Goal: Task Accomplishment & Management: Complete application form

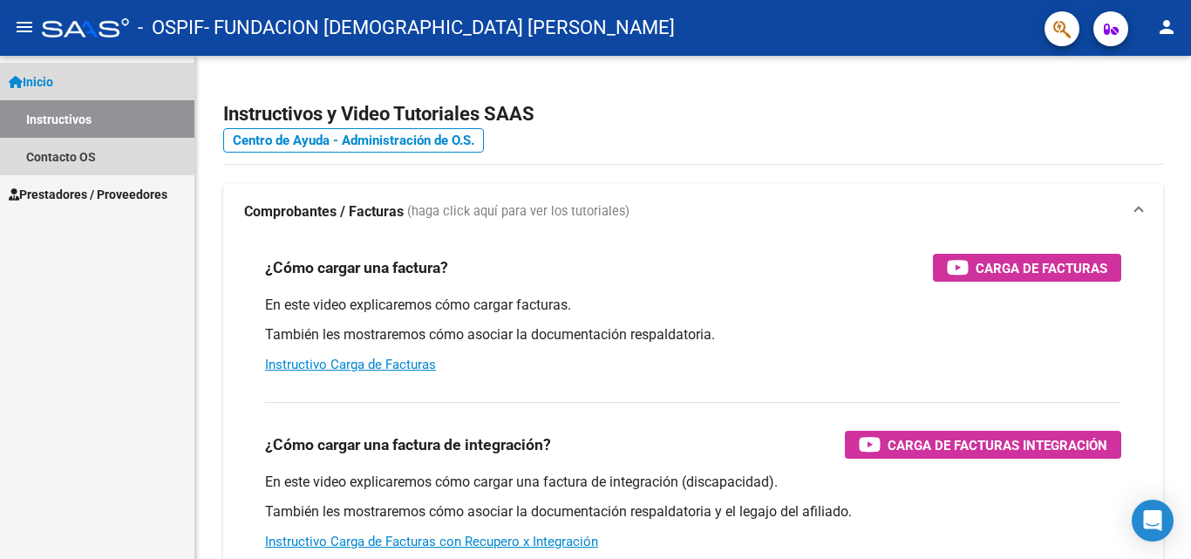
click at [71, 84] on link "Inicio" at bounding box center [97, 81] width 194 height 37
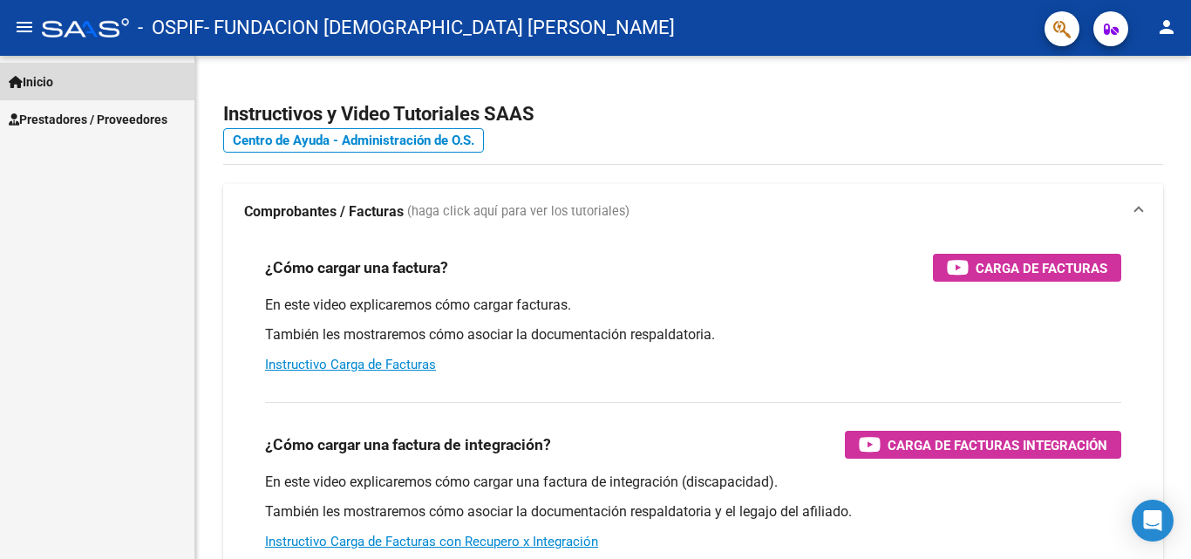
click at [71, 84] on link "Inicio" at bounding box center [97, 81] width 194 height 37
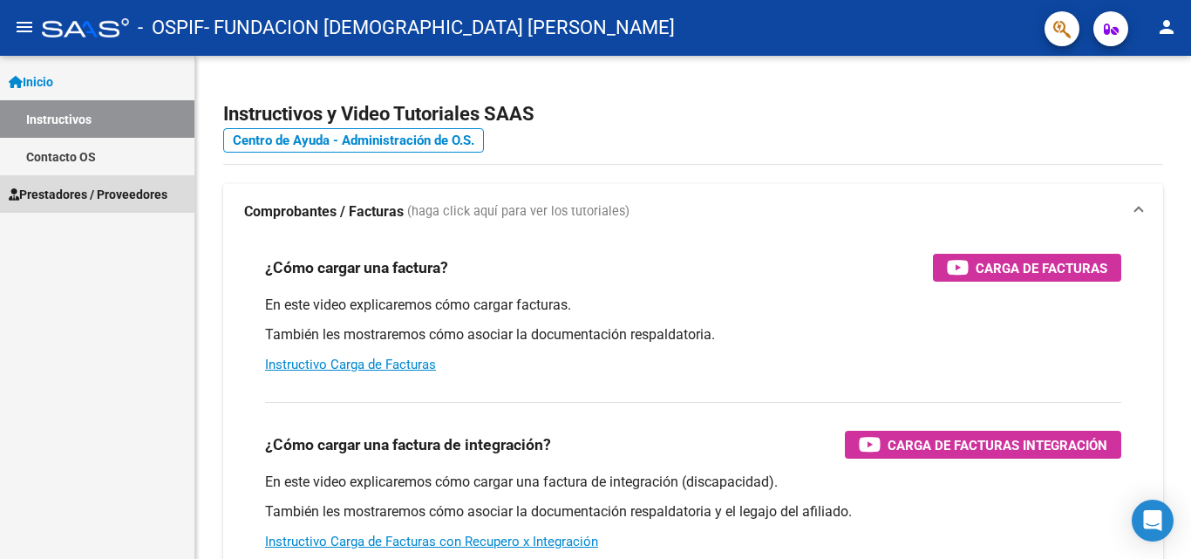
click at [77, 191] on span "Prestadores / Proveedores" at bounding box center [88, 194] width 159 height 19
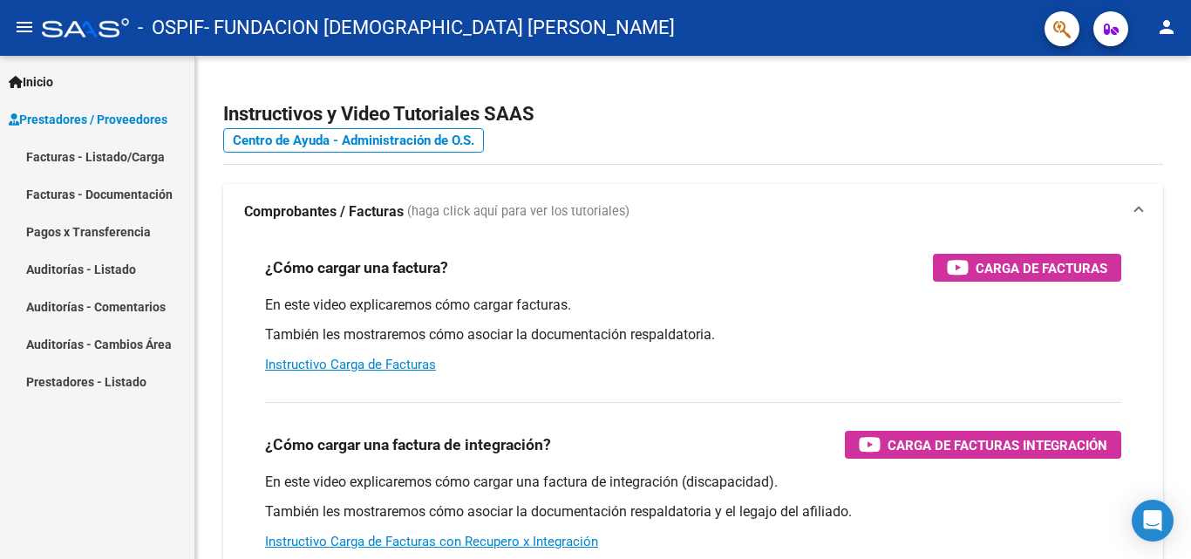
click at [117, 153] on link "Facturas - Listado/Carga" at bounding box center [97, 156] width 194 height 37
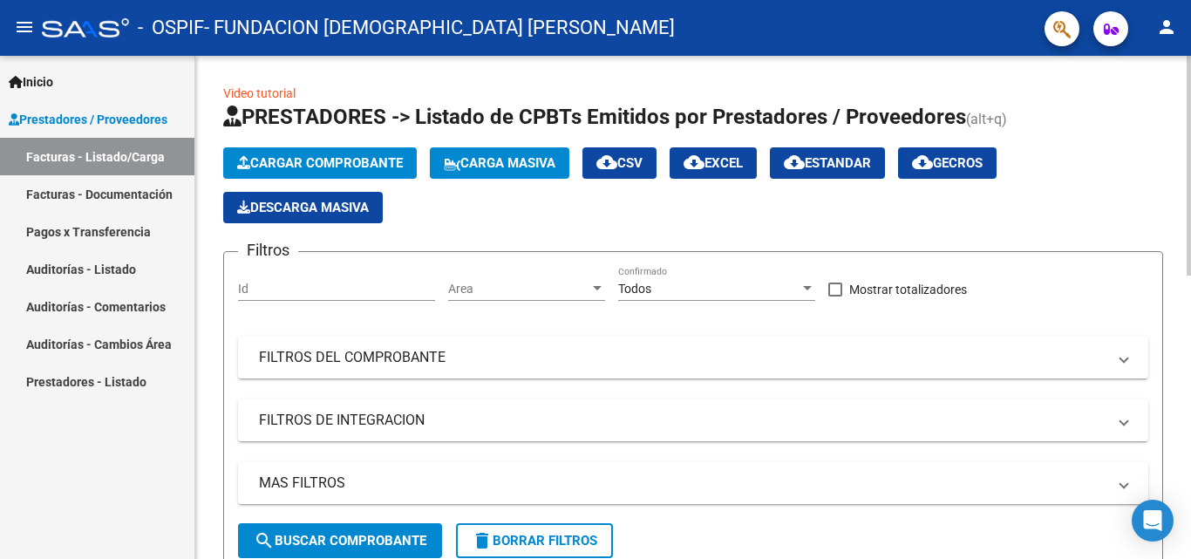
click at [330, 160] on span "Cargar Comprobante" at bounding box center [320, 163] width 166 height 16
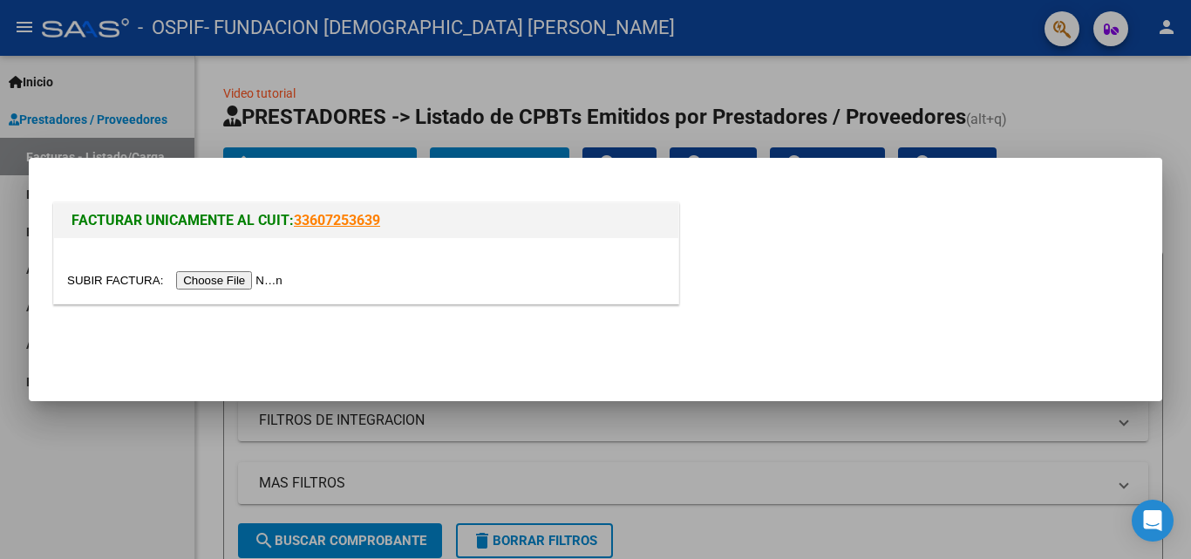
click at [247, 281] on input "file" at bounding box center [177, 280] width 221 height 18
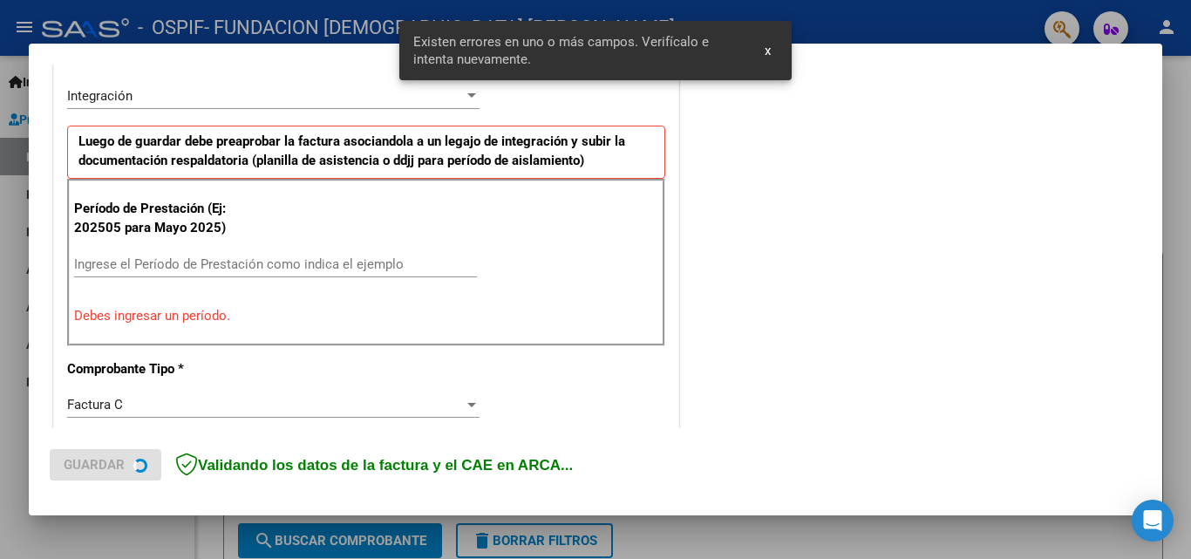
scroll to position [426, 0]
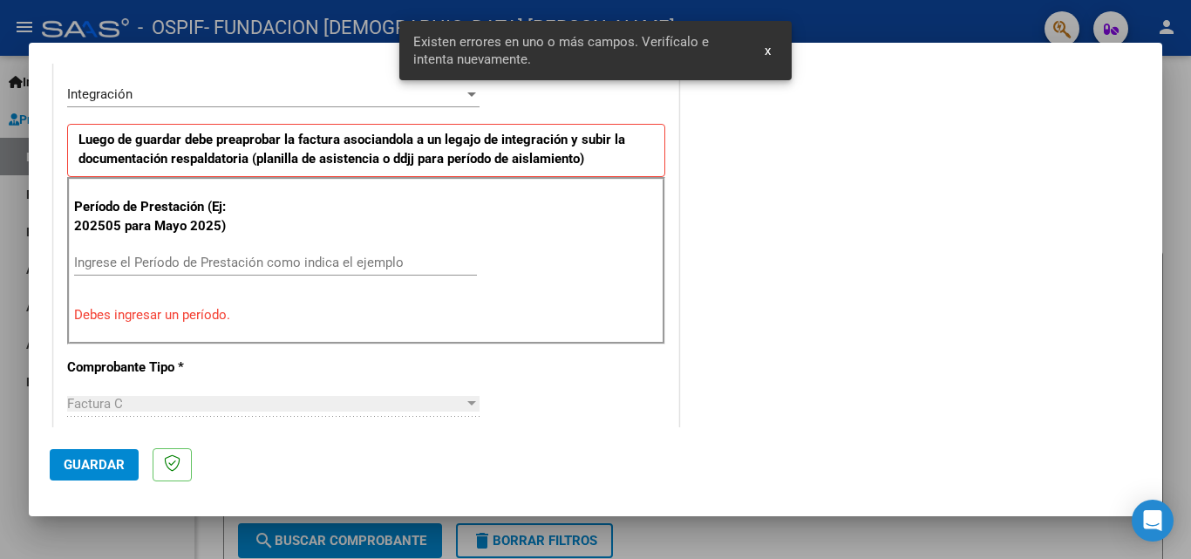
click at [112, 262] on input "Ingrese el Período de Prestación como indica el ejemplo" at bounding box center [275, 263] width 403 height 16
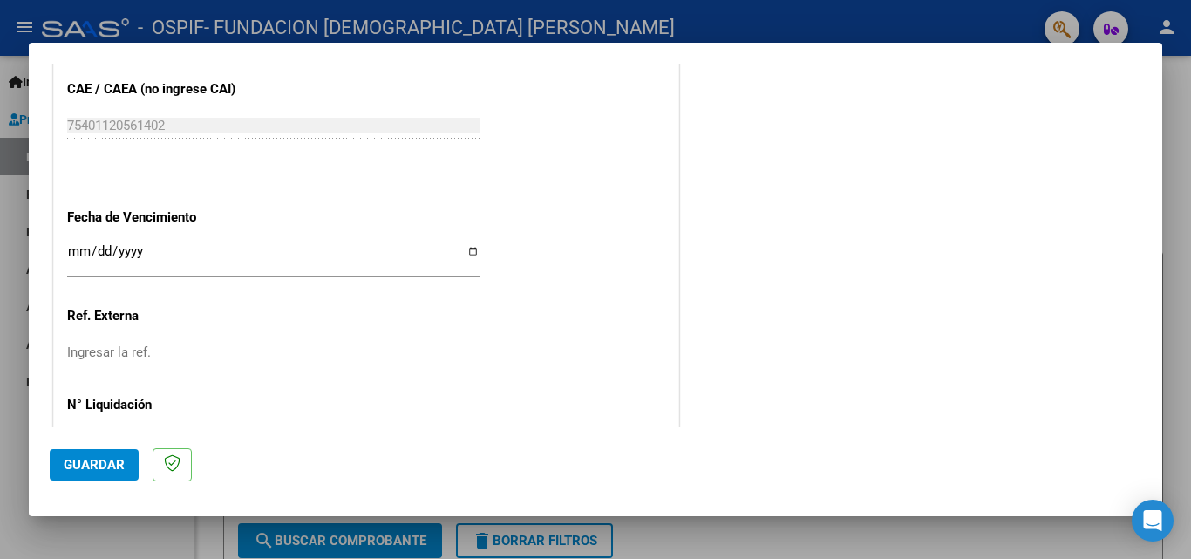
scroll to position [1124, 0]
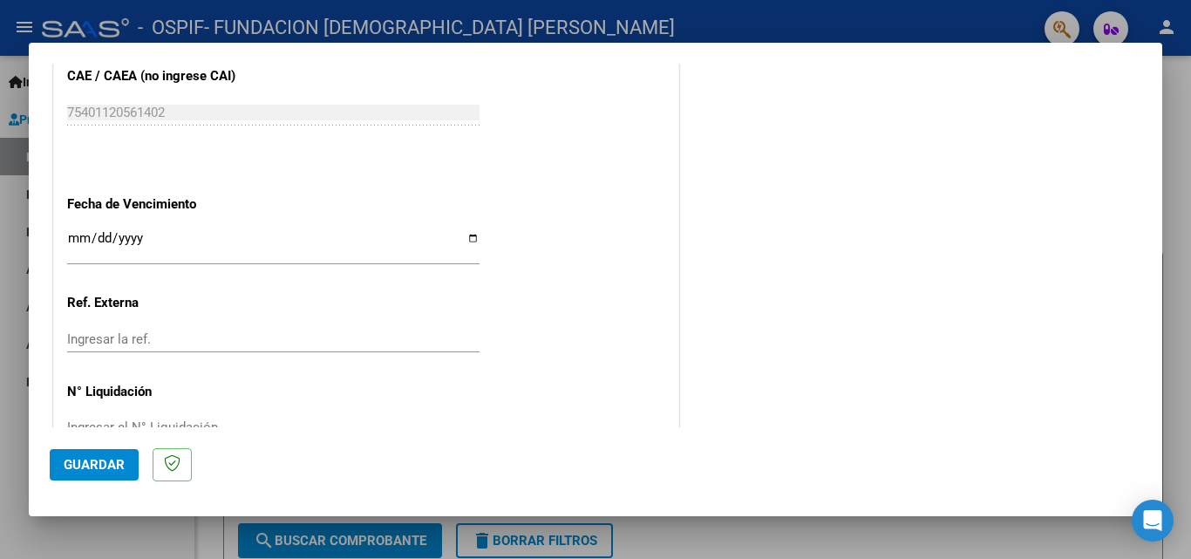
type input "202509"
click at [70, 235] on input "Ingresar la fecha" at bounding box center [273, 245] width 412 height 28
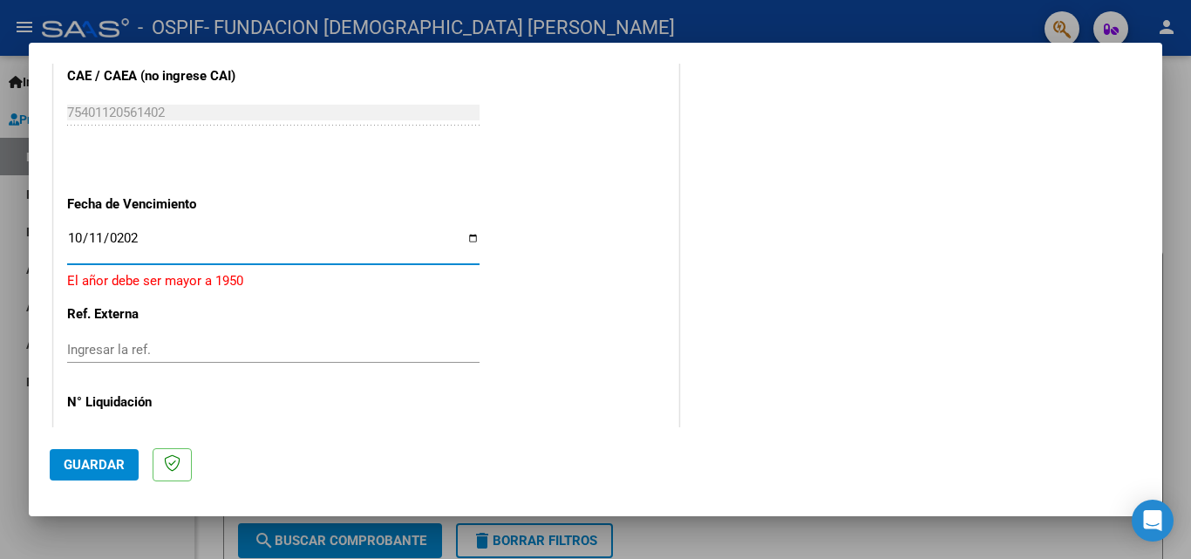
type input "2025-10-11"
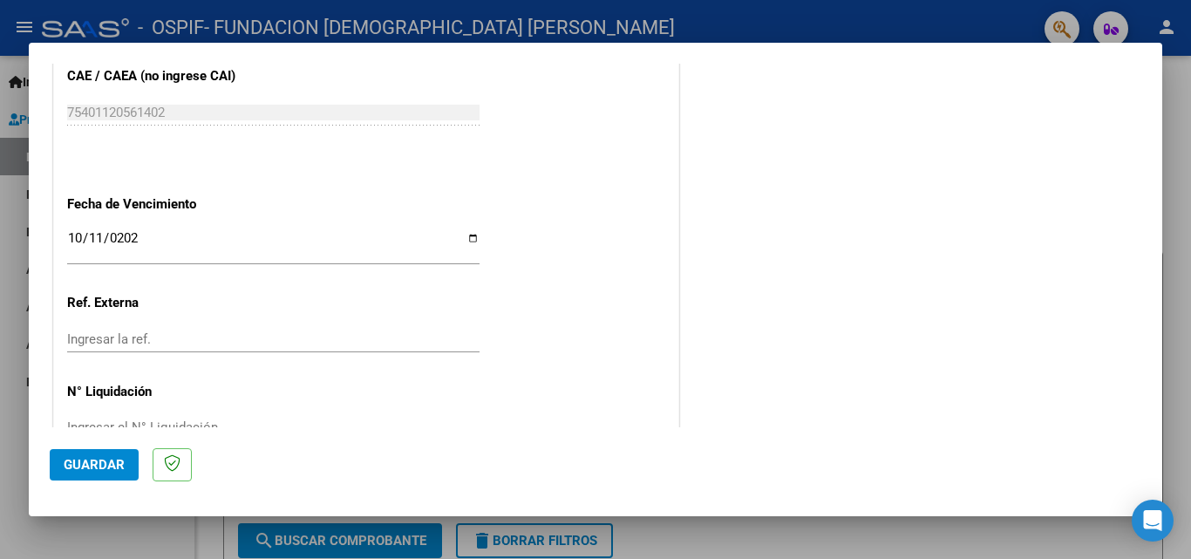
scroll to position [1171, 0]
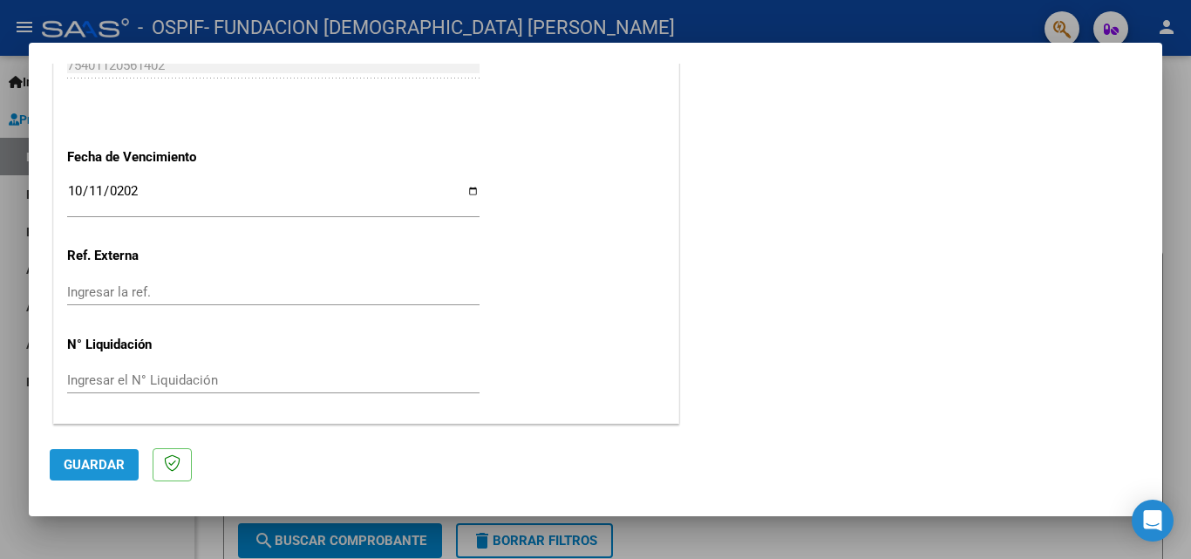
click at [96, 452] on button "Guardar" at bounding box center [94, 464] width 89 height 31
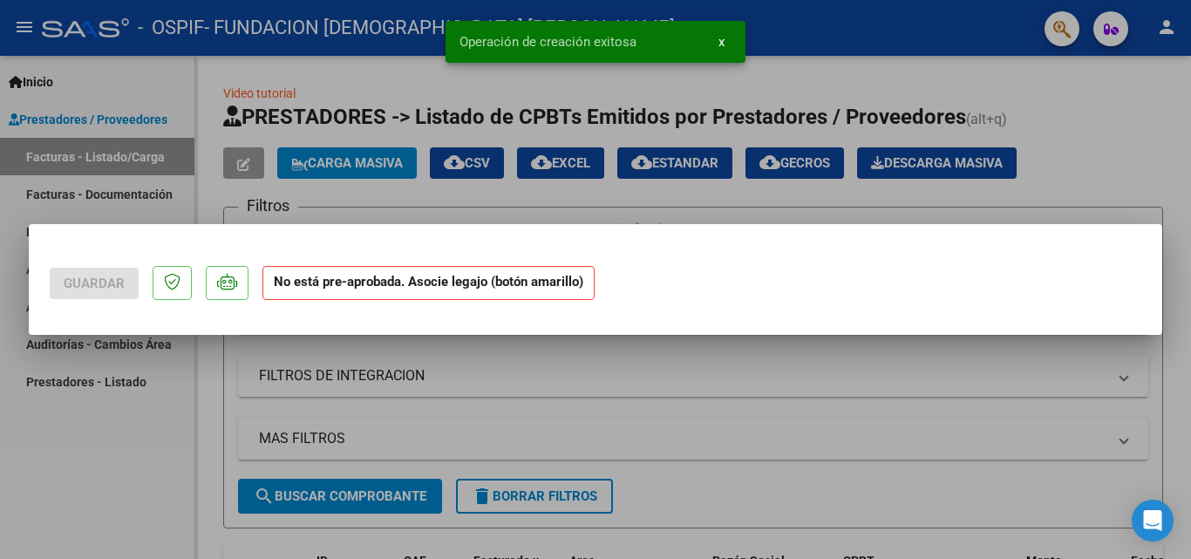
scroll to position [0, 0]
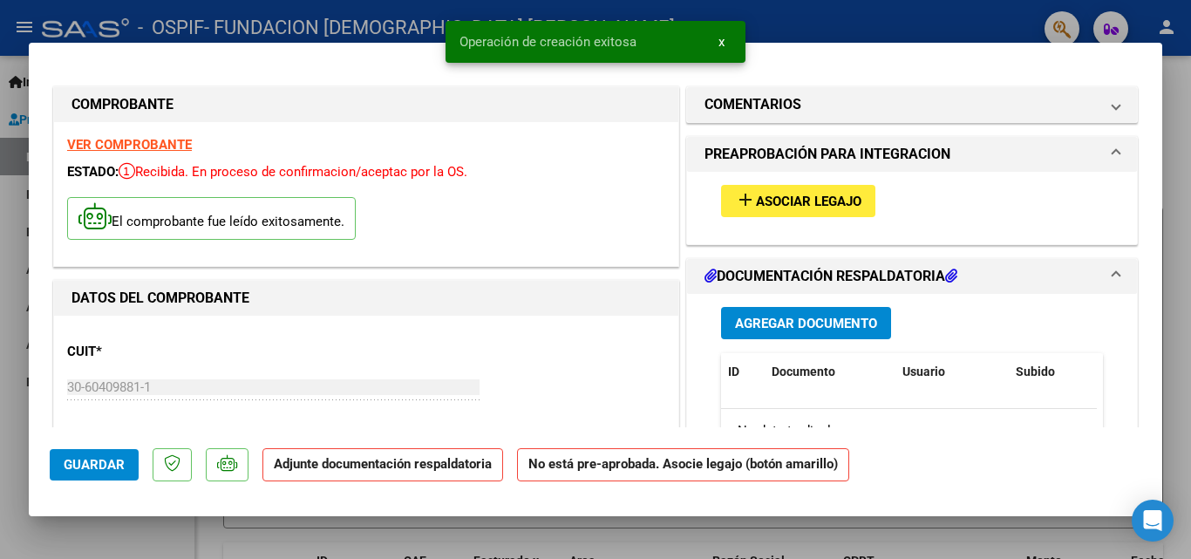
click at [787, 200] on span "Asociar Legajo" at bounding box center [808, 202] width 105 height 16
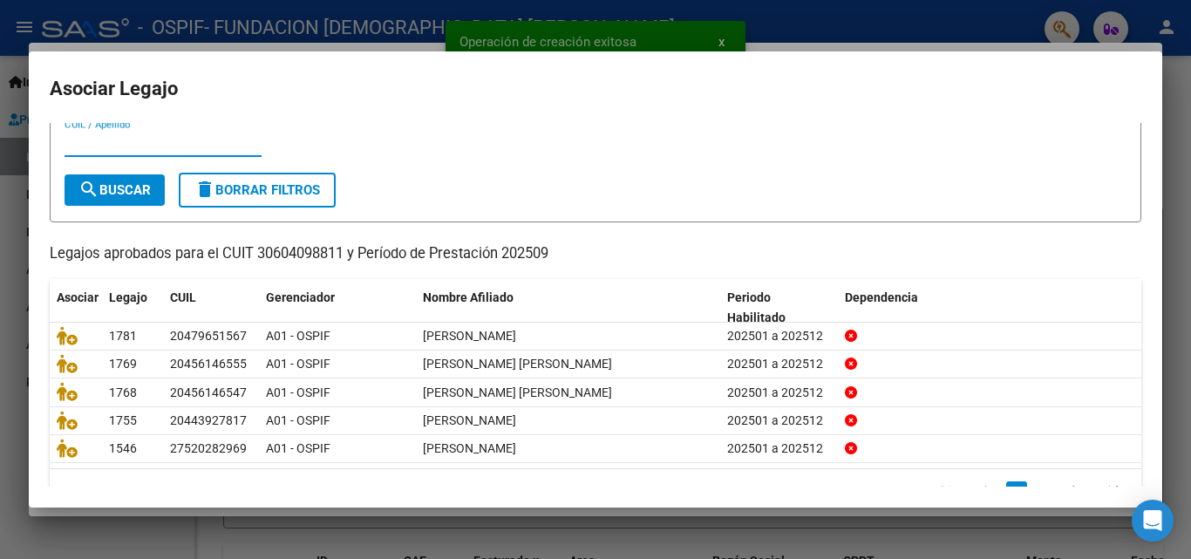
scroll to position [95, 0]
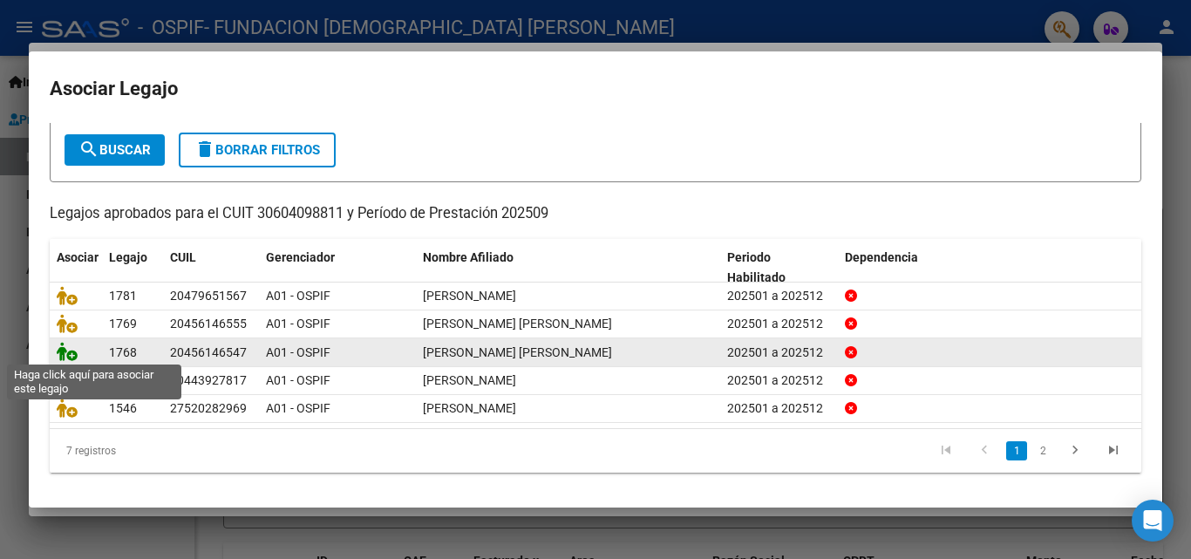
click at [65, 345] on icon at bounding box center [67, 351] width 21 height 19
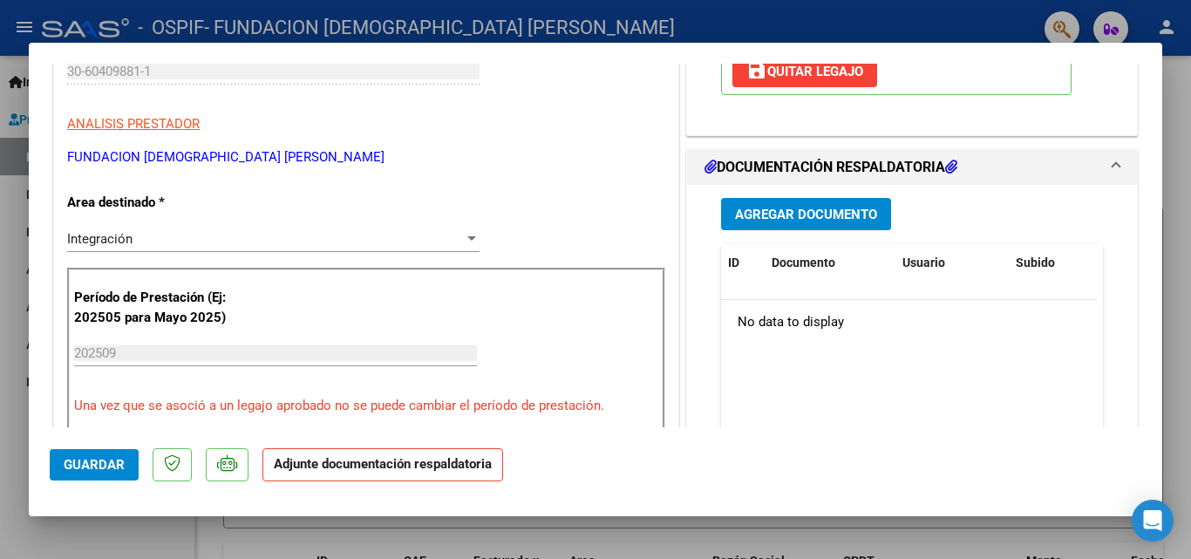
scroll to position [349, 0]
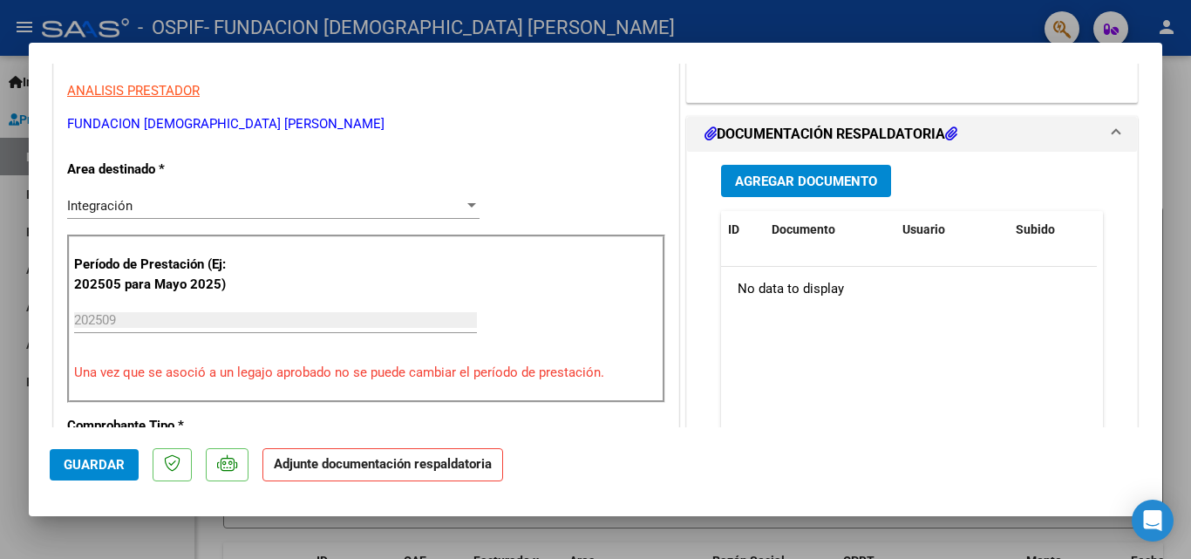
click at [786, 189] on span "Agregar Documento" at bounding box center [806, 181] width 142 height 16
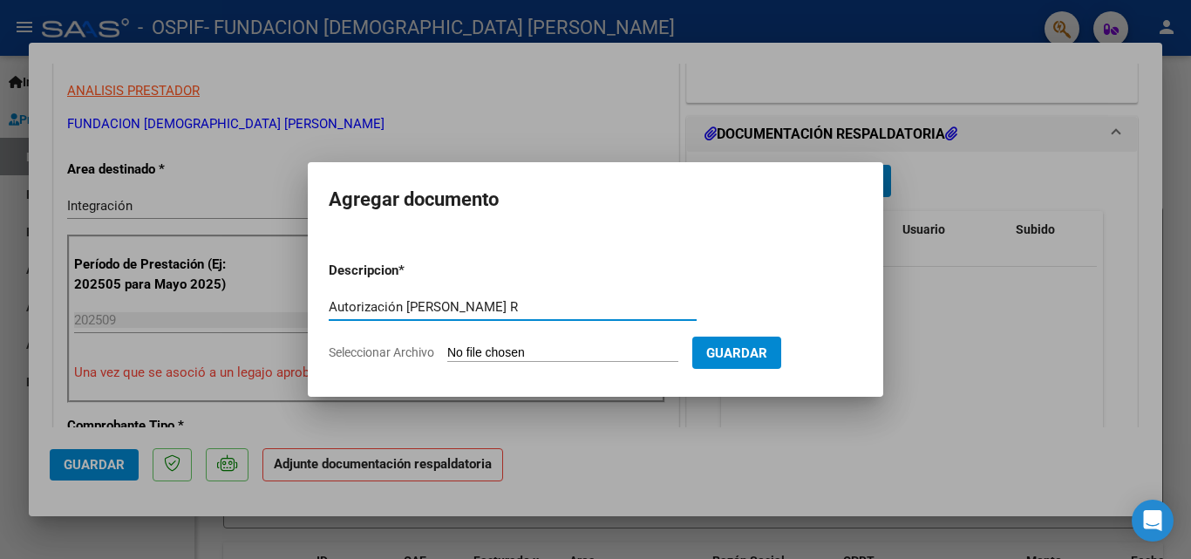
type input "Autorización Paonezza R"
click at [388, 362] on form "Descripcion * Autorización Paonezza R Escriba aquí una descripcion Seleccionar …" at bounding box center [596, 311] width 534 height 127
click at [389, 352] on span "Seleccionar Archivo" at bounding box center [381, 352] width 105 height 14
click at [447, 352] on input "Seleccionar Archivo" at bounding box center [562, 353] width 231 height 17
type input "C:\fakepath\Autorizacion Paonezza R.pdf"
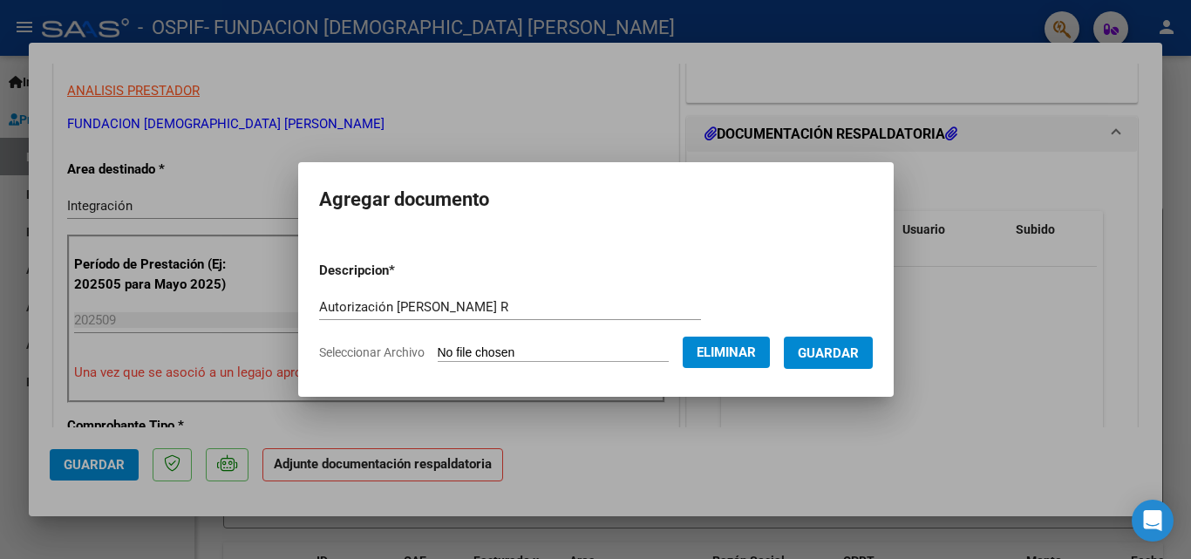
click at [859, 359] on span "Guardar" at bounding box center [828, 353] width 61 height 16
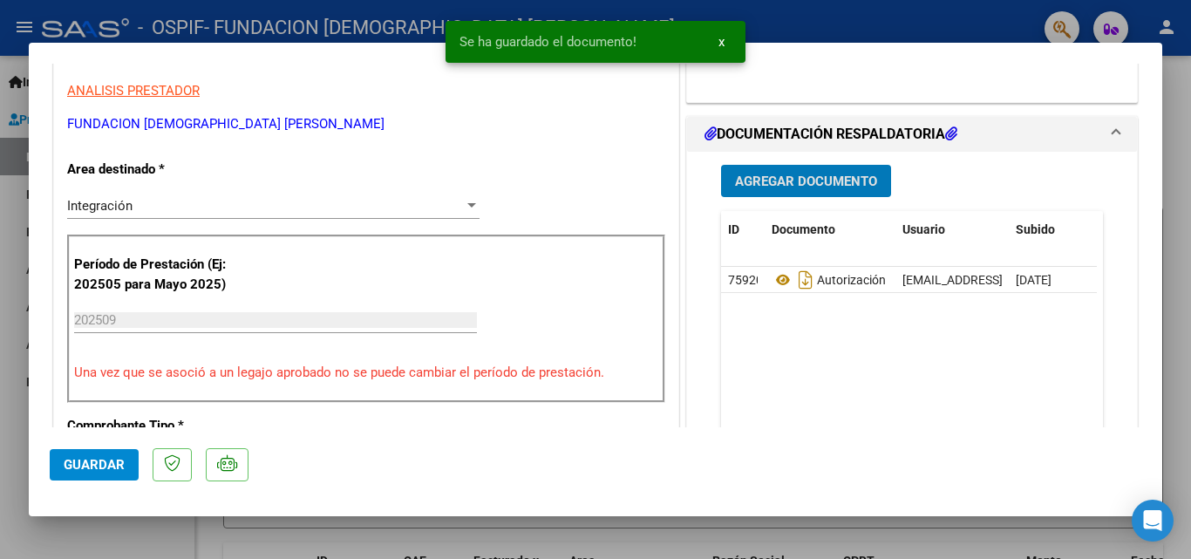
click at [824, 189] on span "Agregar Documento" at bounding box center [806, 181] width 142 height 16
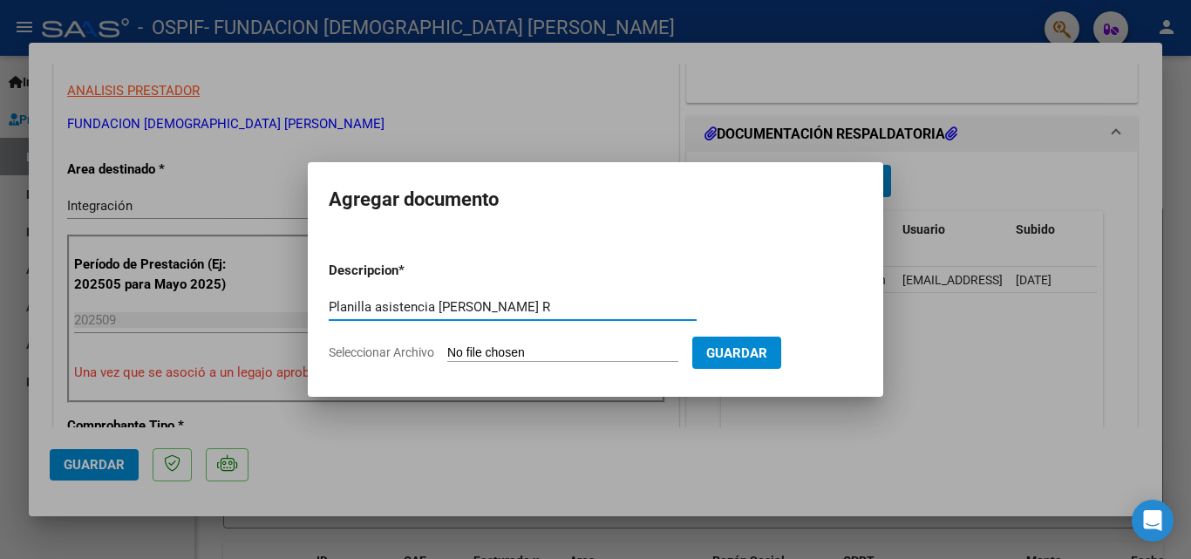
type input "Planilla asistencia Paonezza R"
click at [361, 352] on span "Seleccionar Archivo" at bounding box center [381, 352] width 105 height 14
click at [447, 352] on input "Seleccionar Archivo" at bounding box center [562, 353] width 231 height 17
type input "C:\fakepath\Planilla asistencia septiembre Paonezza R.pdf"
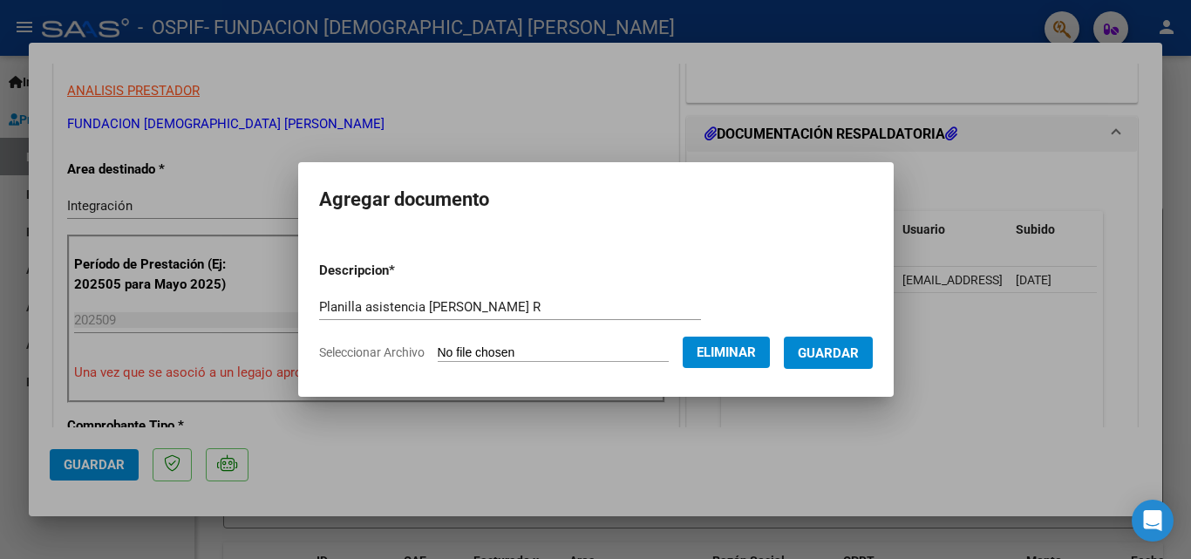
click at [859, 345] on span "Guardar" at bounding box center [828, 353] width 61 height 16
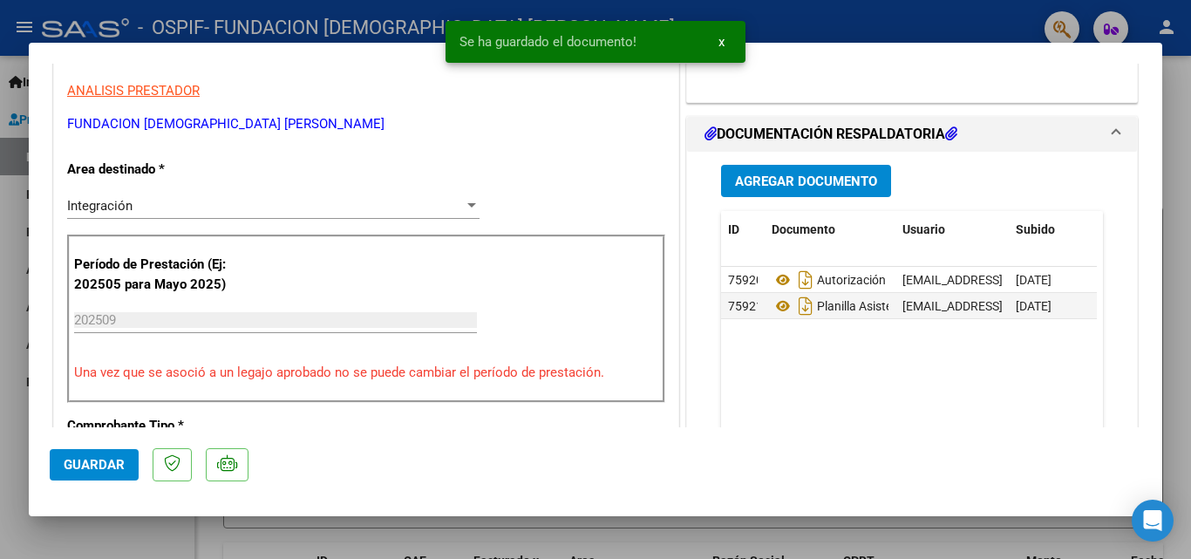
click at [101, 439] on mat-dialog-actions "Guardar" at bounding box center [596, 461] width 1092 height 69
click at [93, 463] on span "Guardar" at bounding box center [94, 465] width 61 height 16
type input "$ 0,00"
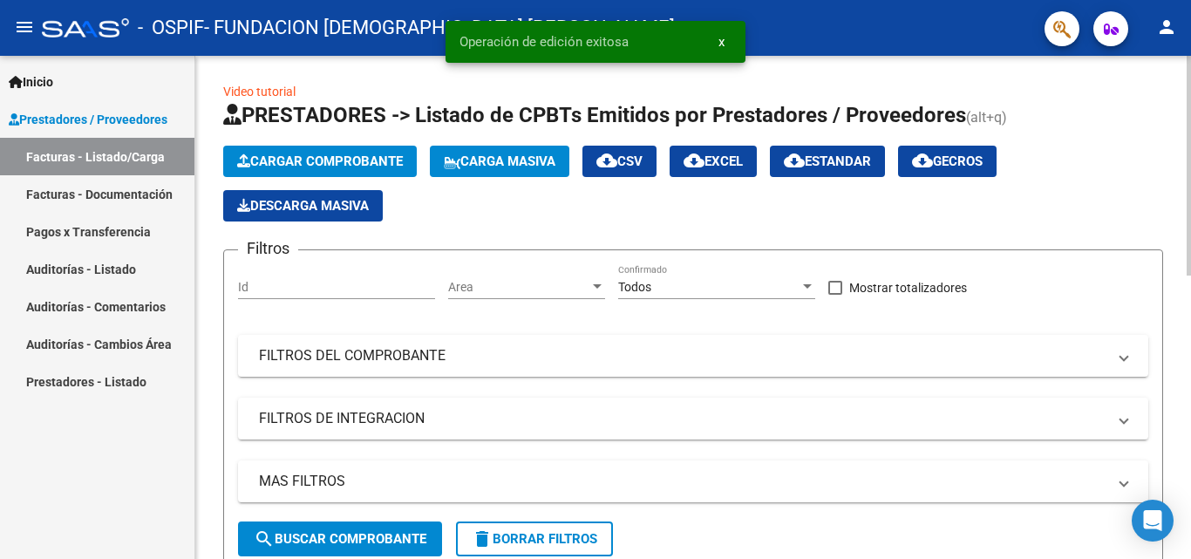
scroll to position [0, 0]
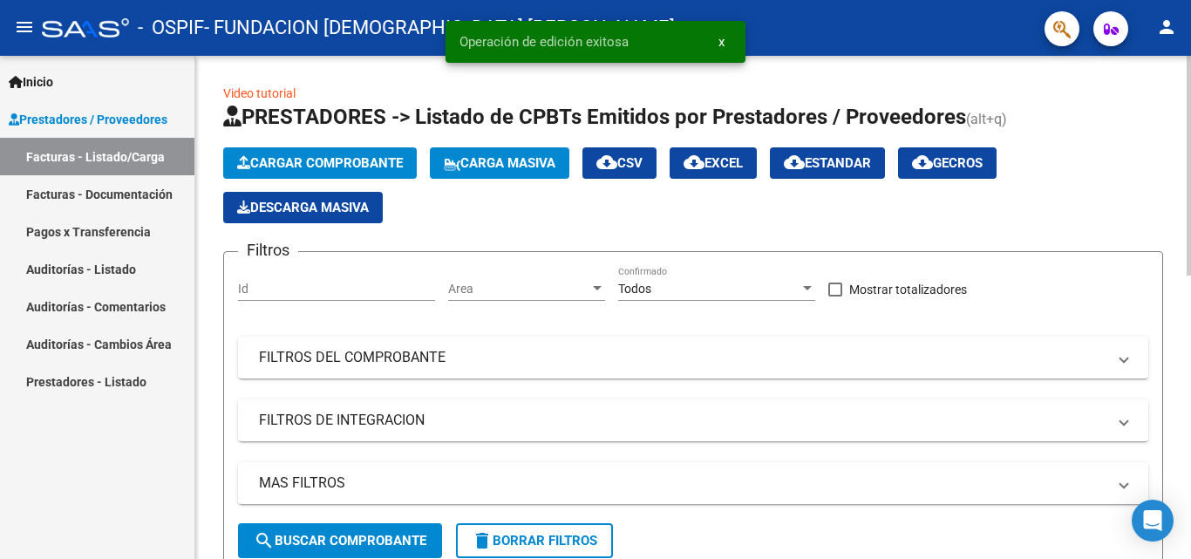
click at [313, 160] on span "Cargar Comprobante" at bounding box center [320, 163] width 166 height 16
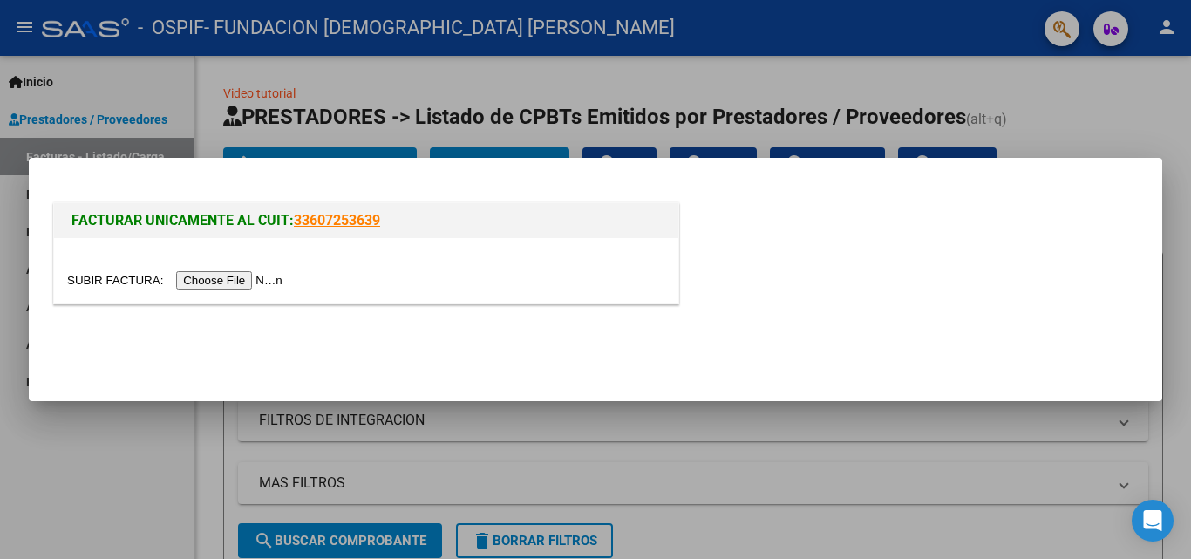
click at [188, 280] on input "file" at bounding box center [177, 280] width 221 height 18
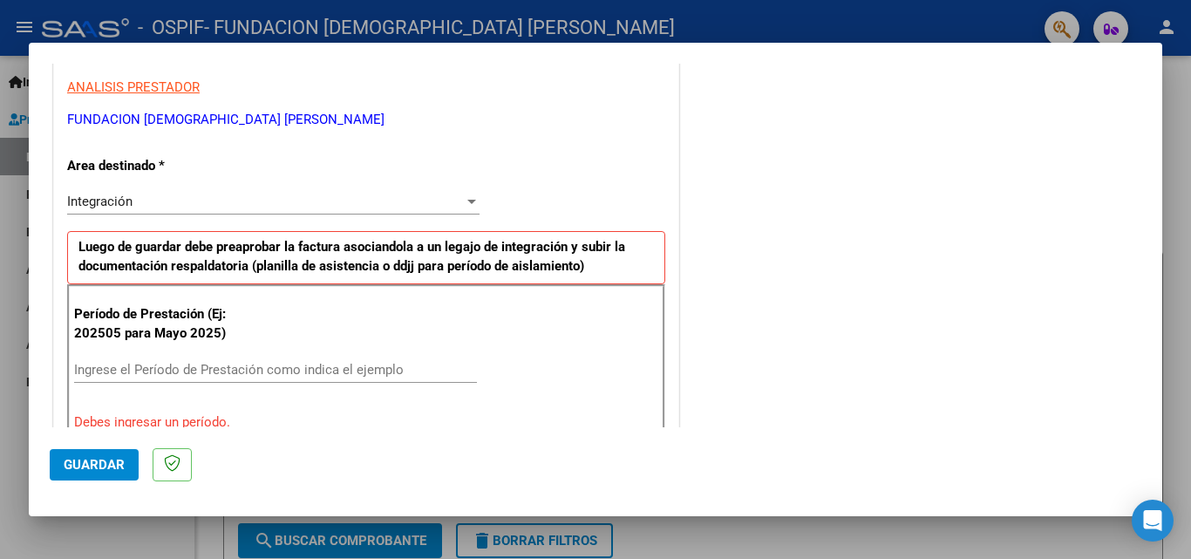
scroll to position [436, 0]
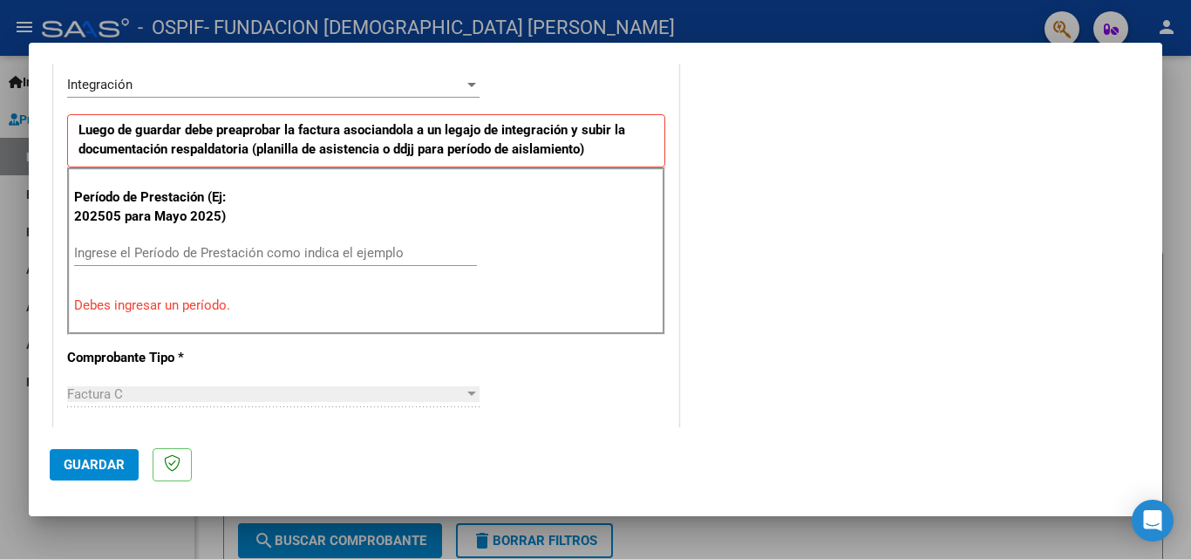
click at [154, 262] on div "Ingrese el Período de Prestación como indica el ejemplo" at bounding box center [275, 253] width 403 height 26
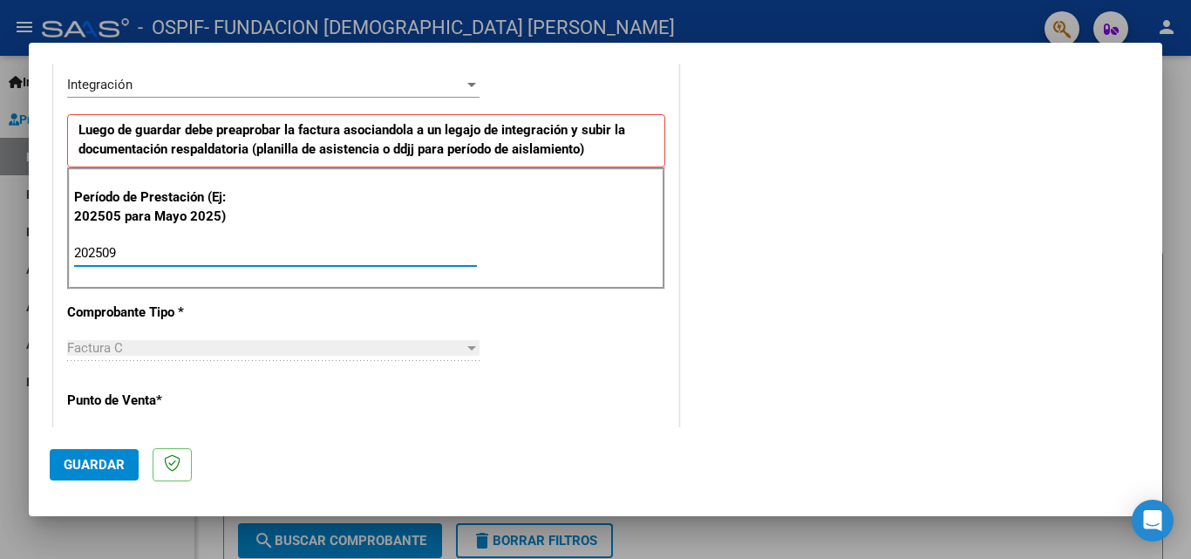
type input "202509"
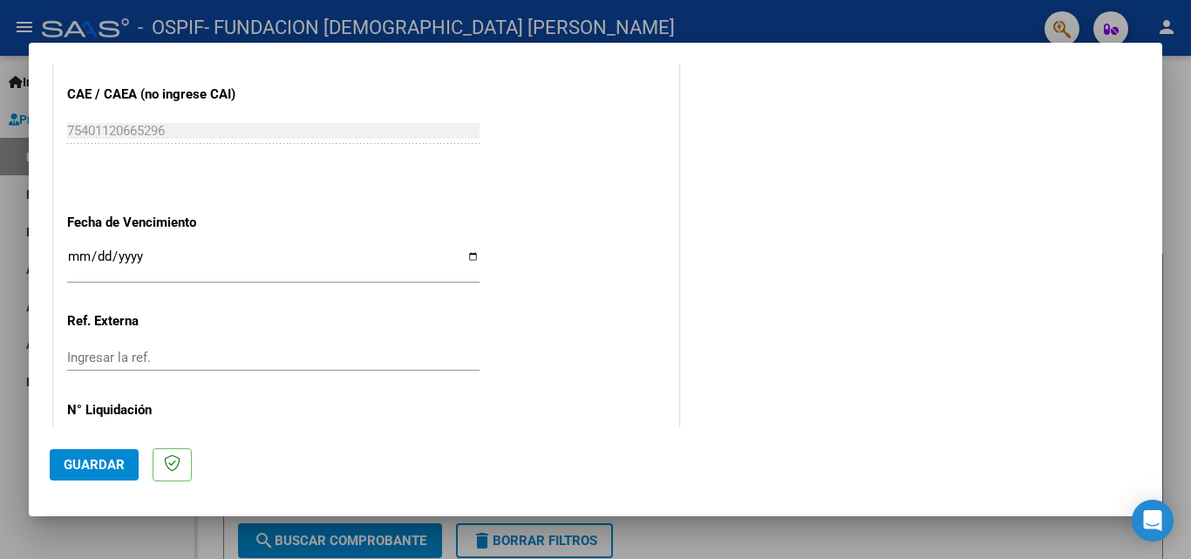
scroll to position [1171, 0]
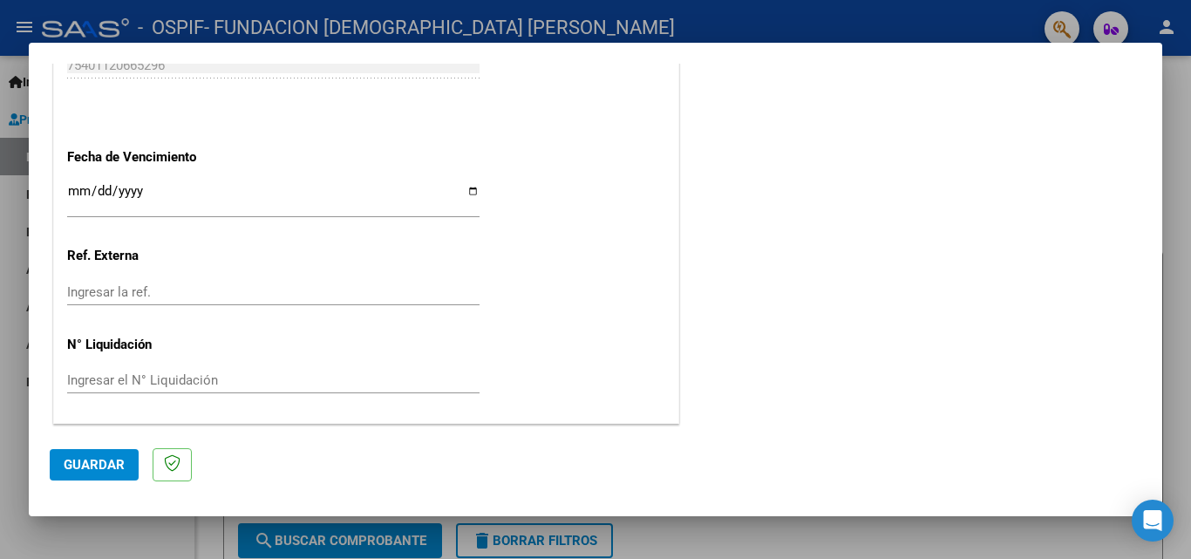
click at [74, 184] on input "Ingresar la fecha" at bounding box center [273, 198] width 412 height 28
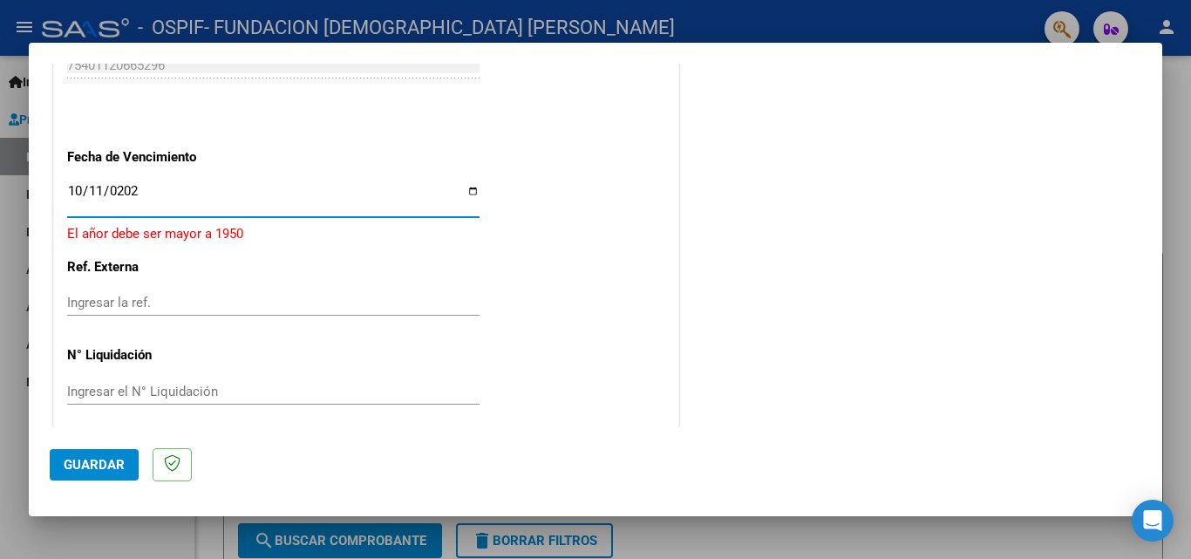
type input "2025-10-11"
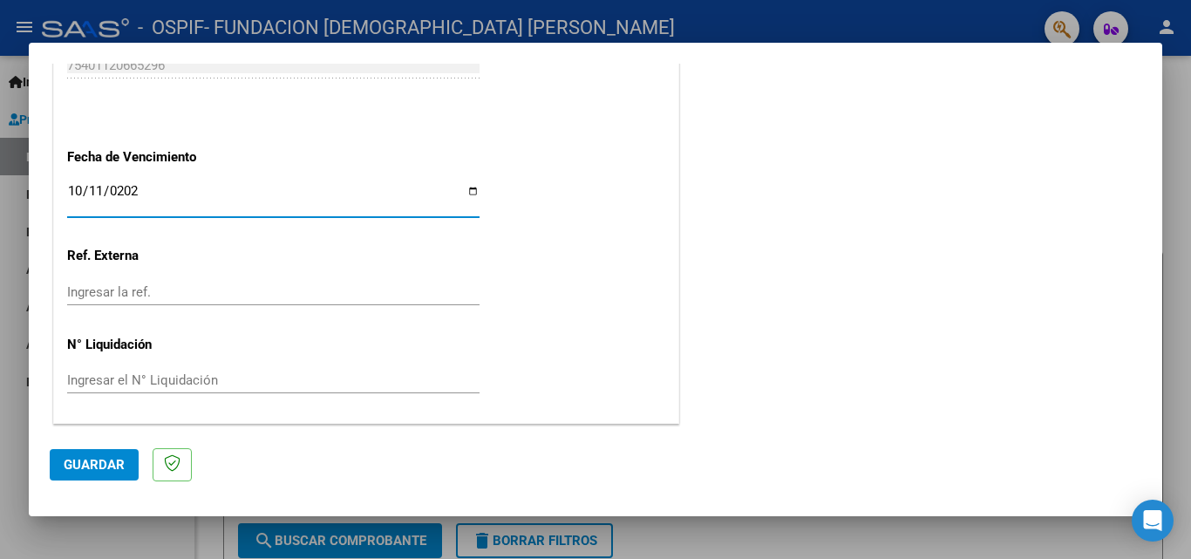
click at [97, 473] on button "Guardar" at bounding box center [94, 464] width 89 height 31
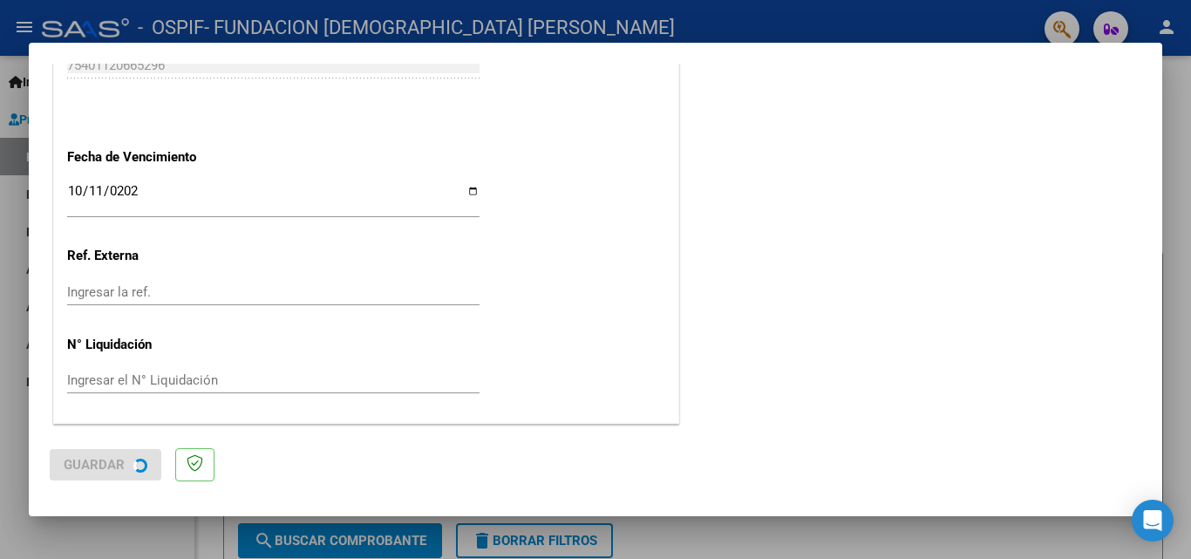
scroll to position [0, 0]
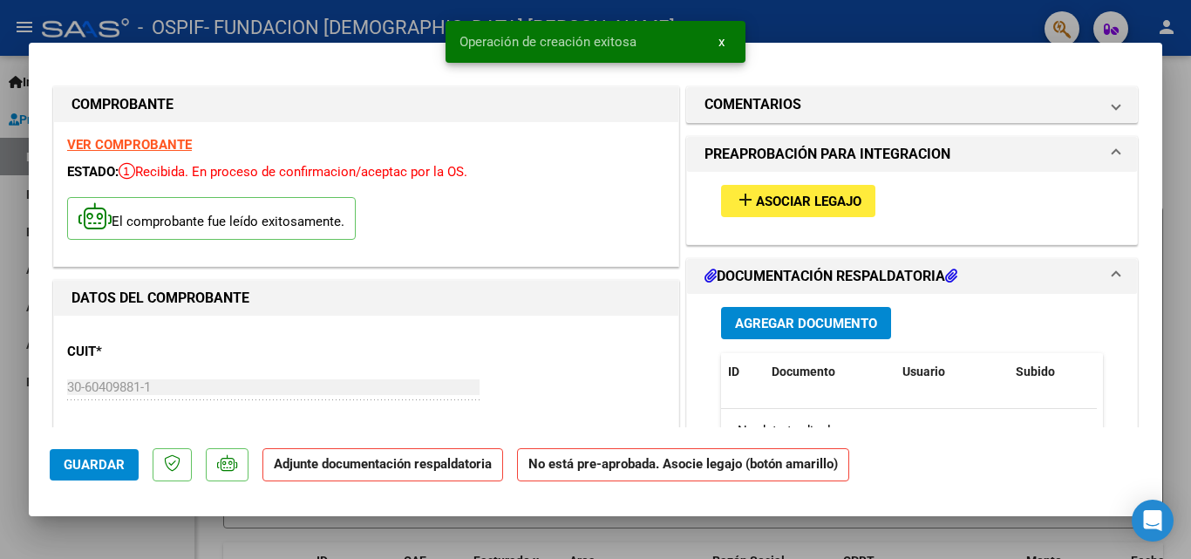
click at [799, 192] on button "add Asociar Legajo" at bounding box center [798, 201] width 154 height 32
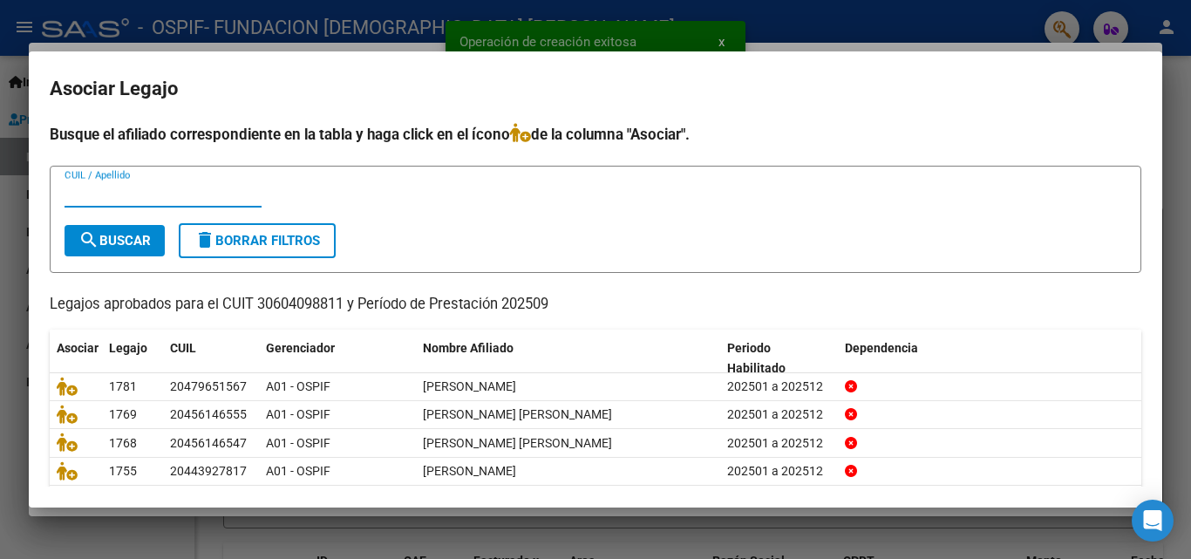
scroll to position [95, 0]
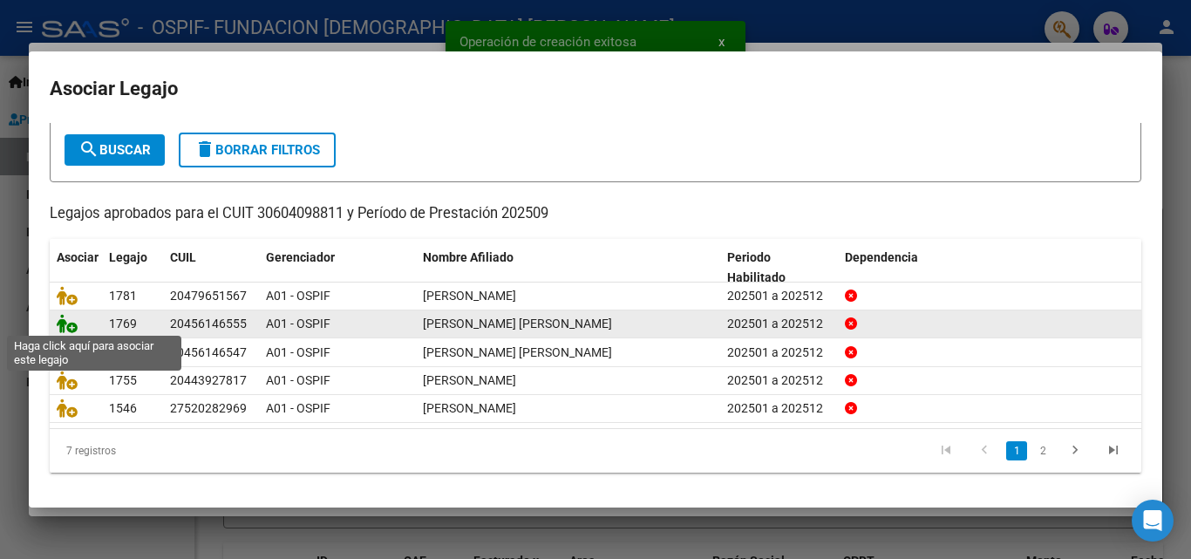
click at [65, 319] on icon at bounding box center [67, 323] width 21 height 19
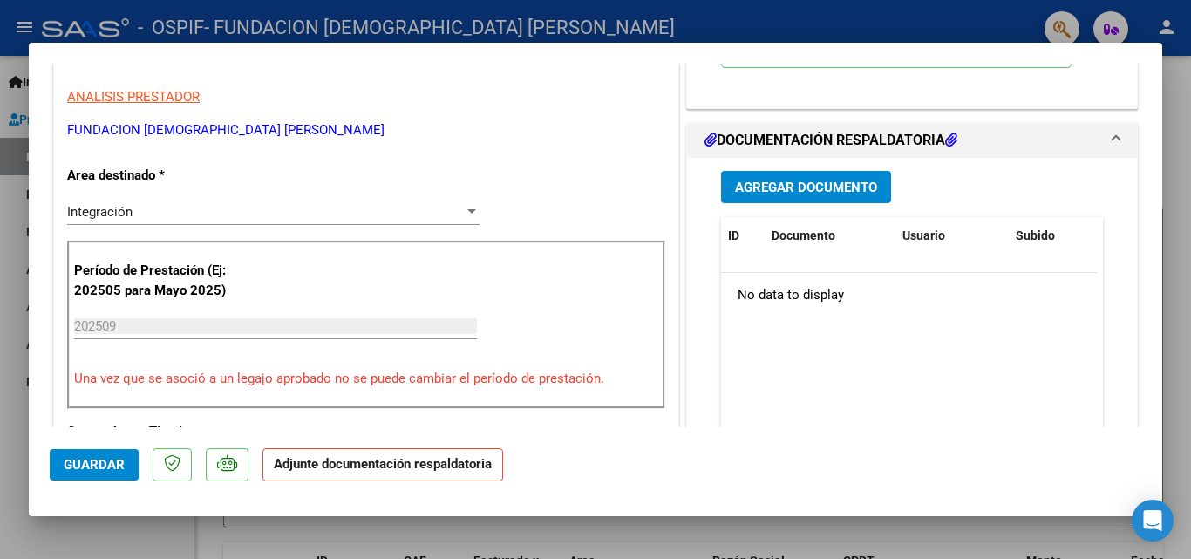
scroll to position [349, 0]
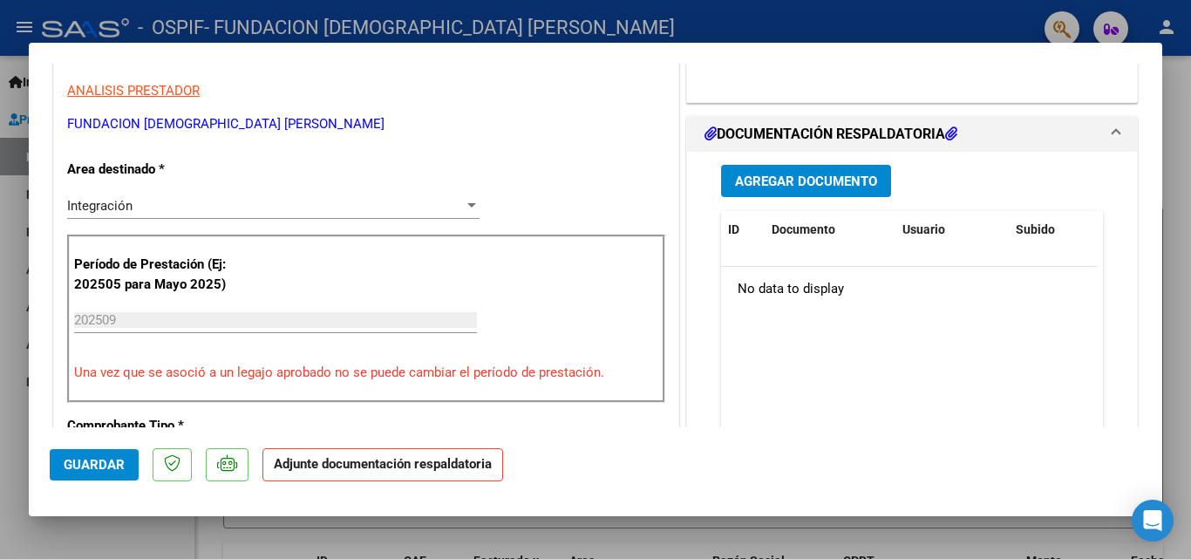
click at [819, 189] on span "Agregar Documento" at bounding box center [806, 181] width 142 height 16
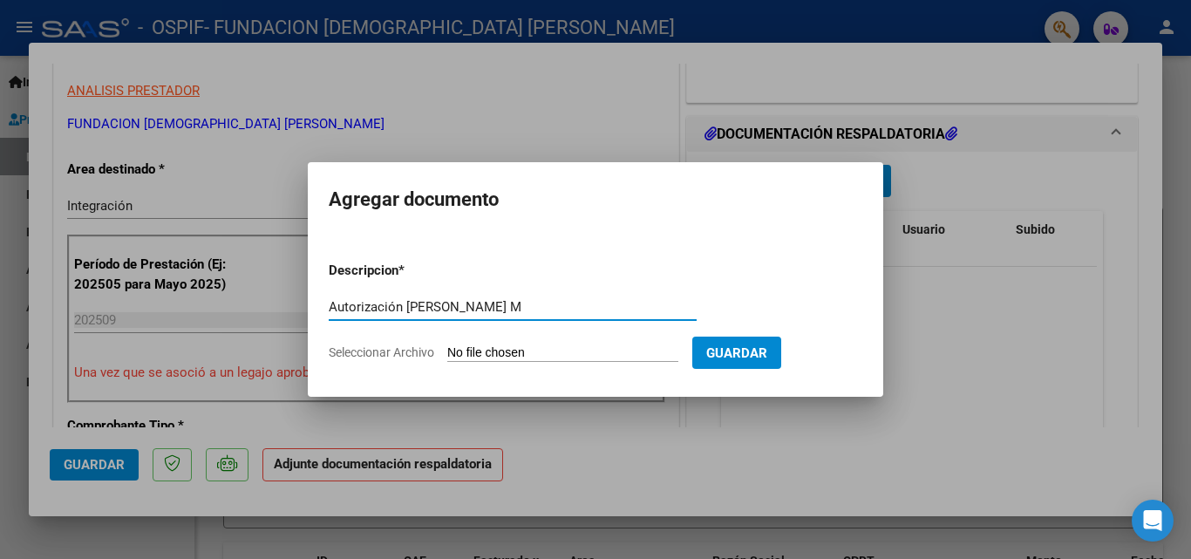
type input "Autorización Paonezza M"
click at [388, 348] on span "Seleccionar Archivo" at bounding box center [381, 352] width 105 height 14
click at [447, 348] on input "Seleccionar Archivo" at bounding box center [562, 353] width 231 height 17
type input "C:\fakepath\Autorizacion Paonezza M.pdf"
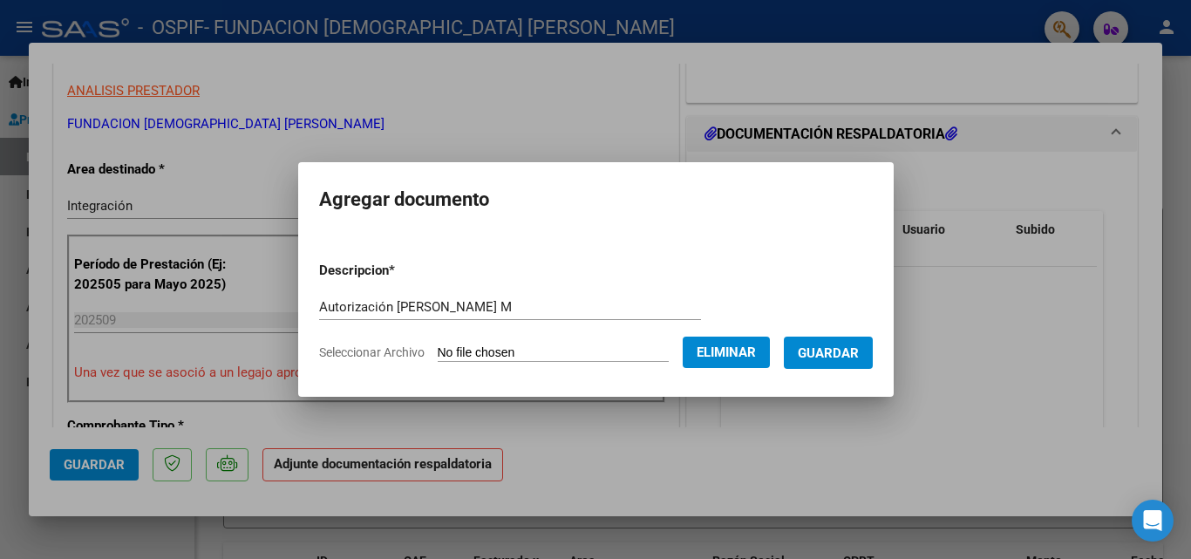
click at [848, 353] on span "Guardar" at bounding box center [828, 353] width 61 height 16
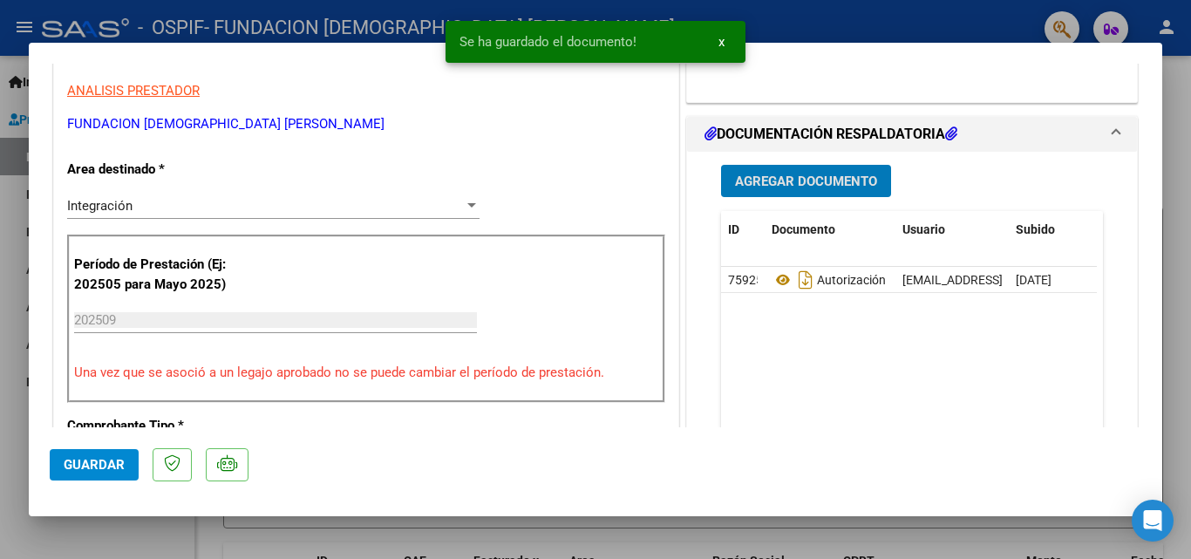
click at [795, 189] on span "Agregar Documento" at bounding box center [806, 181] width 142 height 16
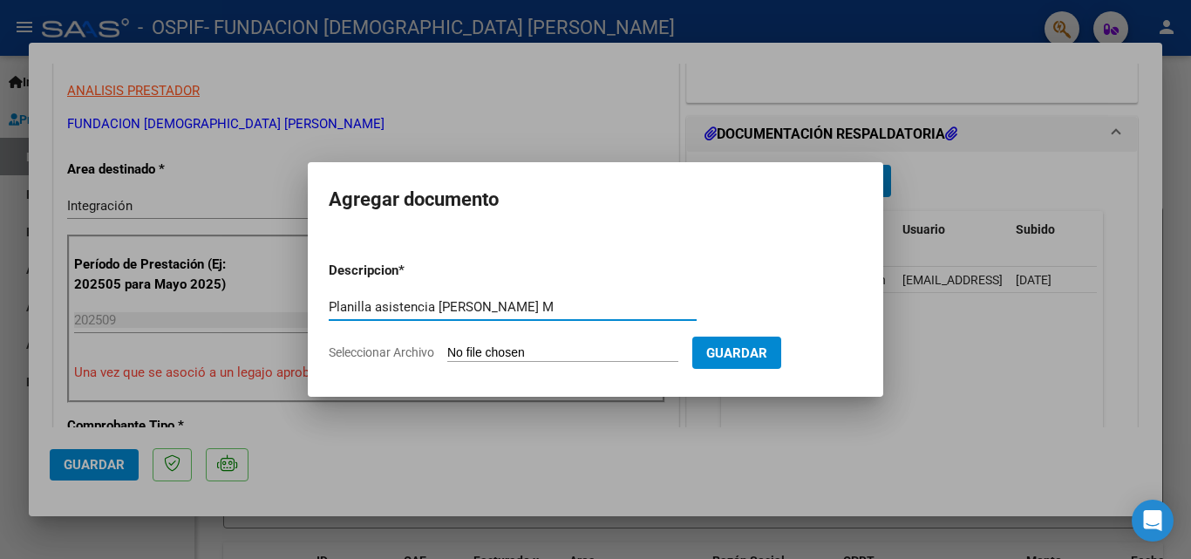
type input "Planilla asistencia Paonezza M"
click at [413, 357] on span "Seleccionar Archivo" at bounding box center [381, 352] width 105 height 14
click at [447, 357] on input "Seleccionar Archivo" at bounding box center [562, 353] width 231 height 17
type input "C:\fakepath\Planilla asistencia septiembre Paonezza M.pdf"
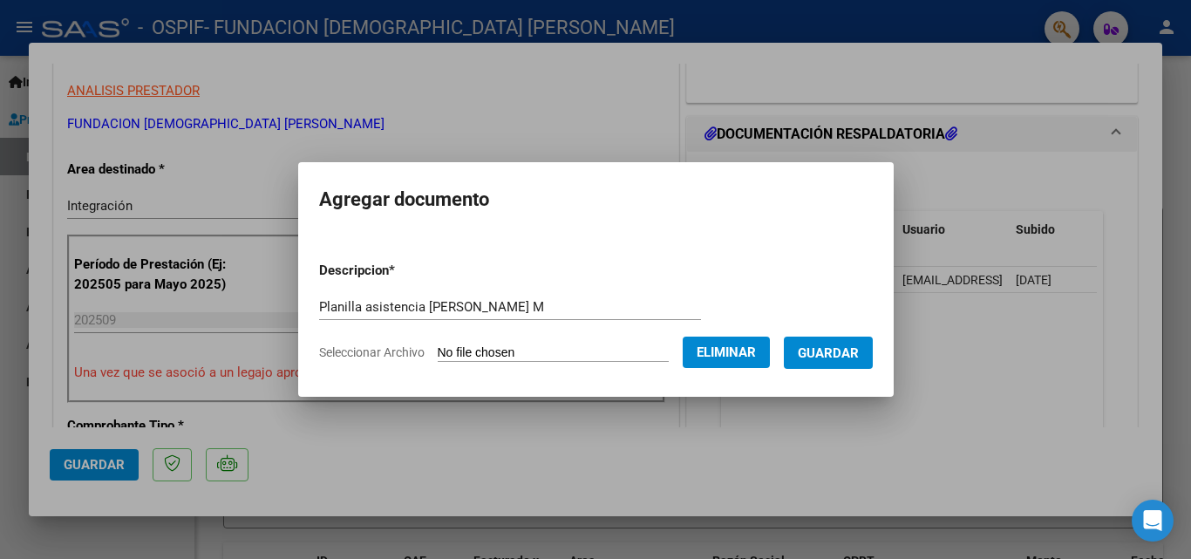
click at [836, 361] on button "Guardar" at bounding box center [828, 353] width 89 height 32
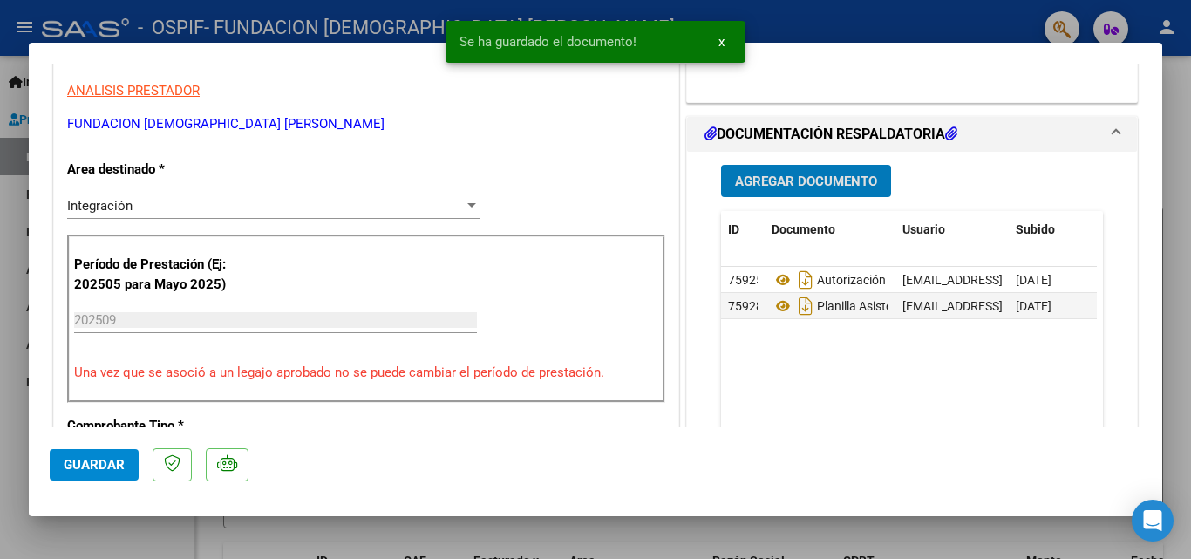
click at [103, 459] on span "Guardar" at bounding box center [94, 465] width 61 height 16
type input "$ 0,00"
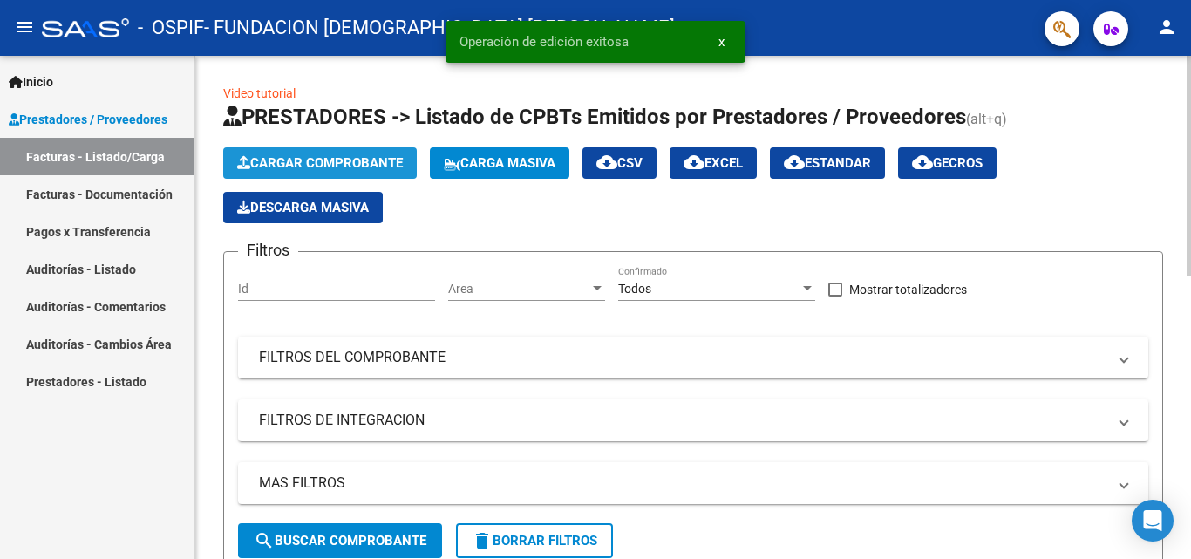
click at [272, 165] on span "Cargar Comprobante" at bounding box center [320, 163] width 166 height 16
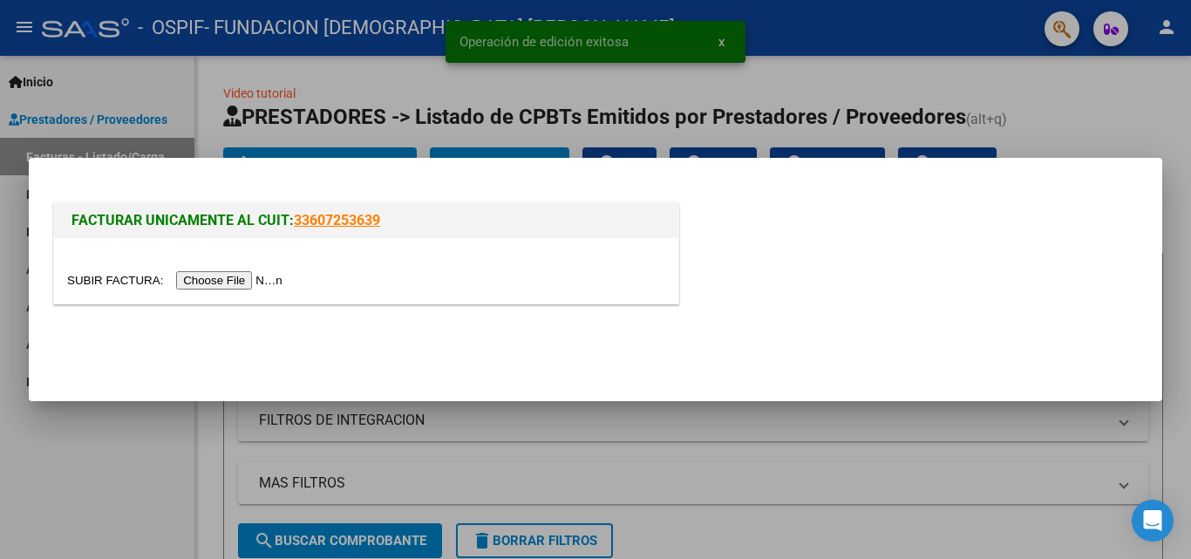
click at [251, 284] on input "file" at bounding box center [177, 280] width 221 height 18
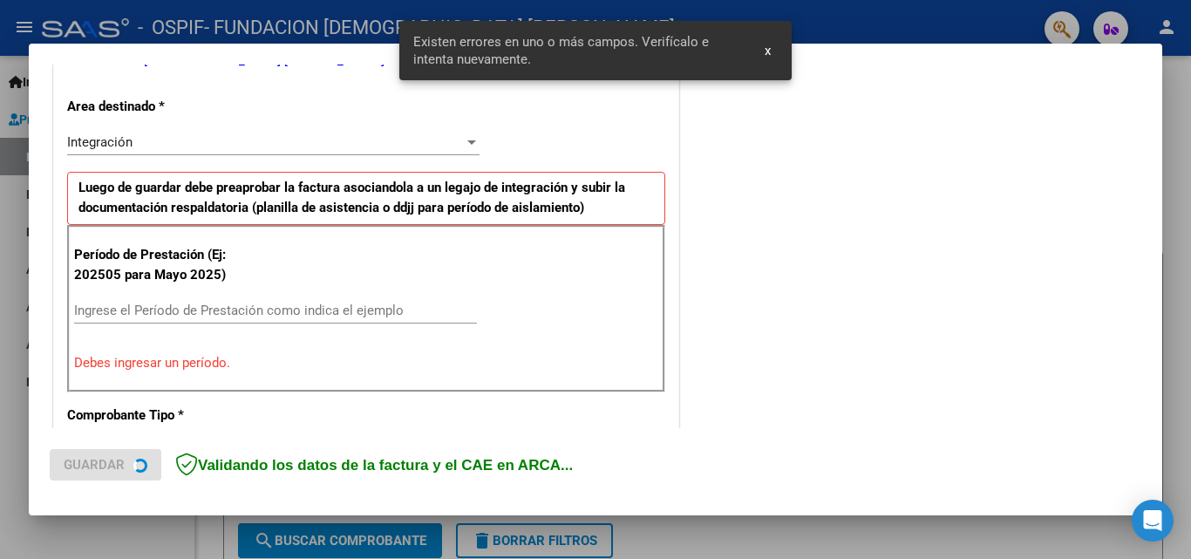
scroll to position [393, 0]
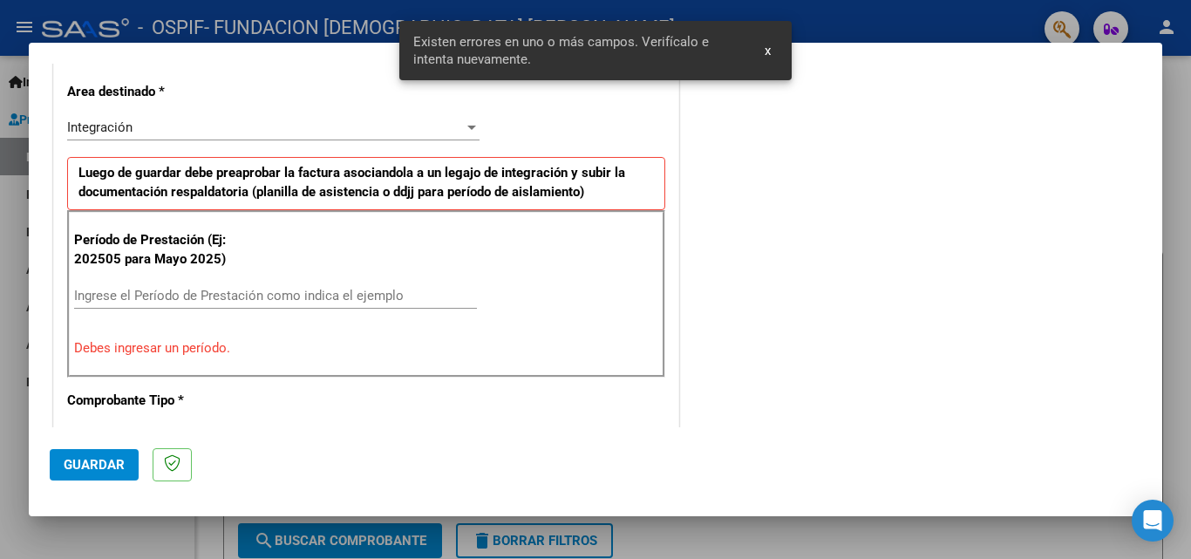
click at [177, 295] on input "Ingrese el Período de Prestación como indica el ejemplo" at bounding box center [275, 296] width 403 height 16
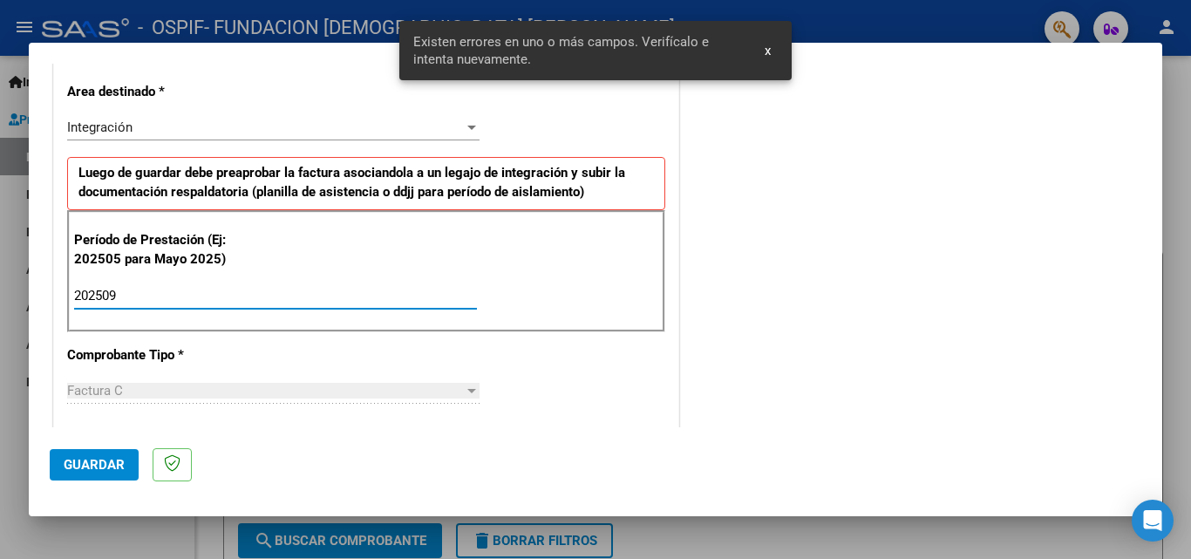
type input "202509"
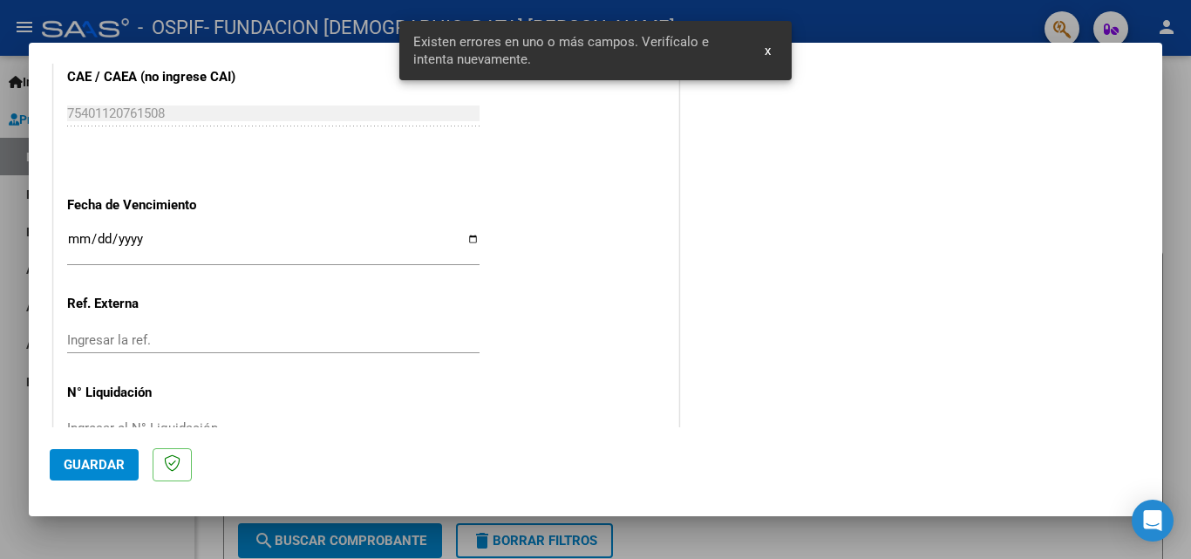
scroll to position [1171, 0]
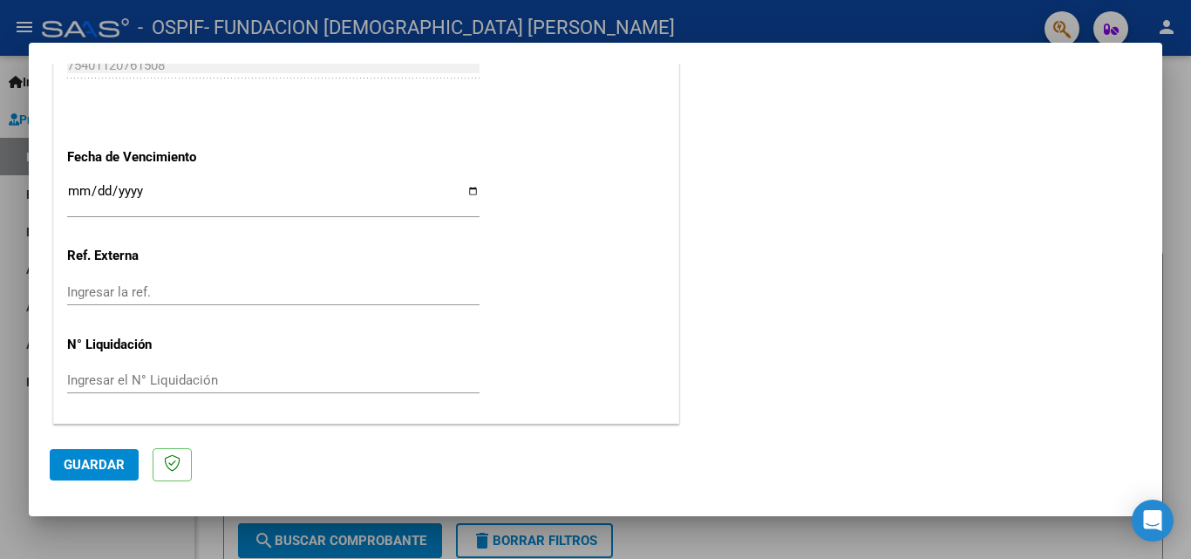
click at [69, 192] on input "Ingresar la fecha" at bounding box center [273, 198] width 412 height 28
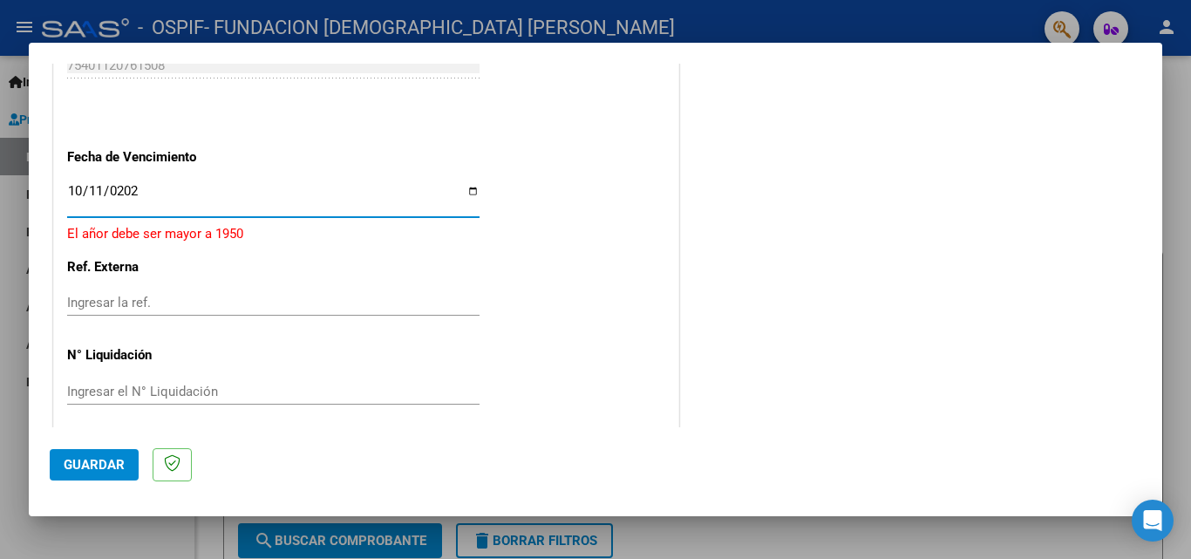
type input "2025-10-11"
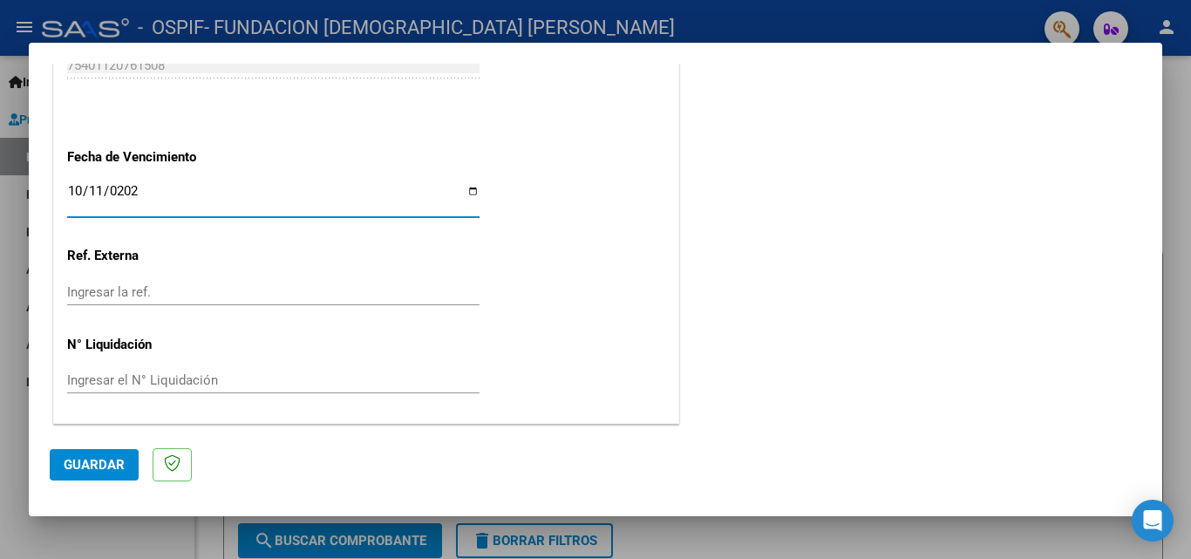
click at [91, 464] on span "Guardar" at bounding box center [94, 465] width 61 height 16
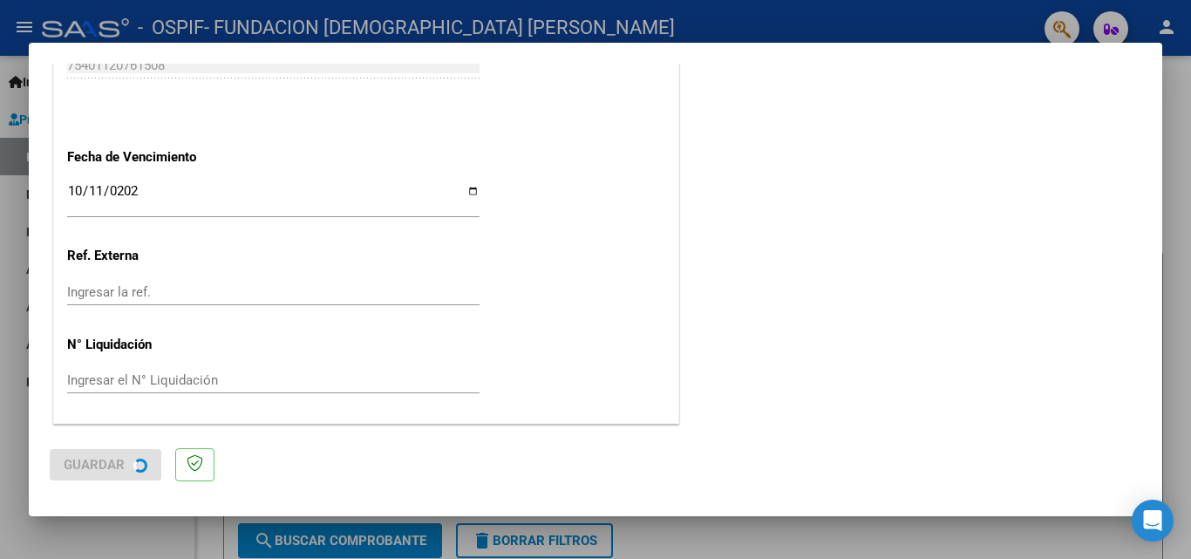
scroll to position [0, 0]
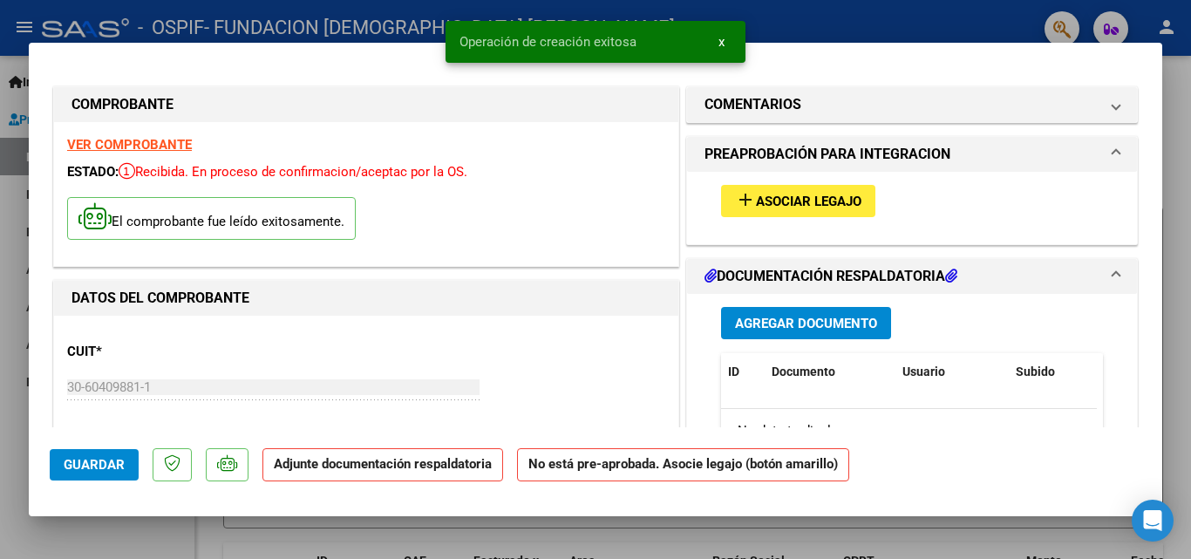
click at [808, 189] on button "add Asociar Legajo" at bounding box center [798, 201] width 154 height 32
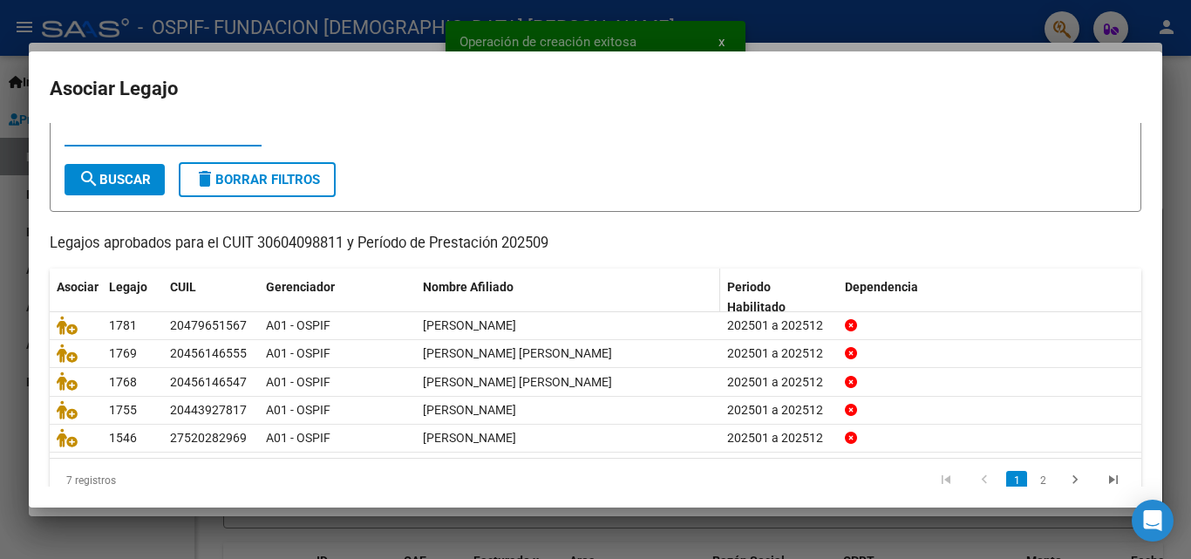
scroll to position [95, 0]
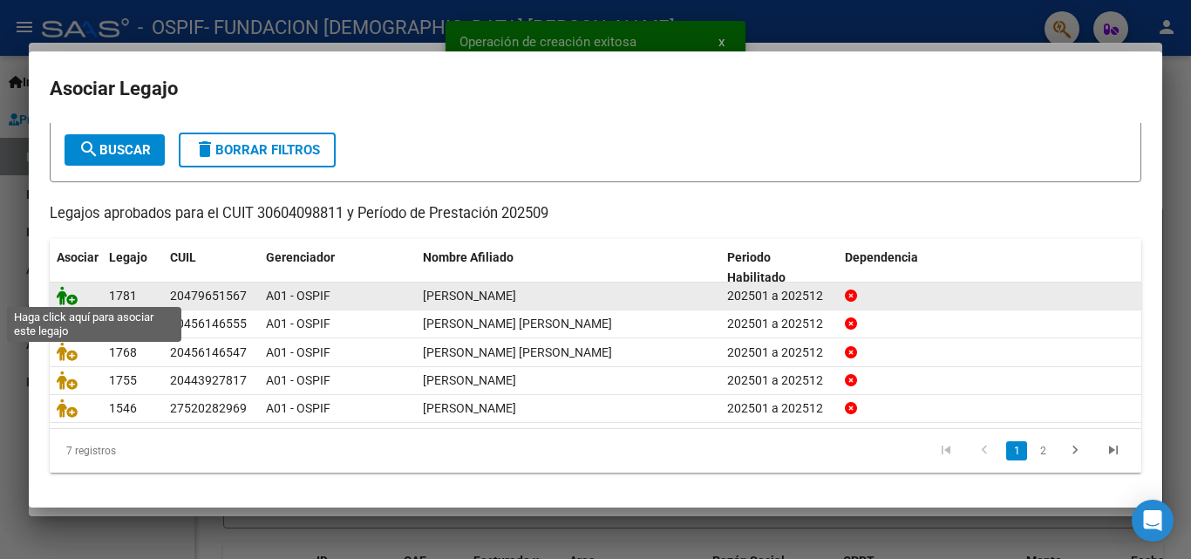
click at [69, 295] on icon at bounding box center [67, 295] width 21 height 19
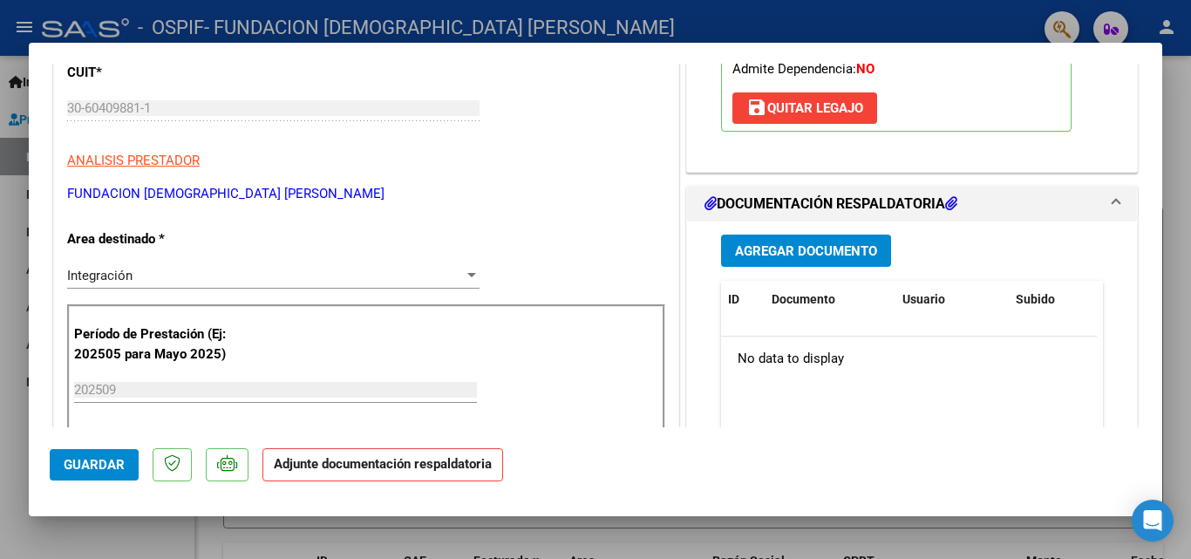
scroll to position [349, 0]
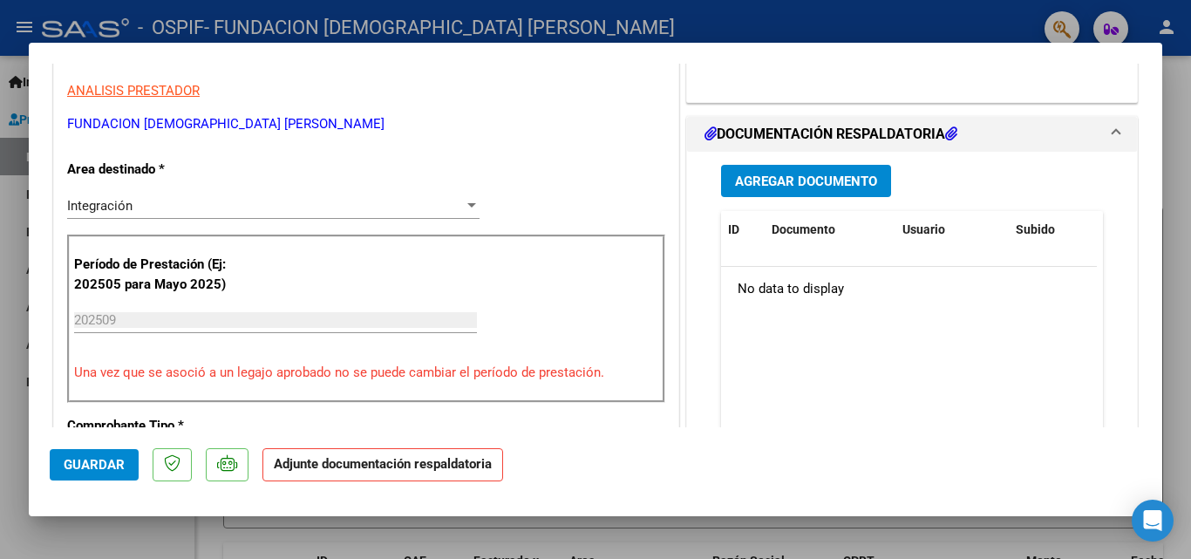
click at [779, 187] on span "Agregar Documento" at bounding box center [806, 181] width 142 height 16
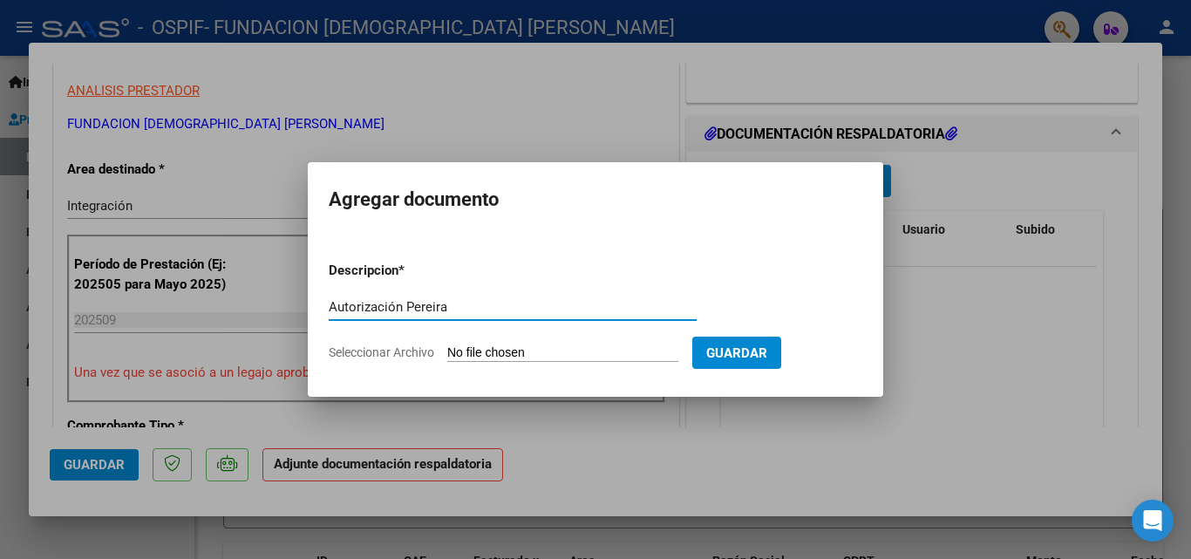
type input "Autorización Pereira"
click at [378, 346] on span "Seleccionar Archivo" at bounding box center [381, 352] width 105 height 14
click at [447, 346] on input "Seleccionar Archivo" at bounding box center [562, 353] width 231 height 17
type input "C:\fakepath\Autorizacion Pereira.pdf"
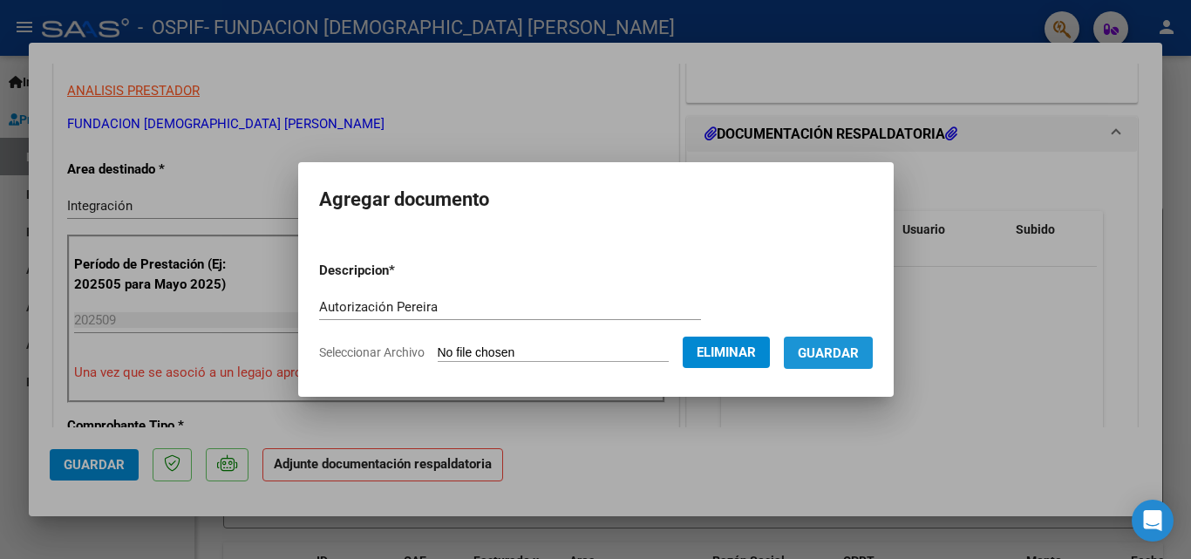
click at [839, 354] on span "Guardar" at bounding box center [828, 353] width 61 height 16
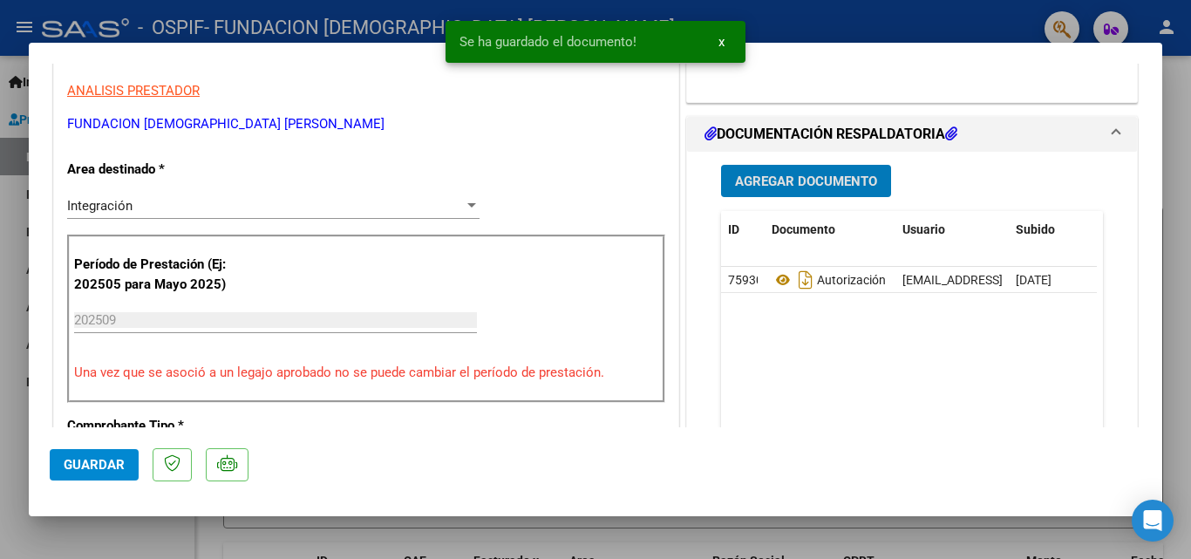
click at [808, 178] on span "Agregar Documento" at bounding box center [806, 181] width 142 height 16
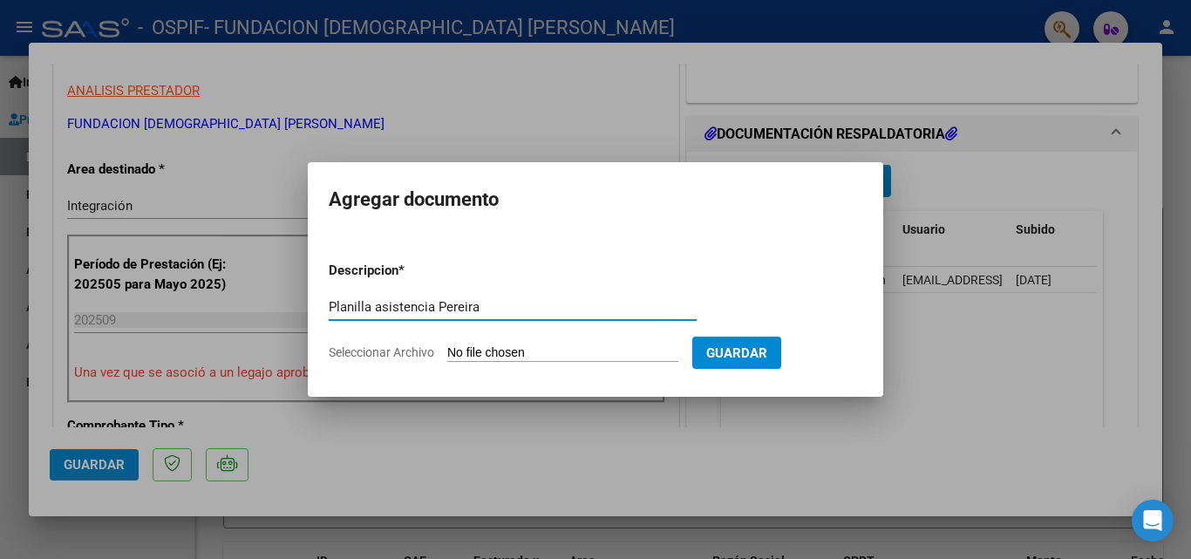
type input "Planilla asistencia Pereira"
click at [397, 351] on span "Seleccionar Archivo" at bounding box center [381, 352] width 105 height 14
click at [447, 351] on input "Seleccionar Archivo" at bounding box center [562, 353] width 231 height 17
type input "C:\fakepath\Planilla asistencia septiembre Pereira.pdf"
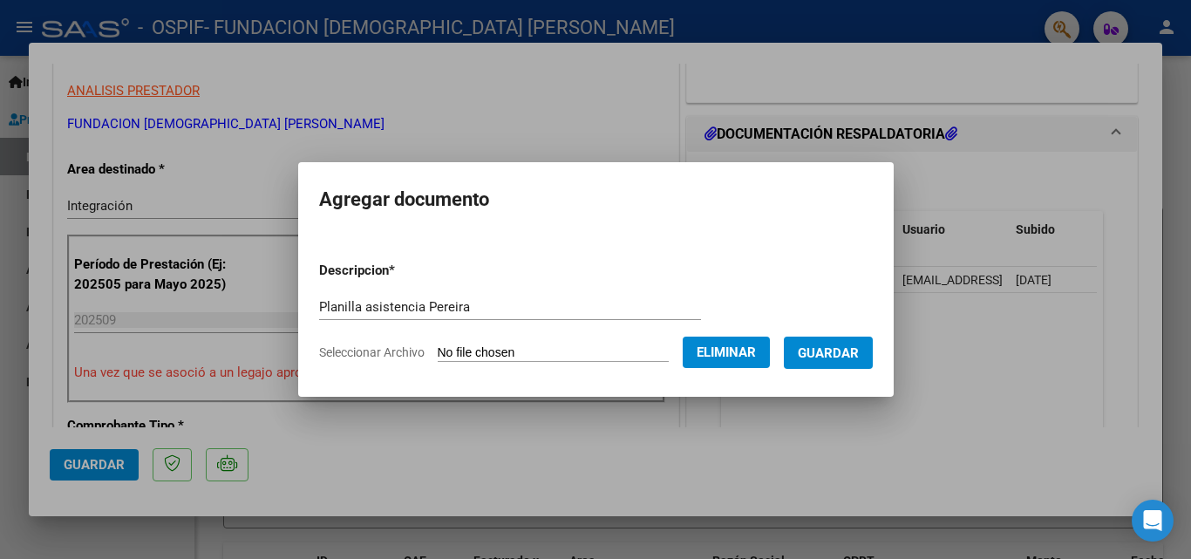
click at [854, 343] on button "Guardar" at bounding box center [828, 353] width 89 height 32
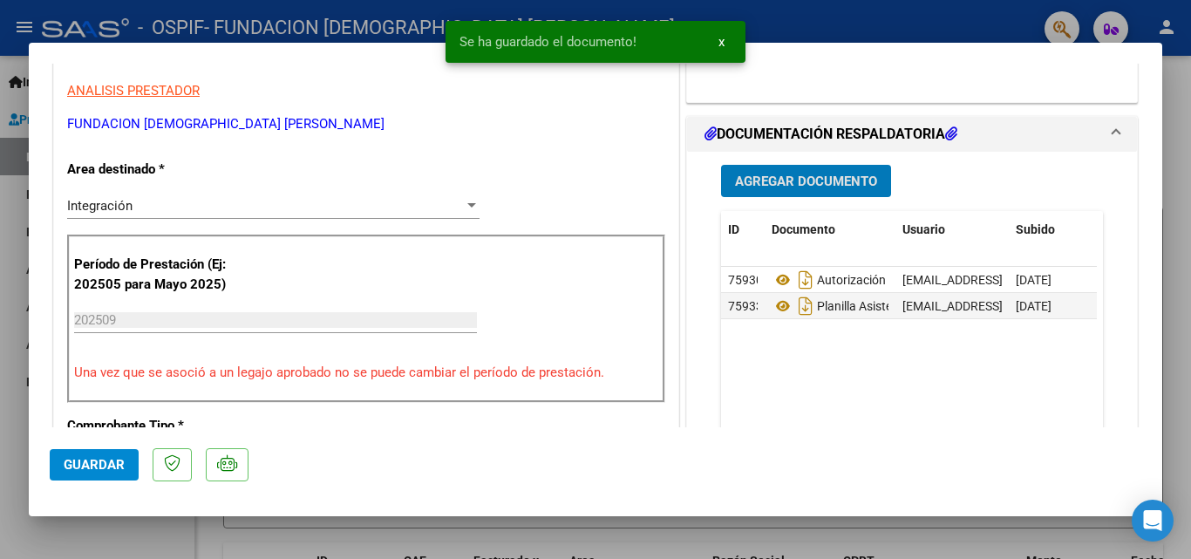
click at [85, 466] on span "Guardar" at bounding box center [94, 465] width 61 height 16
type input "$ 0,00"
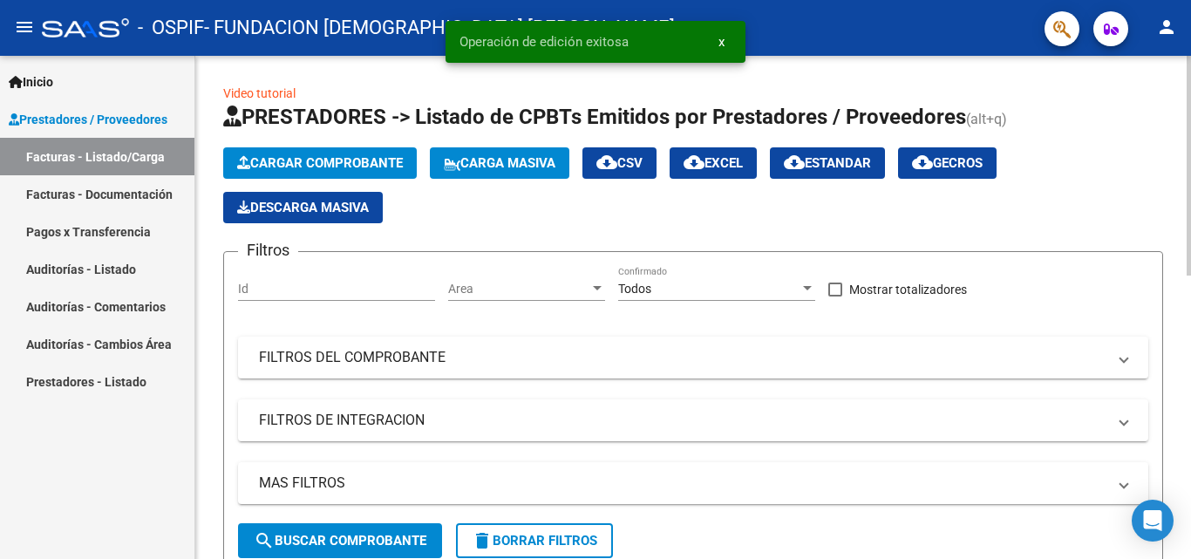
click at [306, 160] on span "Cargar Comprobante" at bounding box center [320, 163] width 166 height 16
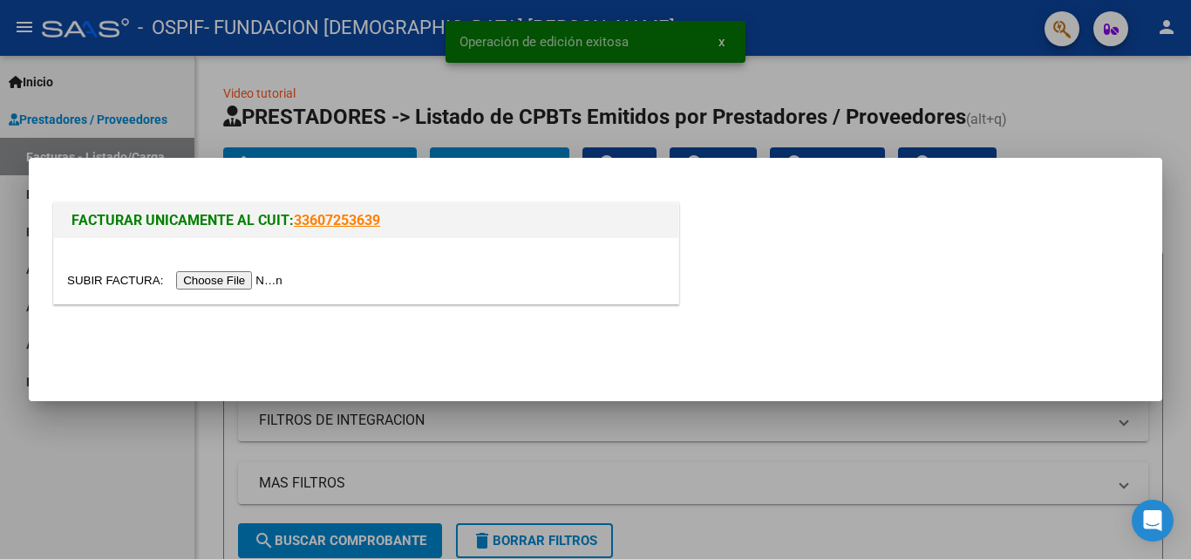
click at [210, 269] on div at bounding box center [366, 270] width 624 height 65
click at [205, 283] on input "file" at bounding box center [177, 280] width 221 height 18
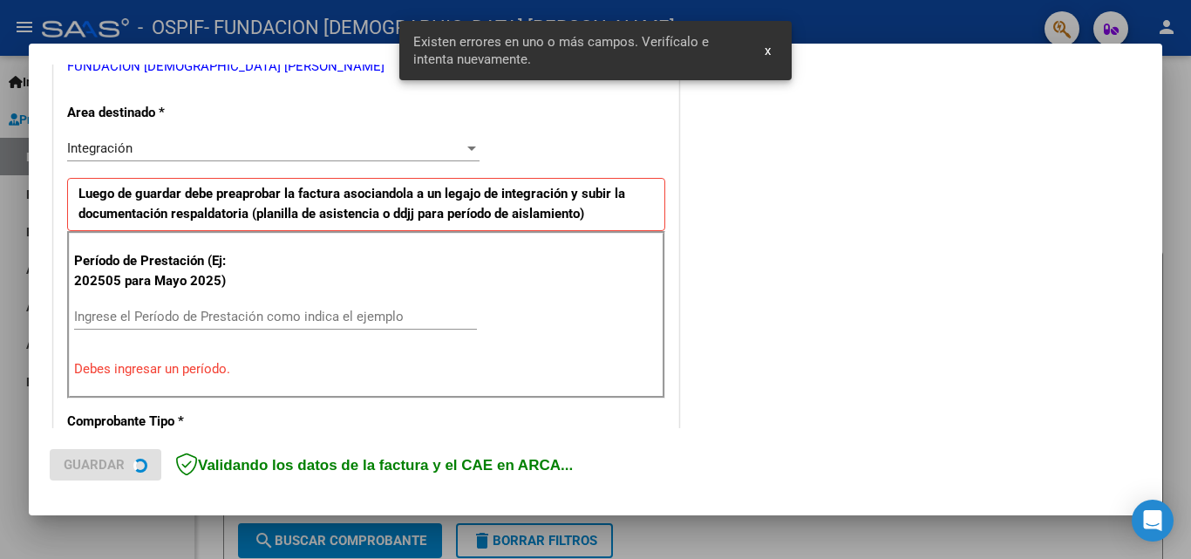
scroll to position [393, 0]
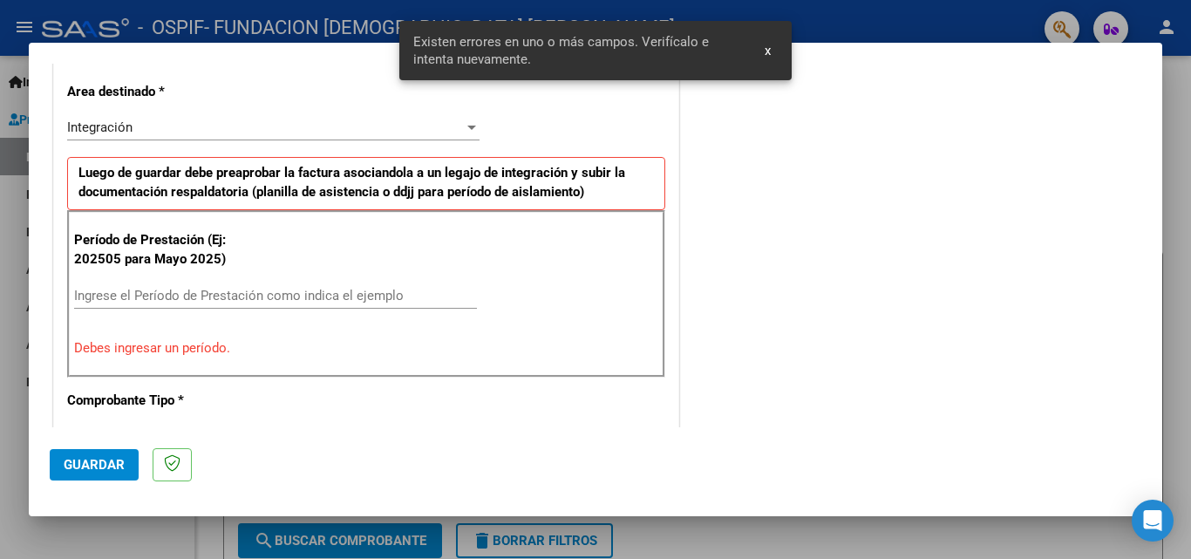
click at [133, 332] on div "Período de Prestación (Ej: 202505 para Mayo 2025) Ingrese el Período de Prestac…" at bounding box center [366, 293] width 598 height 167
click at [144, 293] on input "Ingrese el Período de Prestación como indica el ejemplo" at bounding box center [275, 296] width 403 height 16
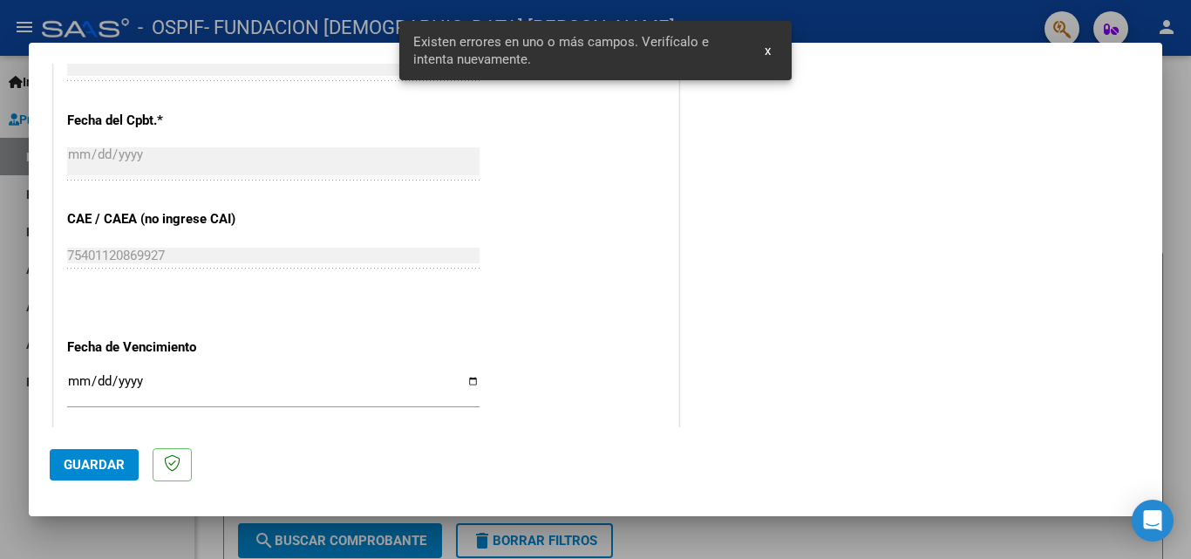
scroll to position [1091, 0]
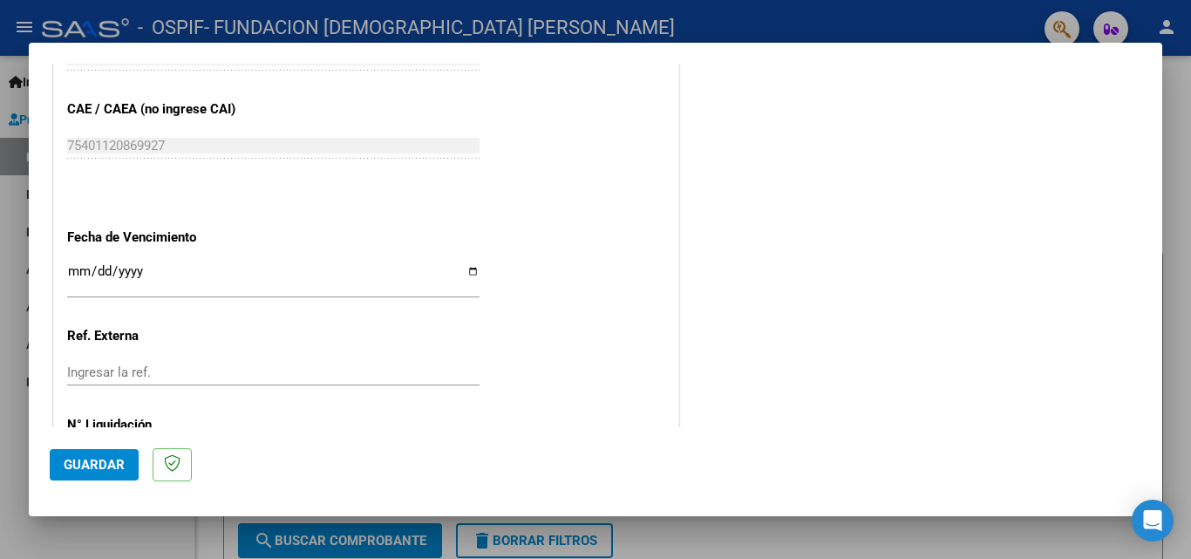
type input "202509"
click at [74, 266] on input "Ingresar la fecha" at bounding box center [273, 278] width 412 height 28
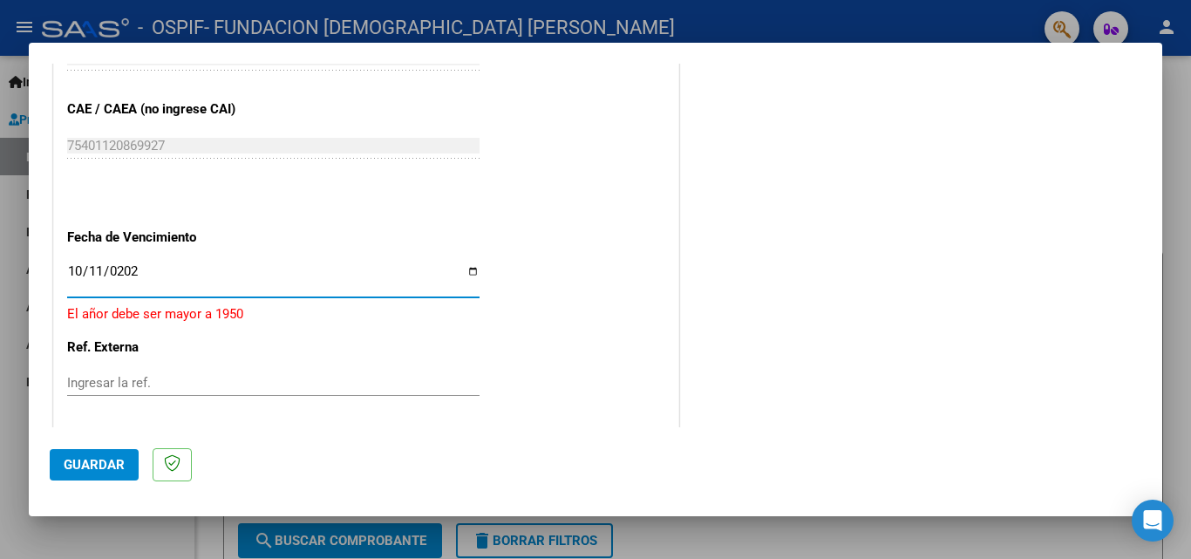
type input "2025-10-11"
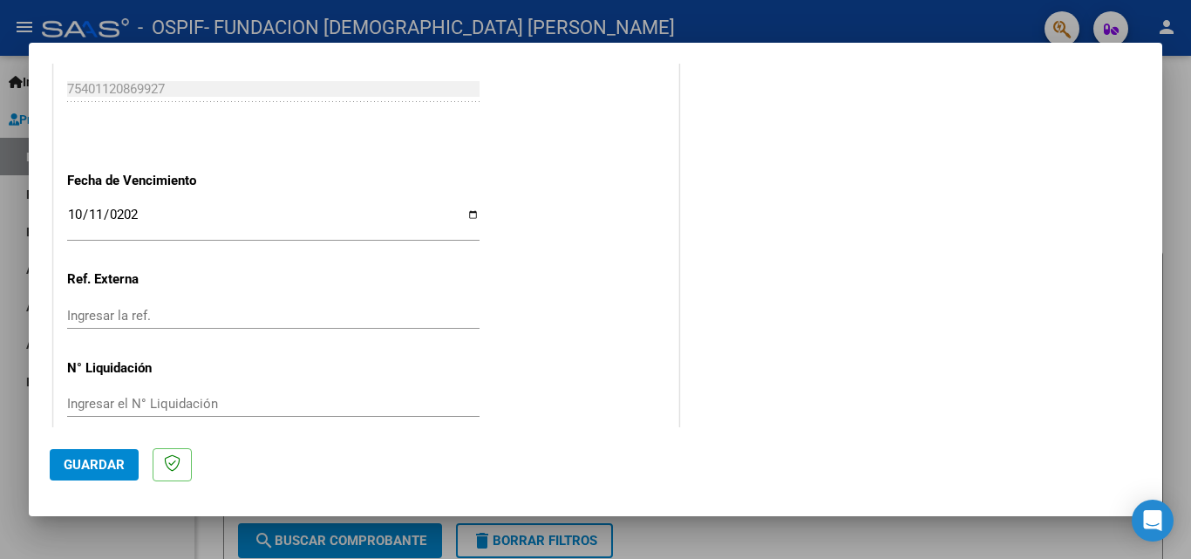
scroll to position [1171, 0]
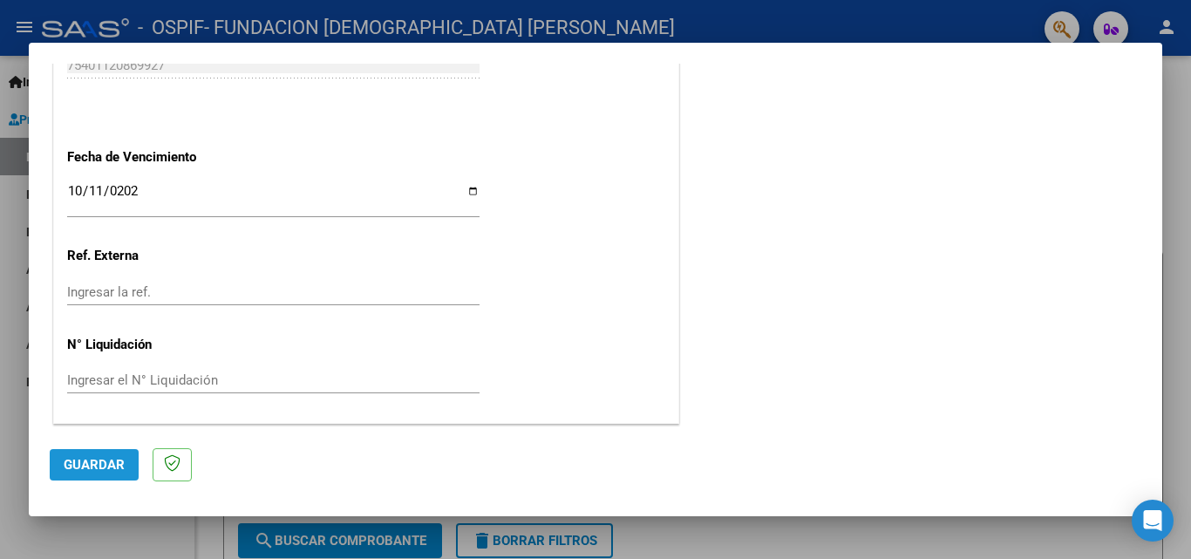
click at [87, 479] on button "Guardar" at bounding box center [94, 464] width 89 height 31
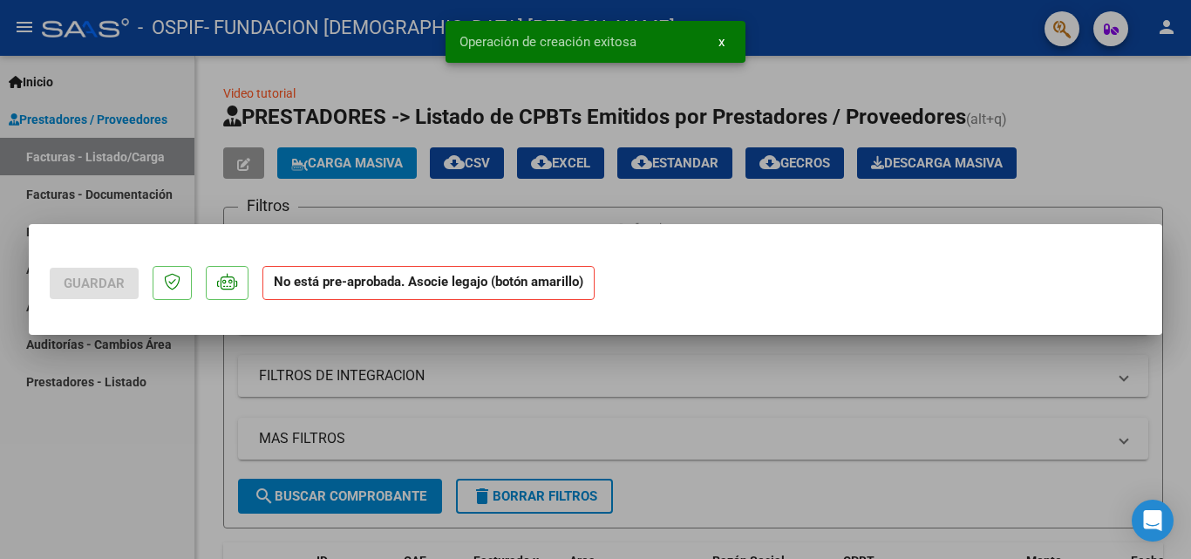
scroll to position [0, 0]
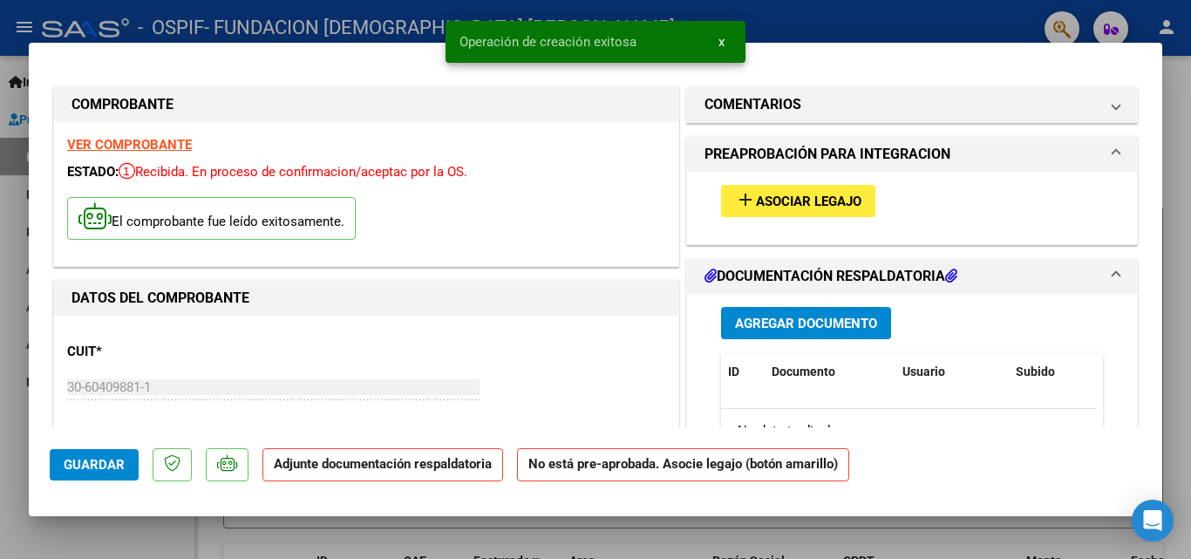
click at [836, 201] on span "Asociar Legajo" at bounding box center [808, 202] width 105 height 16
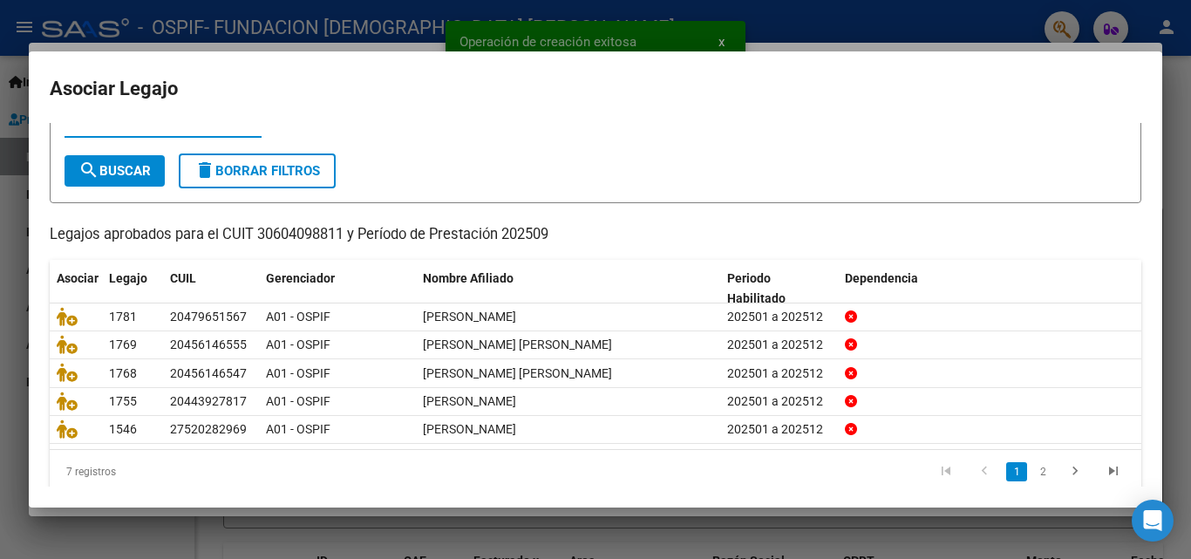
scroll to position [95, 0]
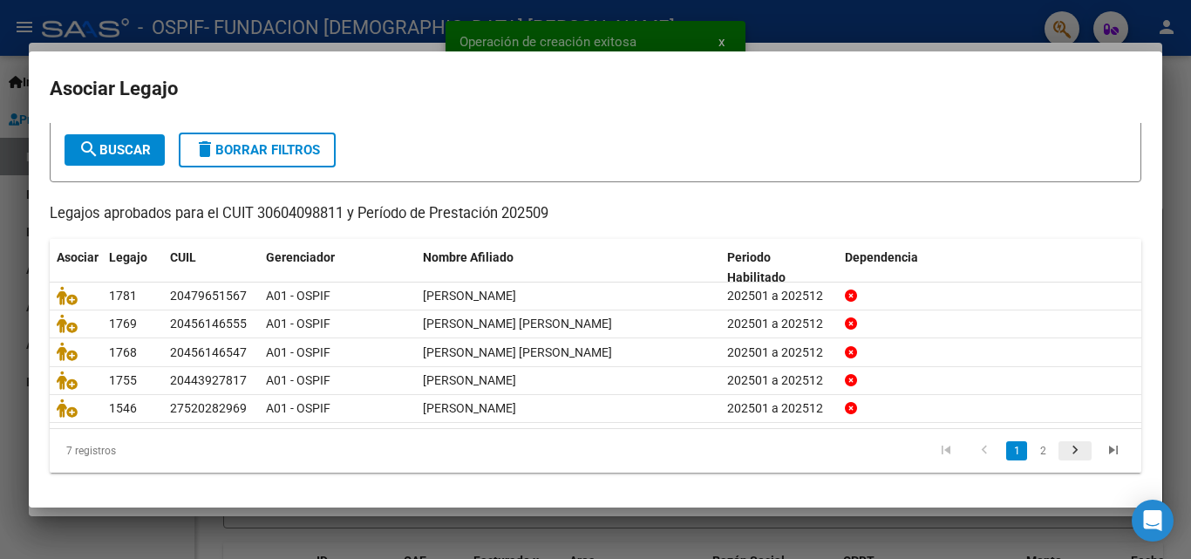
click at [1072, 446] on icon "go to next page" at bounding box center [1075, 452] width 23 height 21
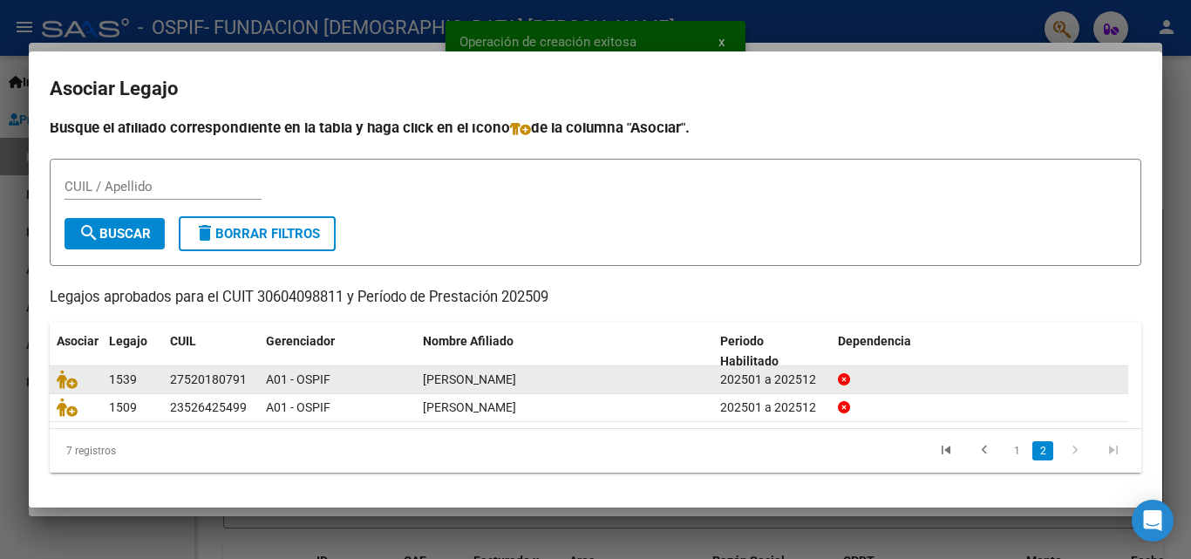
scroll to position [9, 0]
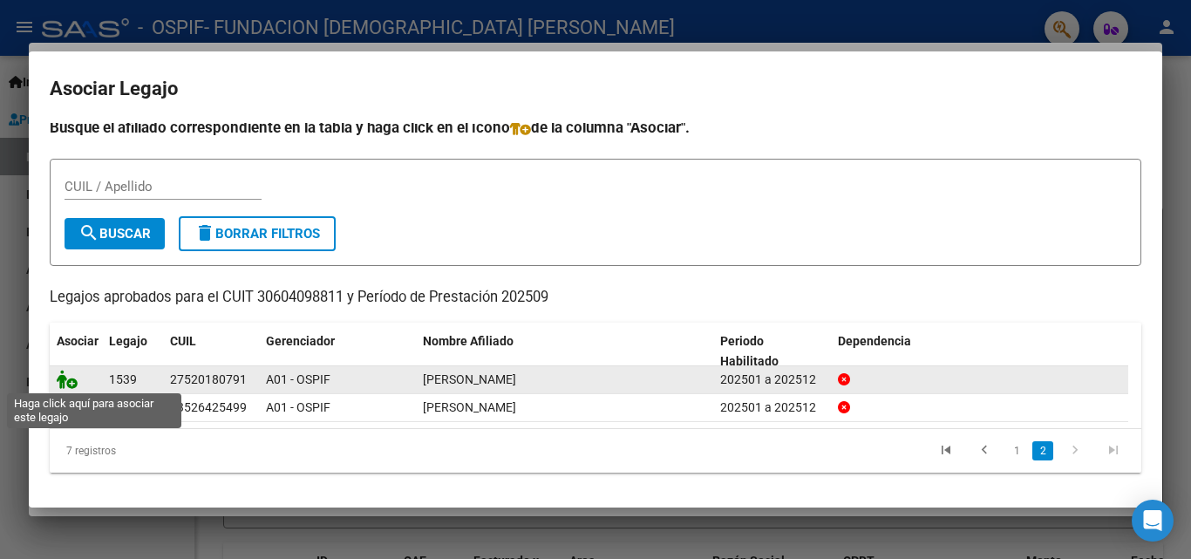
click at [71, 385] on icon at bounding box center [67, 379] width 21 height 19
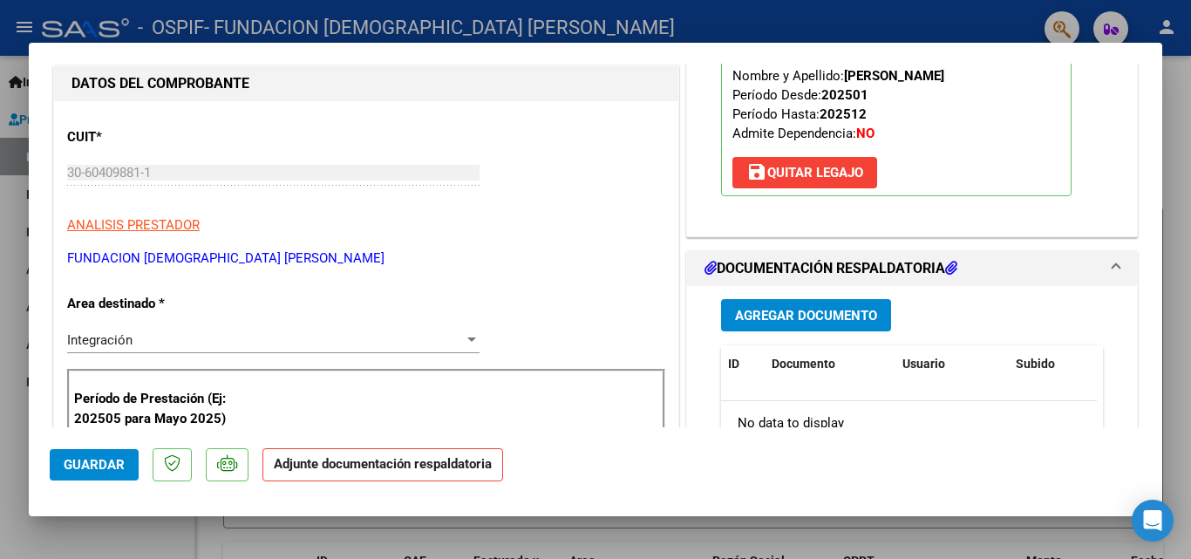
scroll to position [349, 0]
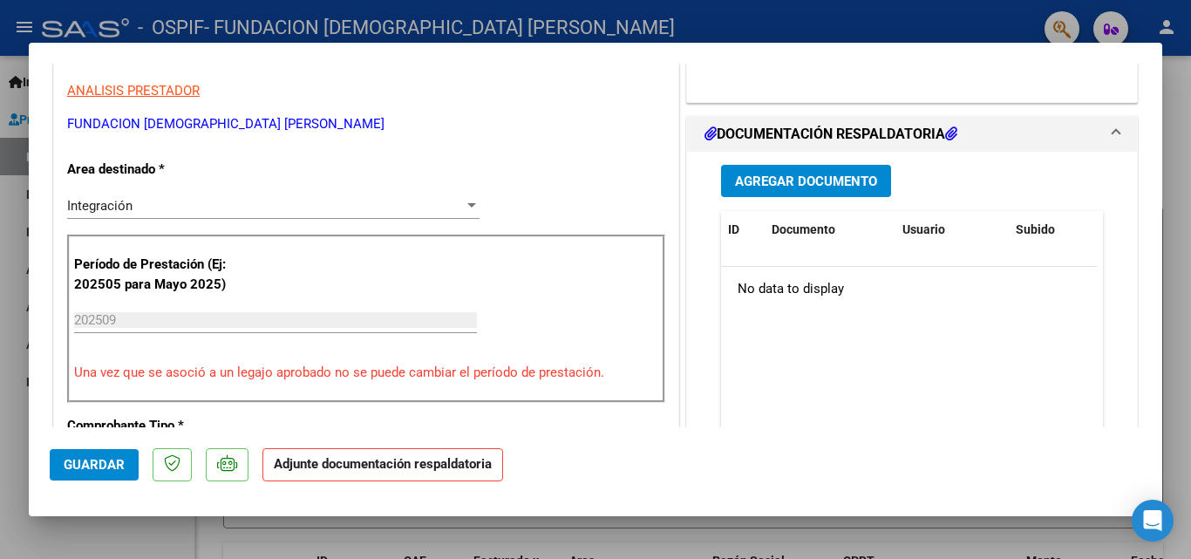
click at [793, 179] on span "Agregar Documento" at bounding box center [806, 181] width 142 height 16
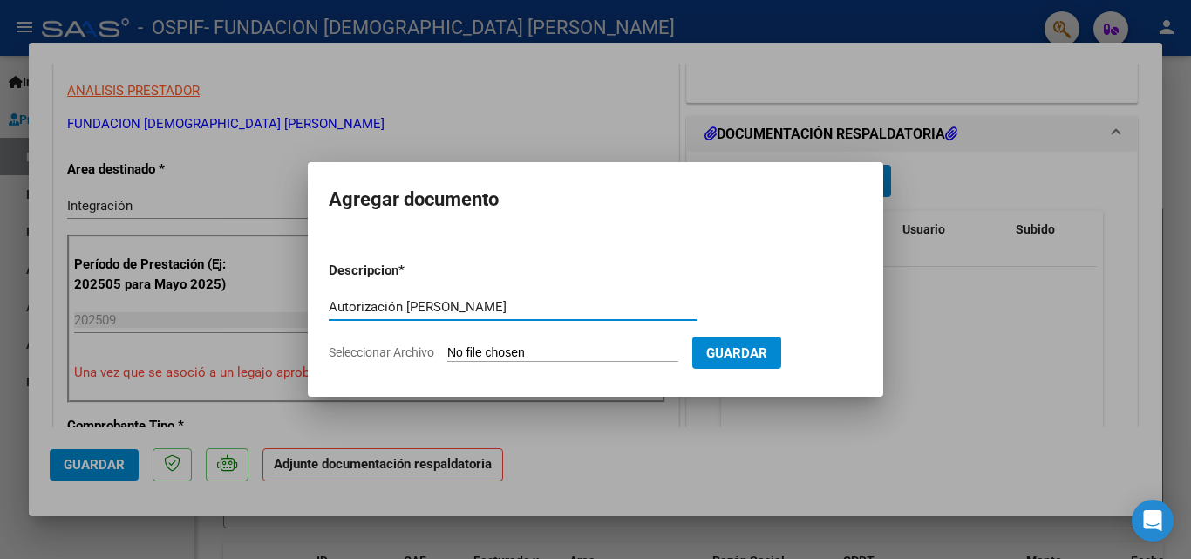
type input "Autorización Ruiz"
click at [413, 357] on span "Seleccionar Archivo" at bounding box center [381, 352] width 105 height 14
click at [447, 357] on input "Seleccionar Archivo" at bounding box center [562, 353] width 231 height 17
type input "C:\fakepath\Autorizacion Ruiz.pdf"
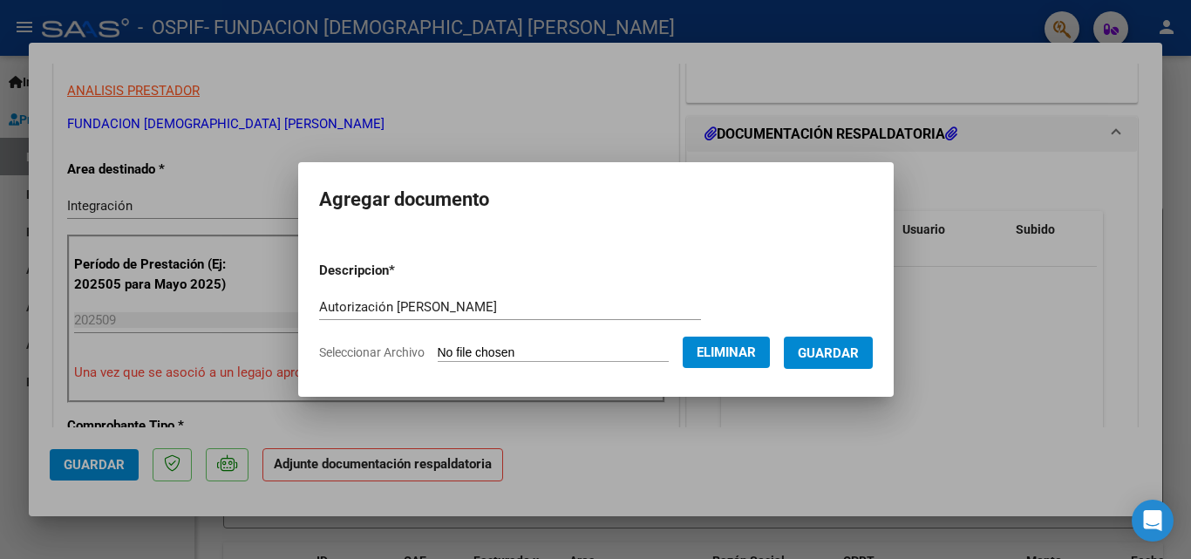
click at [838, 354] on span "Guardar" at bounding box center [828, 353] width 61 height 16
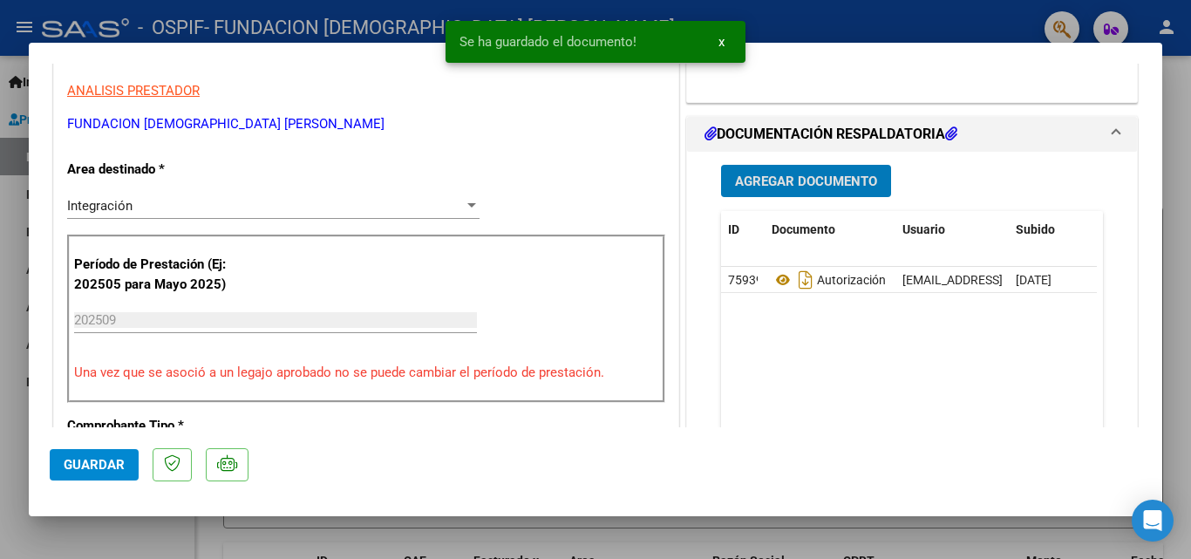
click at [793, 182] on span "Agregar Documento" at bounding box center [806, 181] width 142 height 16
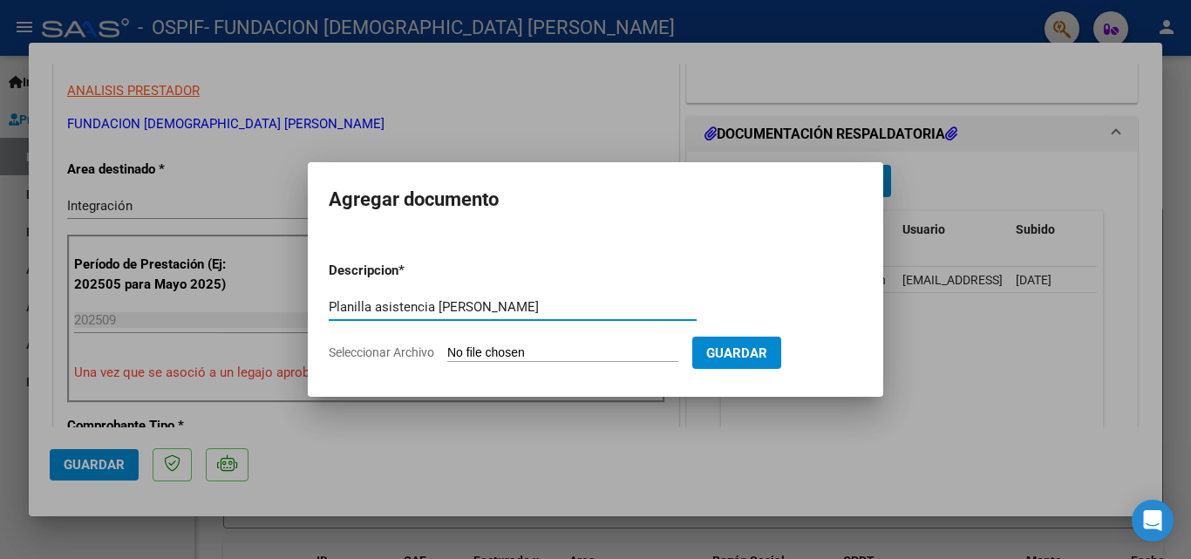
type input "Planilla asistencia Ruiz"
click at [373, 350] on span "Seleccionar Archivo" at bounding box center [381, 352] width 105 height 14
click at [447, 350] on input "Seleccionar Archivo" at bounding box center [562, 353] width 231 height 17
type input "C:\fakepath\Planilla asistencia septiembre Ruiz.pdf"
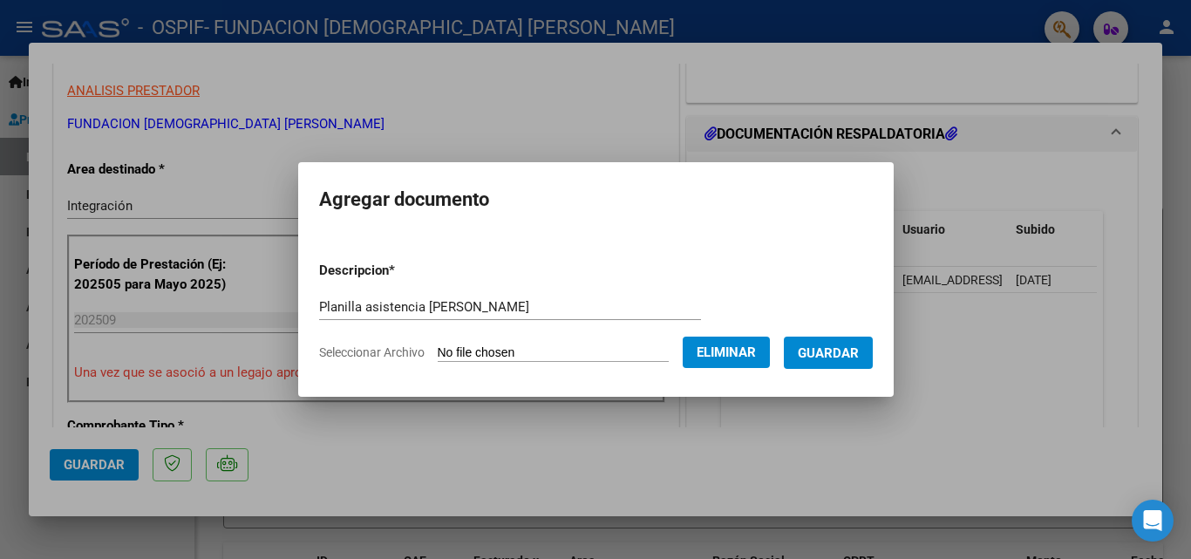
click at [844, 349] on span "Guardar" at bounding box center [828, 353] width 61 height 16
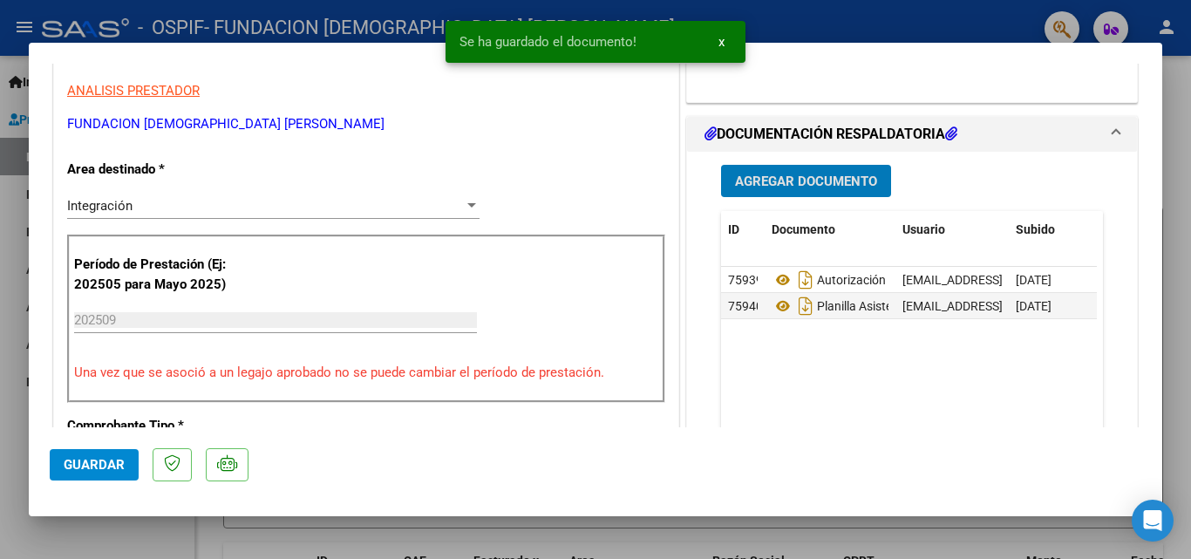
click at [71, 467] on span "Guardar" at bounding box center [94, 465] width 61 height 16
type input "$ 0,00"
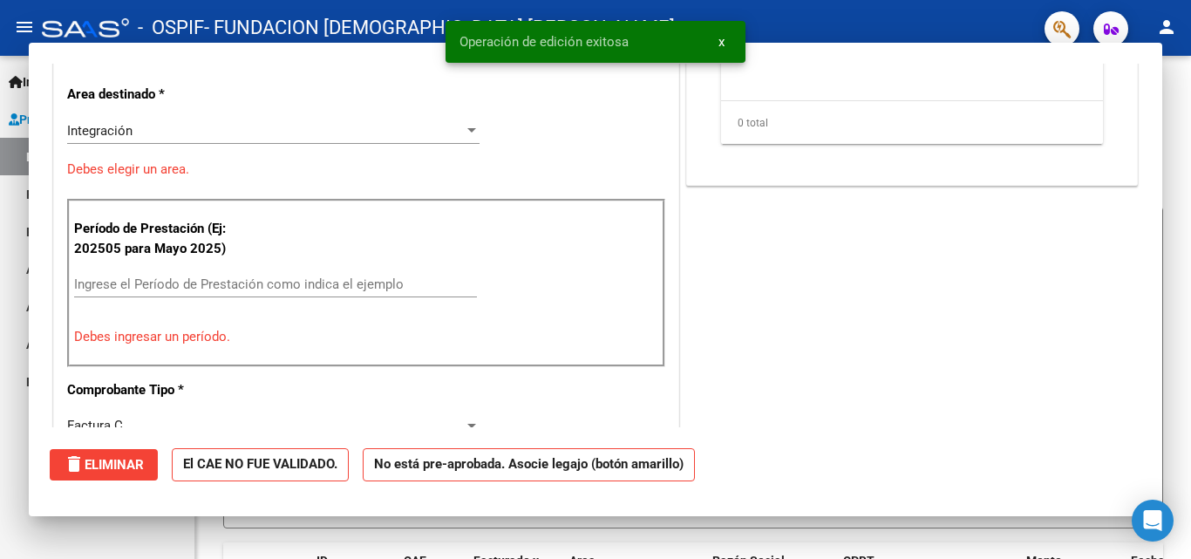
scroll to position [296, 0]
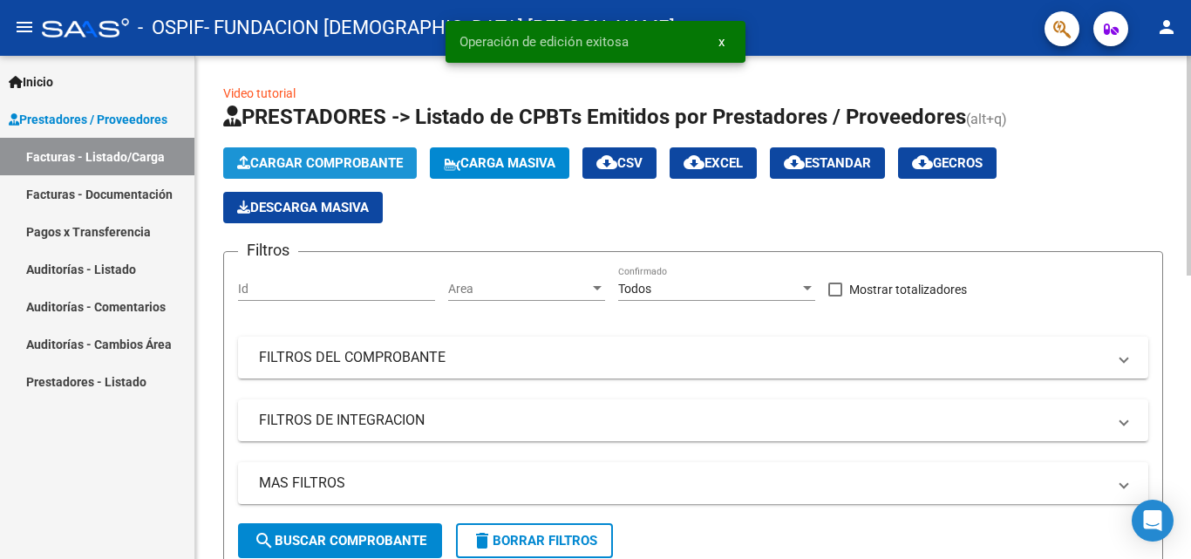
click at [286, 166] on span "Cargar Comprobante" at bounding box center [320, 163] width 166 height 16
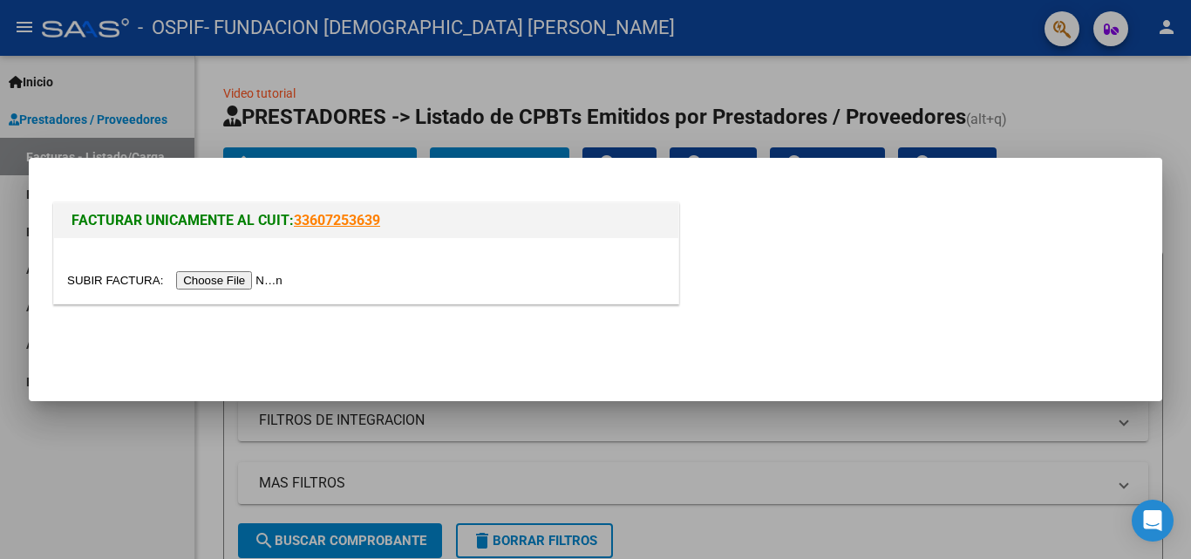
click at [228, 276] on input "file" at bounding box center [177, 280] width 221 height 18
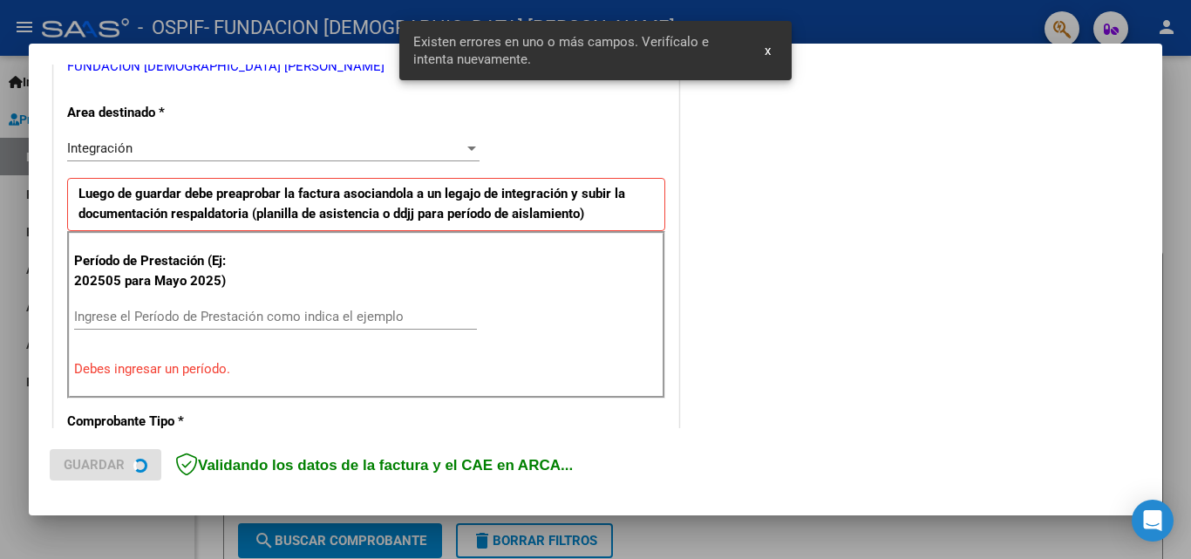
scroll to position [393, 0]
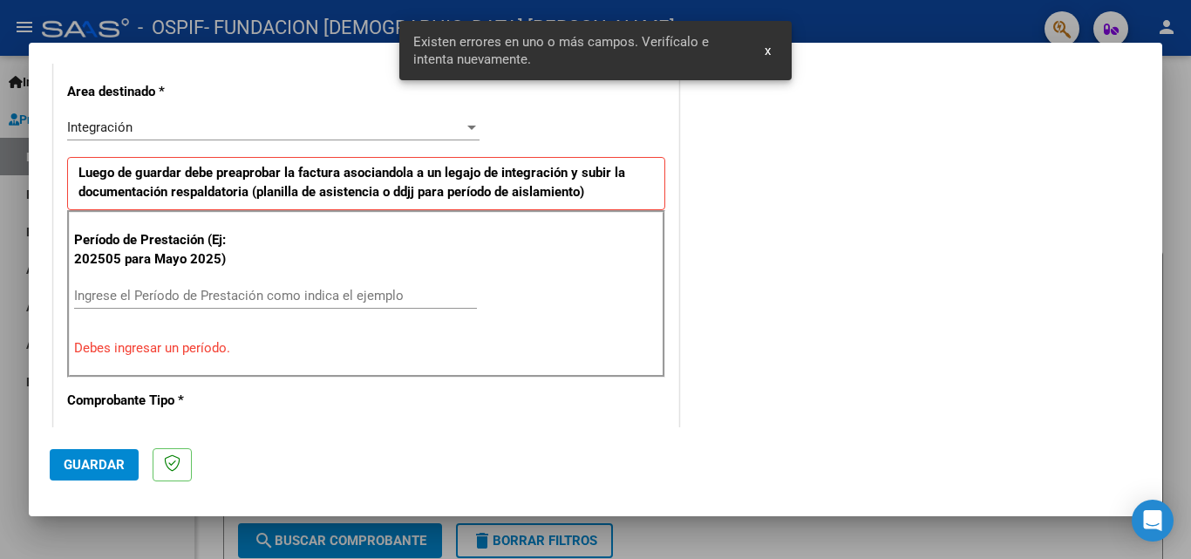
click at [167, 292] on input "Ingrese el Período de Prestación como indica el ejemplo" at bounding box center [275, 296] width 403 height 16
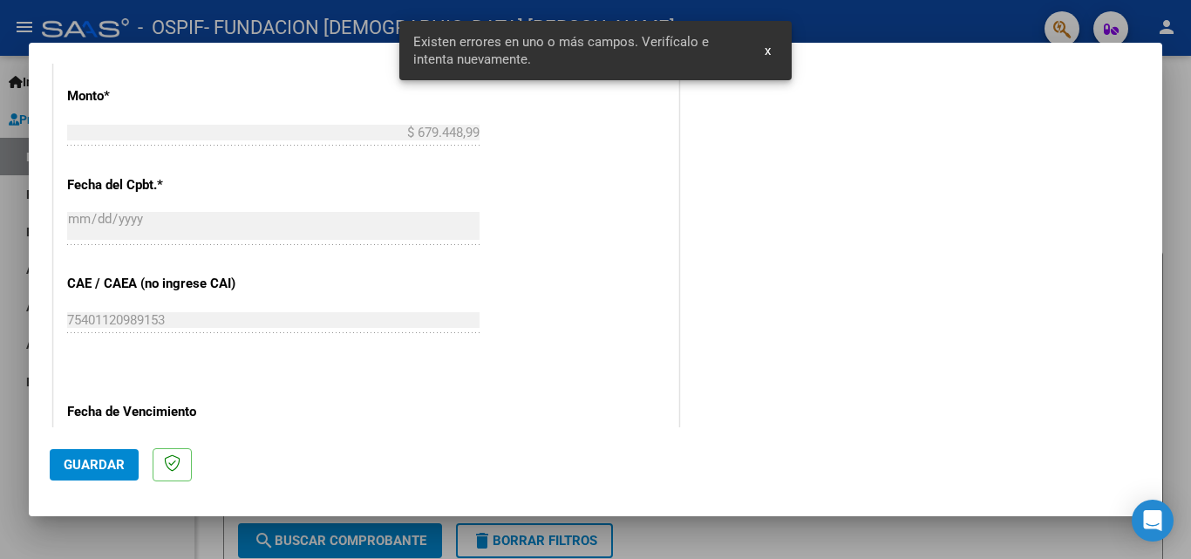
scroll to position [1171, 0]
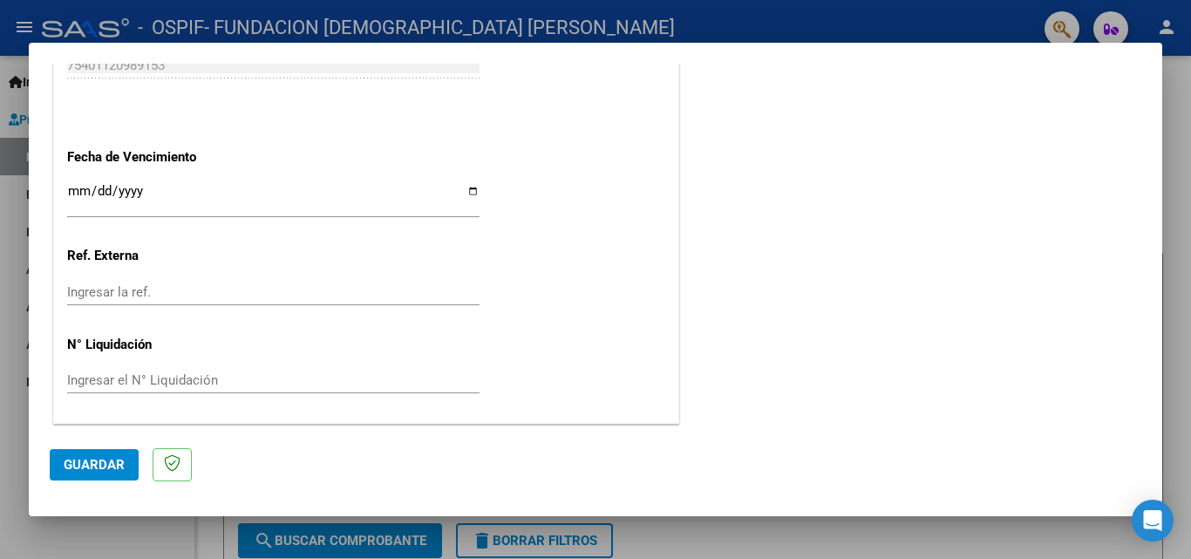
type input "202509"
click at [69, 190] on input "Ingresar la fecha" at bounding box center [273, 198] width 412 height 28
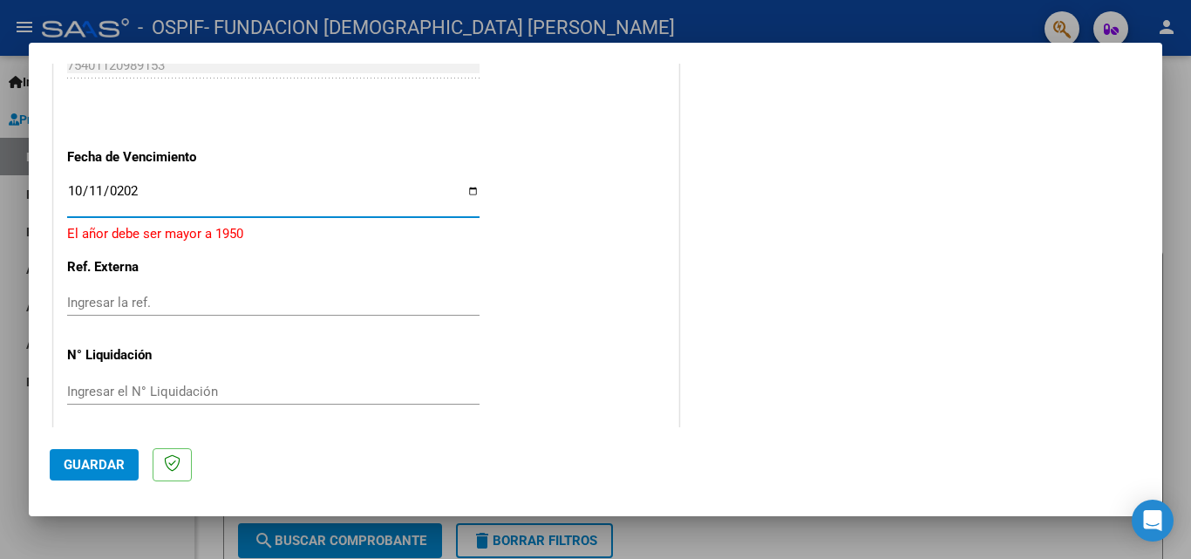
type input "2025-10-11"
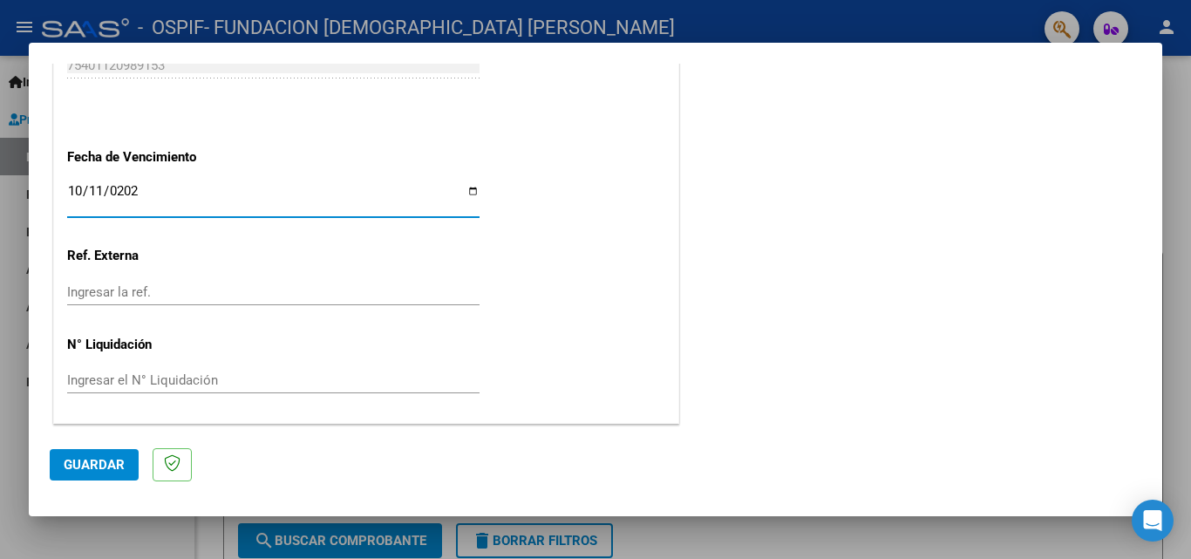
click at [96, 469] on span "Guardar" at bounding box center [94, 465] width 61 height 16
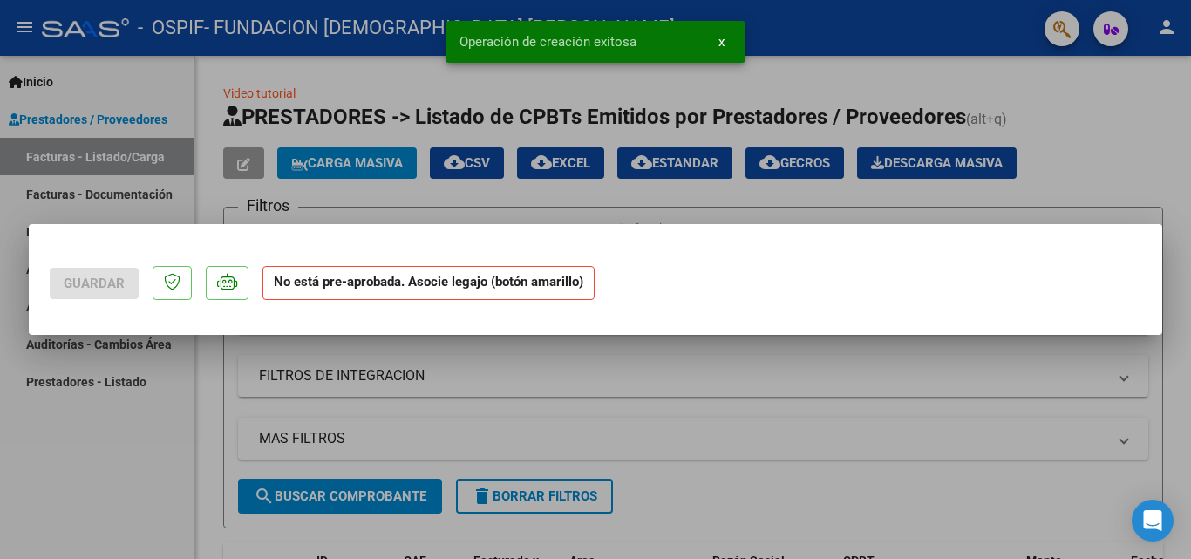
scroll to position [0, 0]
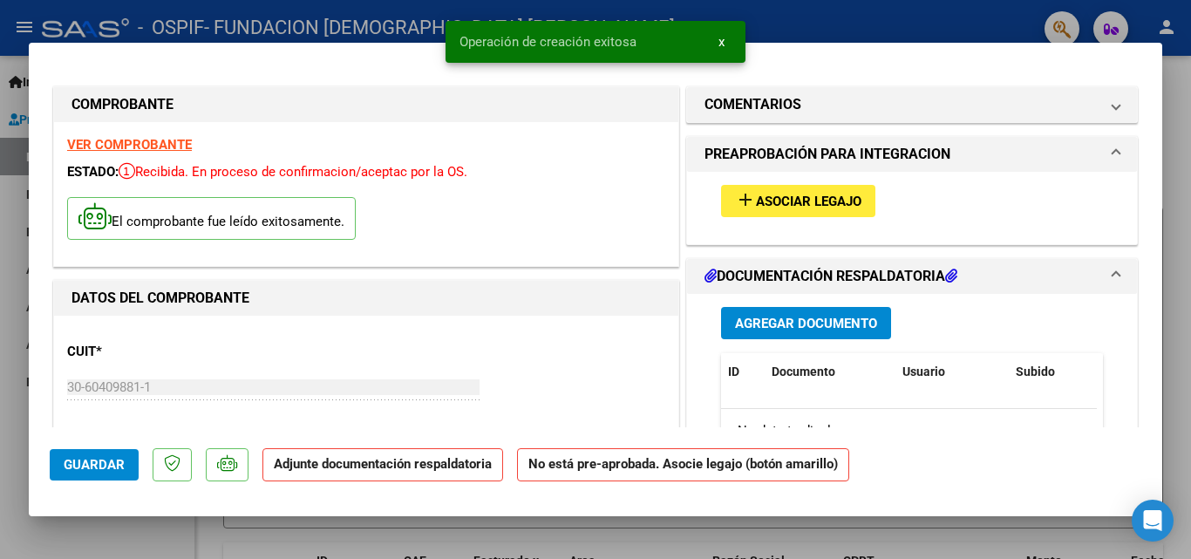
click at [819, 202] on span "Asociar Legajo" at bounding box center [808, 202] width 105 height 16
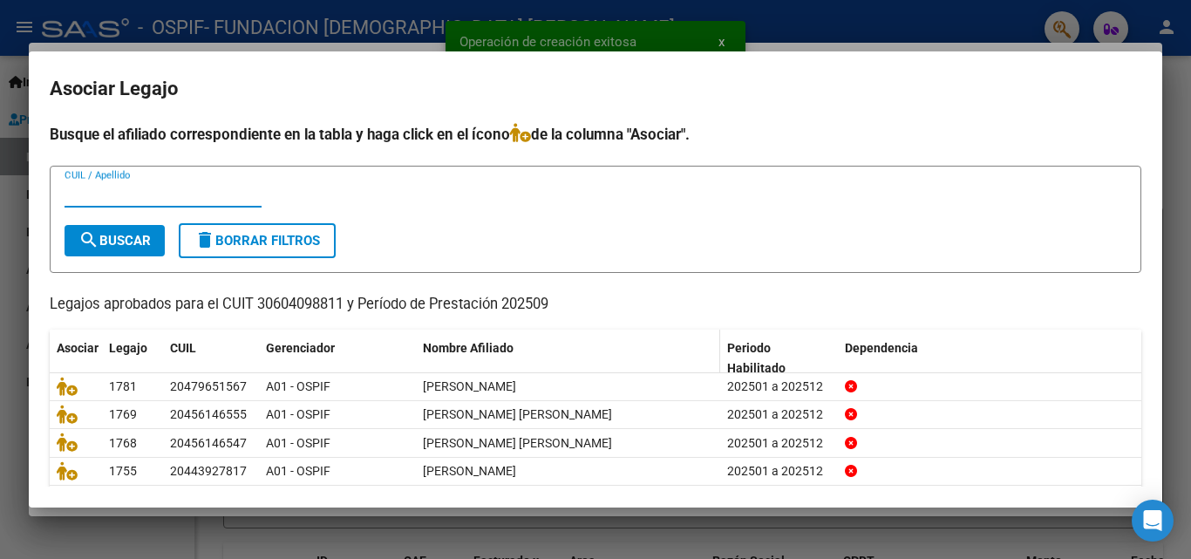
scroll to position [95, 0]
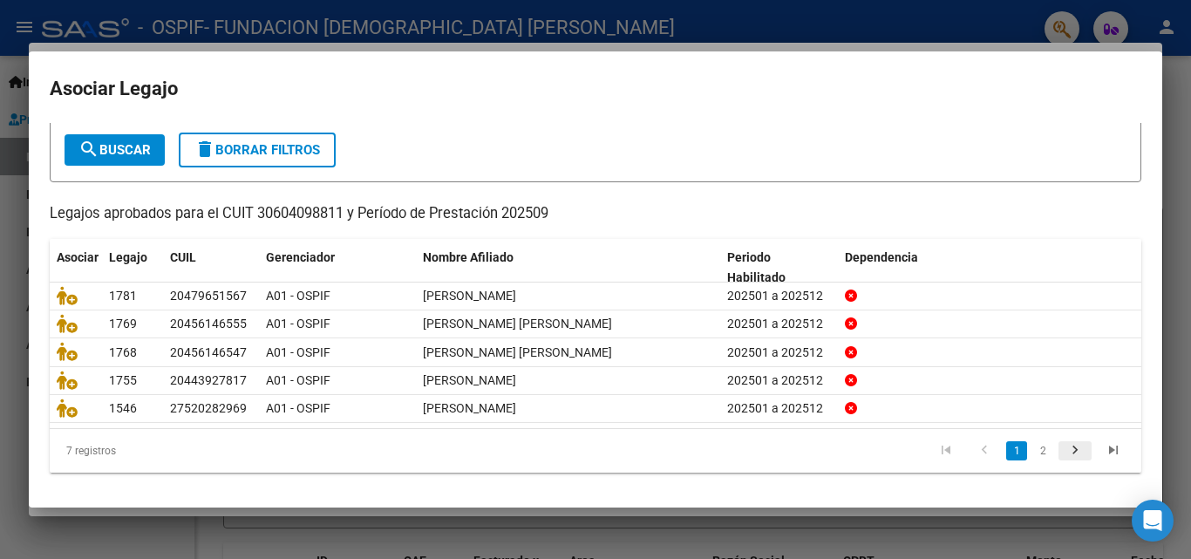
click at [1064, 452] on icon "go to next page" at bounding box center [1075, 452] width 23 height 21
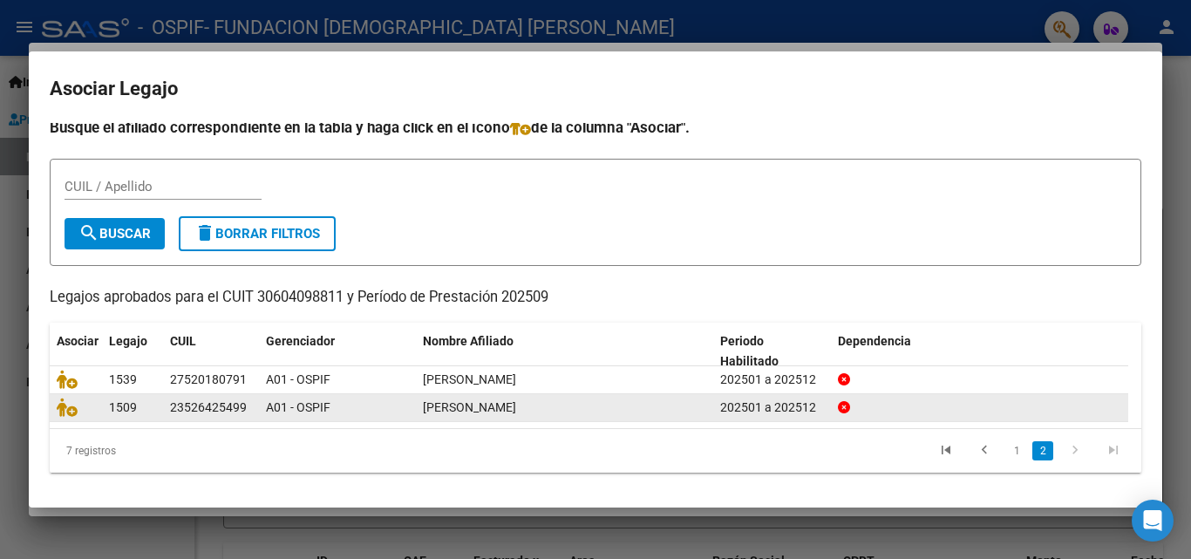
scroll to position [9, 0]
click at [58, 410] on icon at bounding box center [67, 407] width 21 height 19
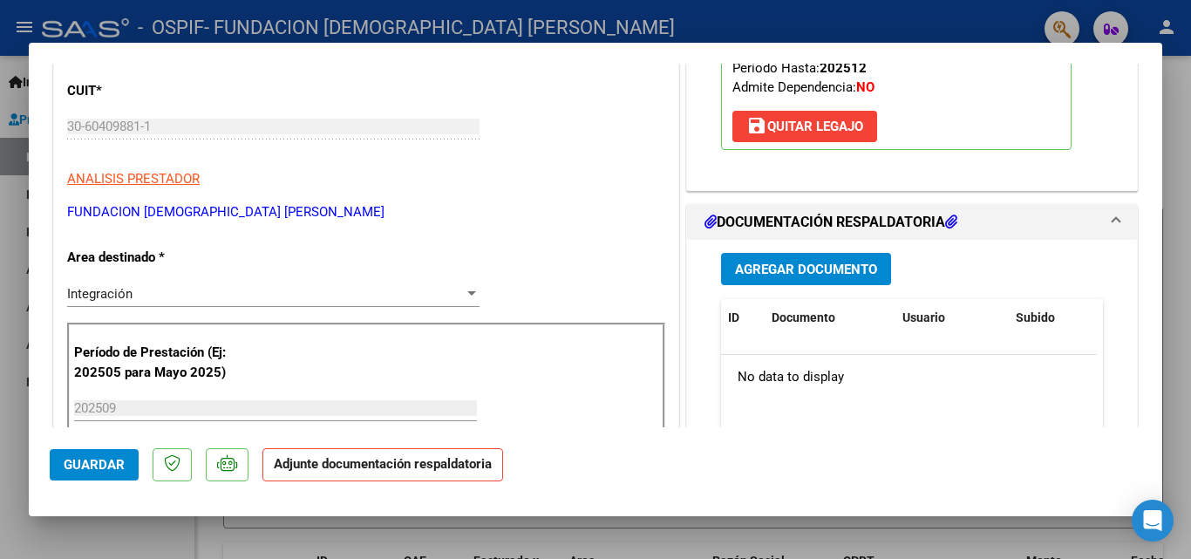
scroll to position [262, 0]
click at [811, 257] on button "Agregar Documento" at bounding box center [806, 268] width 170 height 32
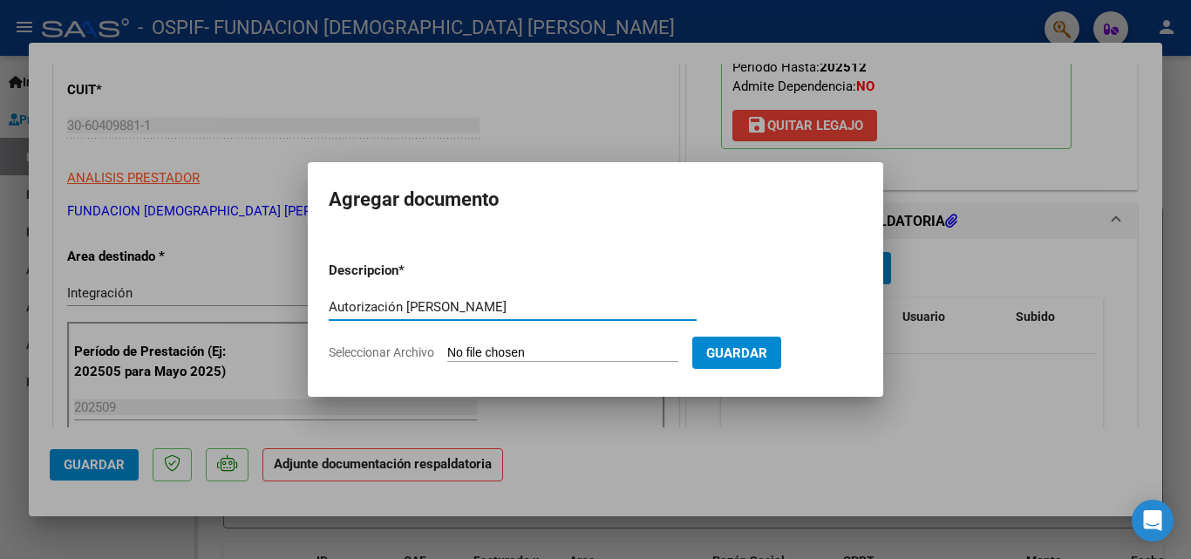
type input "Autorización Sayavedra"
click at [415, 354] on span "Seleccionar Archivo" at bounding box center [381, 352] width 105 height 14
click at [447, 354] on input "Seleccionar Archivo" at bounding box center [562, 353] width 231 height 17
type input "C:\fakepath\Autorizacion Sayavedra.pdf"
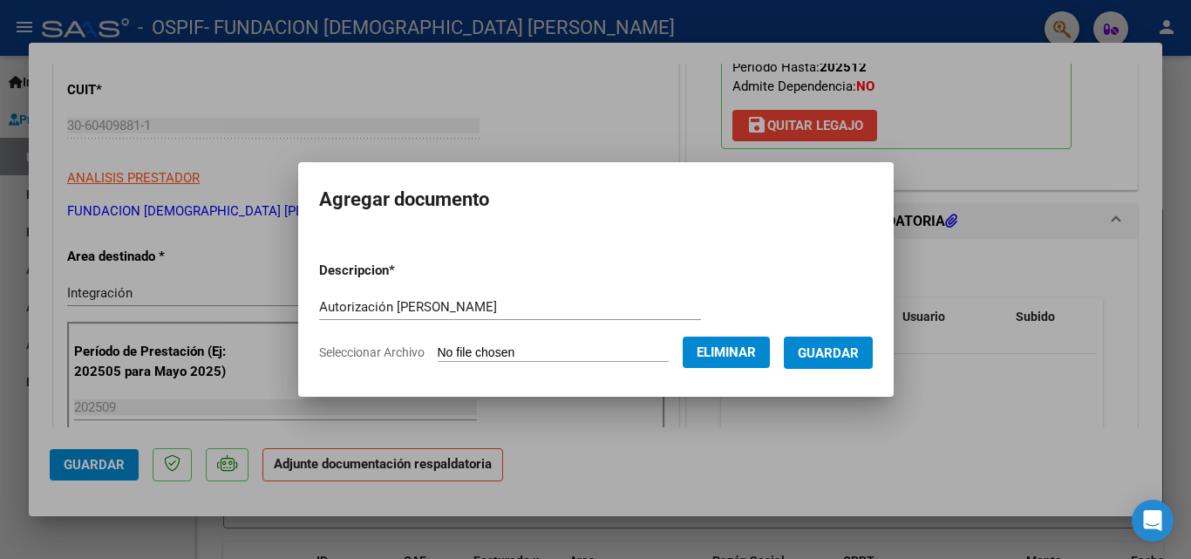
click at [833, 352] on span "Guardar" at bounding box center [828, 353] width 61 height 16
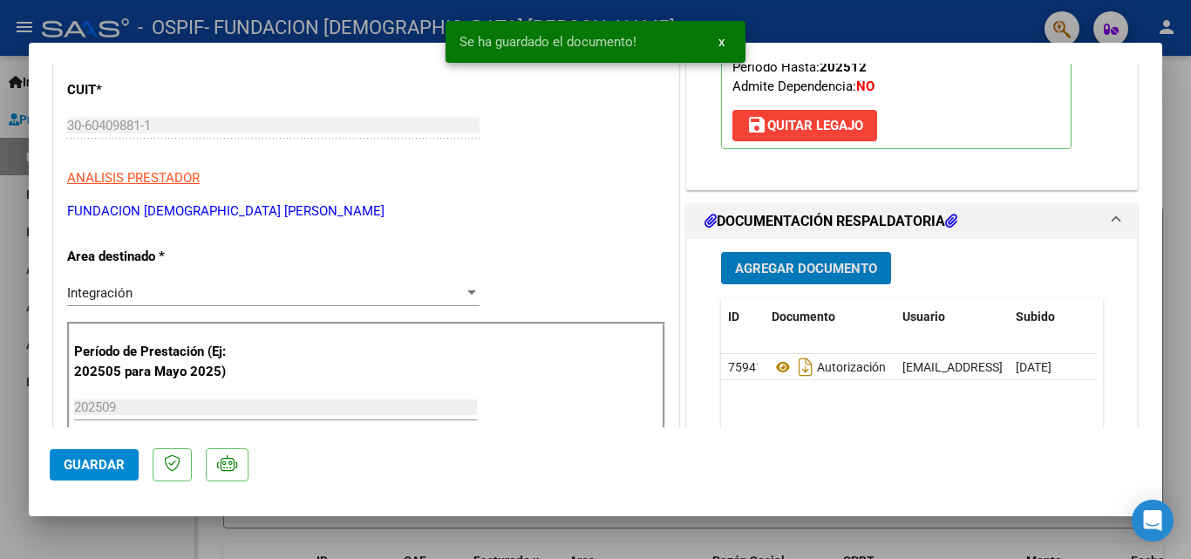
click at [820, 260] on span "Agregar Documento" at bounding box center [806, 268] width 142 height 16
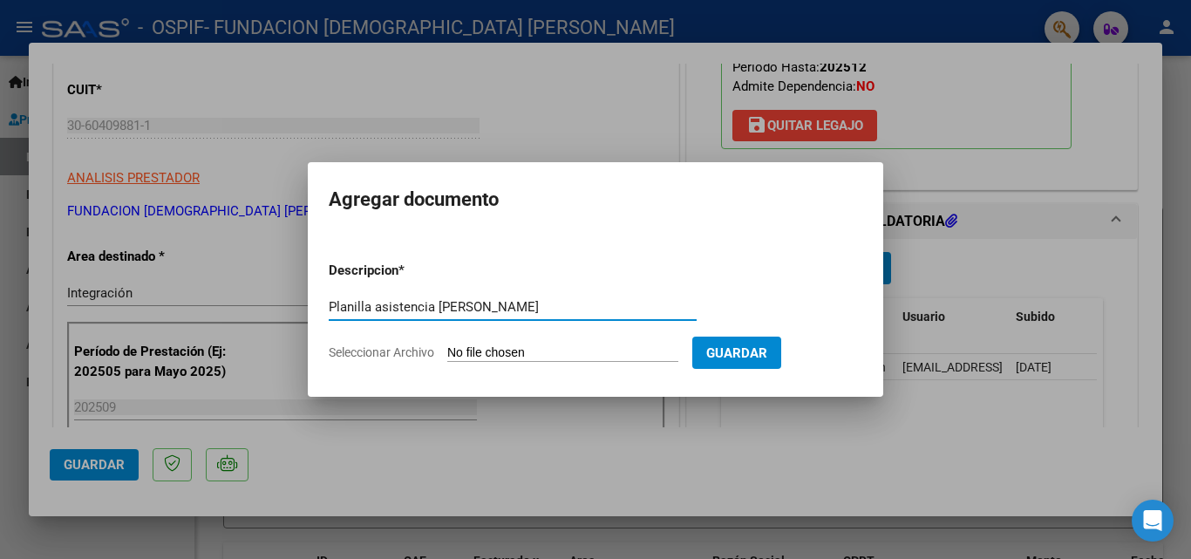
type input "Planilla asistencia Sayavedra"
click at [393, 357] on span "Seleccionar Archivo" at bounding box center [381, 352] width 105 height 14
click at [447, 357] on input "Seleccionar Archivo" at bounding box center [562, 353] width 231 height 17
type input "C:\fakepath\Planilla asistencia septiembre Sayavedra.pdf"
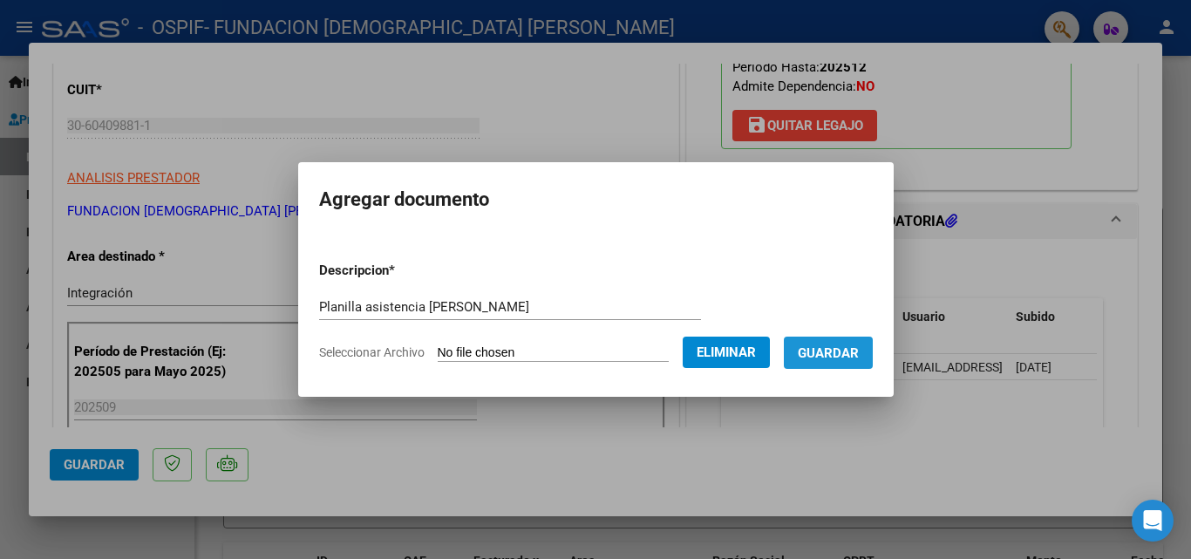
click at [853, 350] on span "Guardar" at bounding box center [828, 353] width 61 height 16
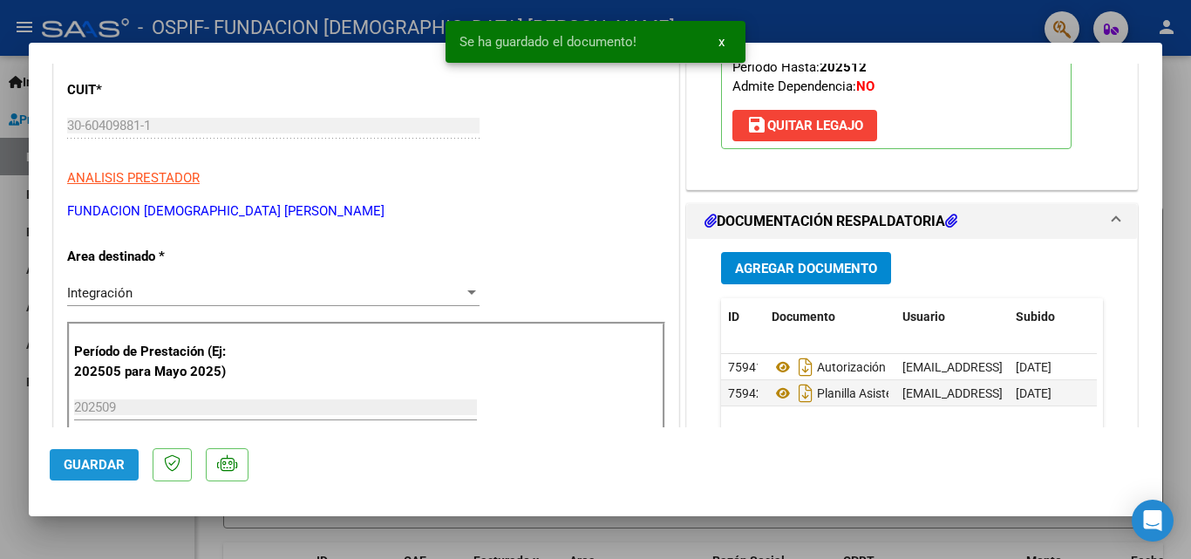
click at [52, 469] on button "Guardar" at bounding box center [94, 464] width 89 height 31
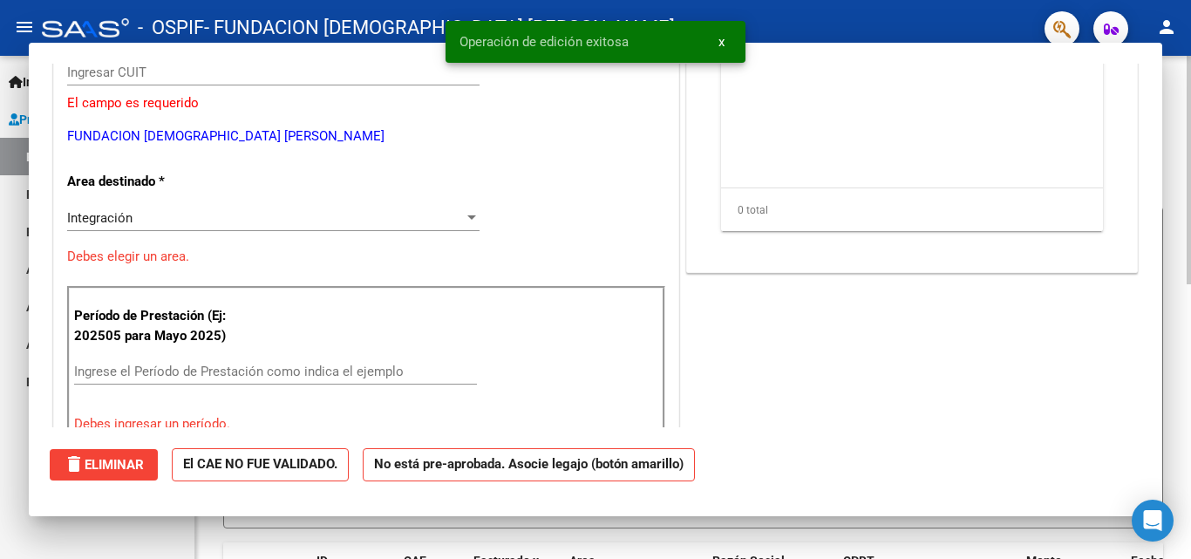
scroll to position [0, 0]
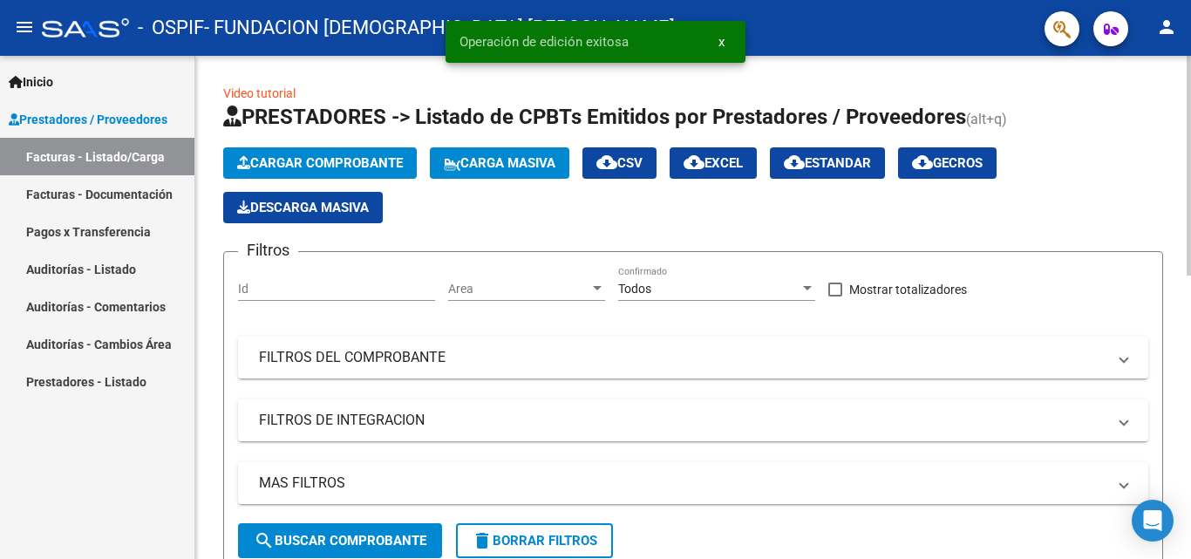
click at [332, 167] on span "Cargar Comprobante" at bounding box center [320, 163] width 166 height 16
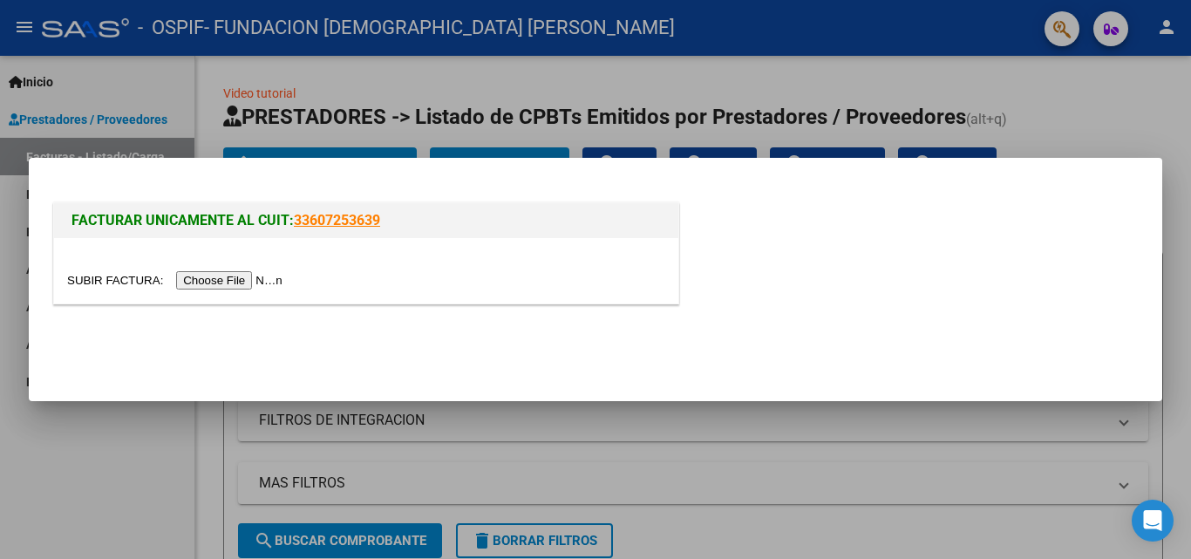
click at [264, 281] on input "file" at bounding box center [177, 280] width 221 height 18
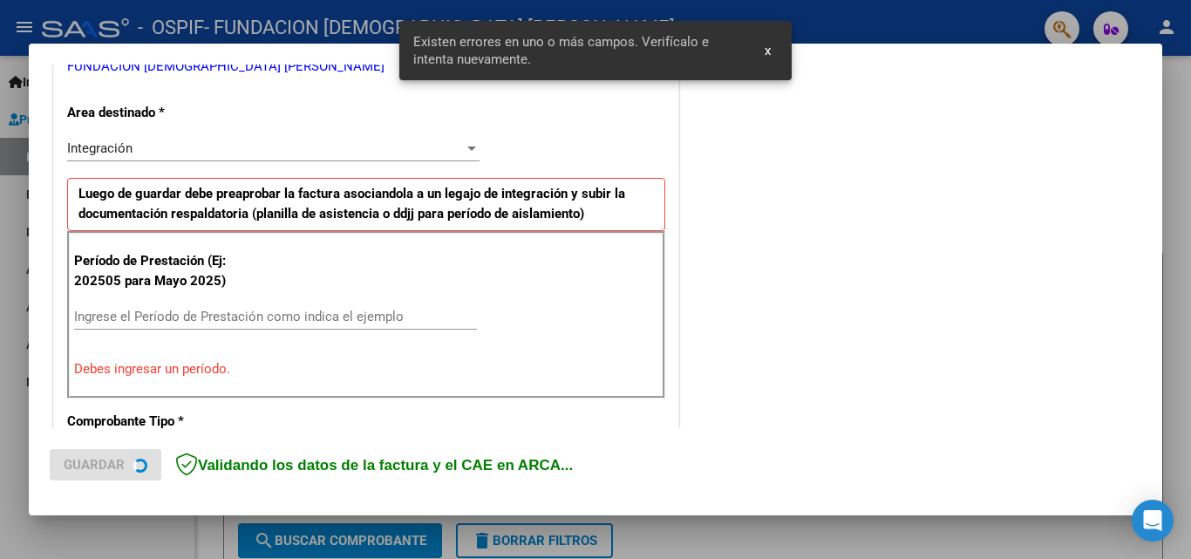
scroll to position [393, 0]
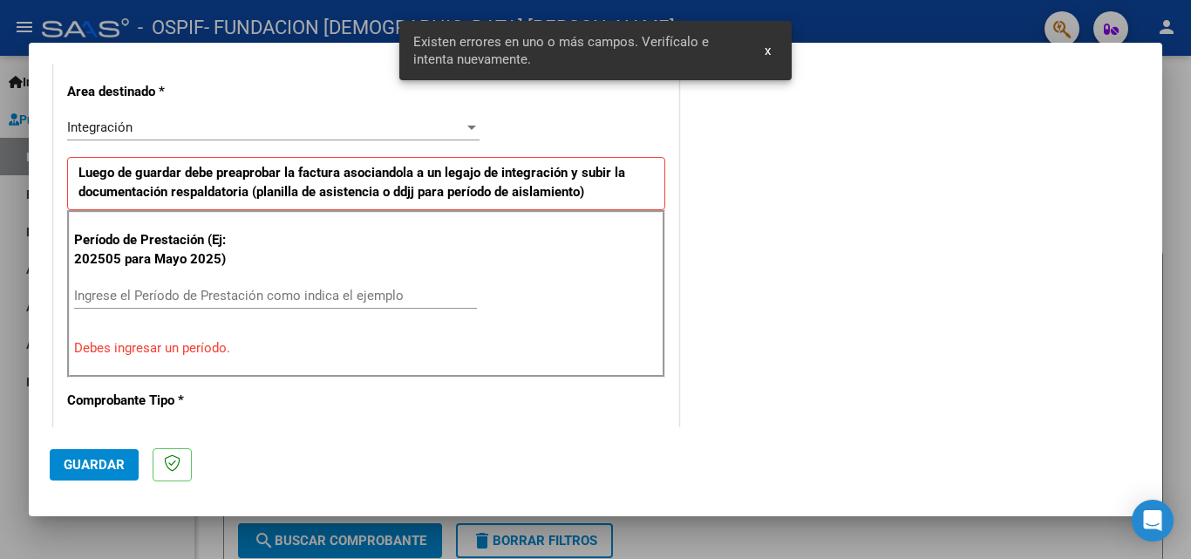
click at [207, 290] on input "Ingrese el Período de Prestación como indica el ejemplo" at bounding box center [275, 296] width 403 height 16
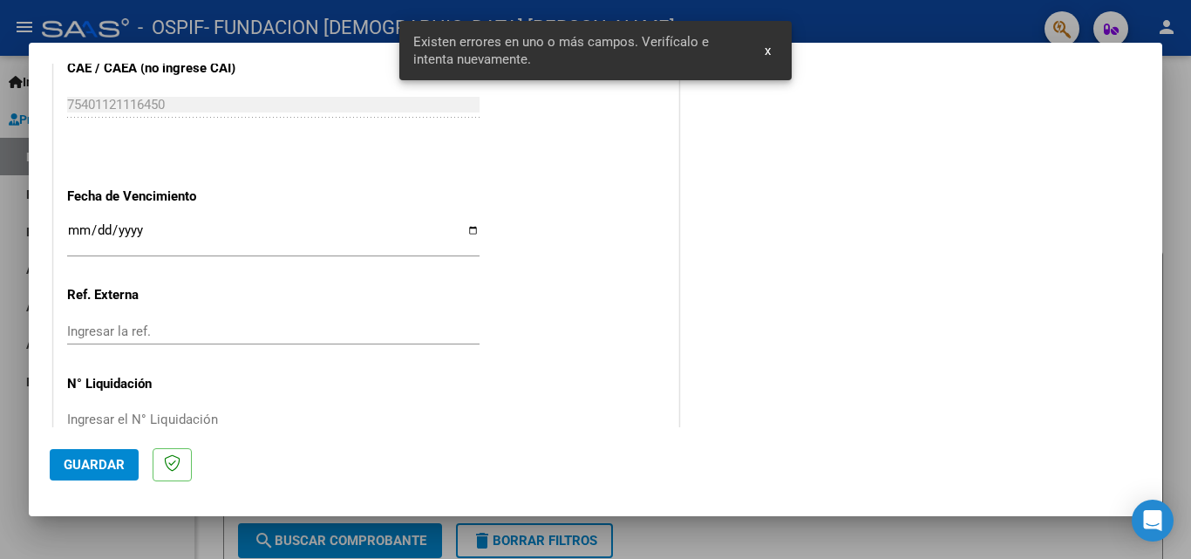
scroll to position [1171, 0]
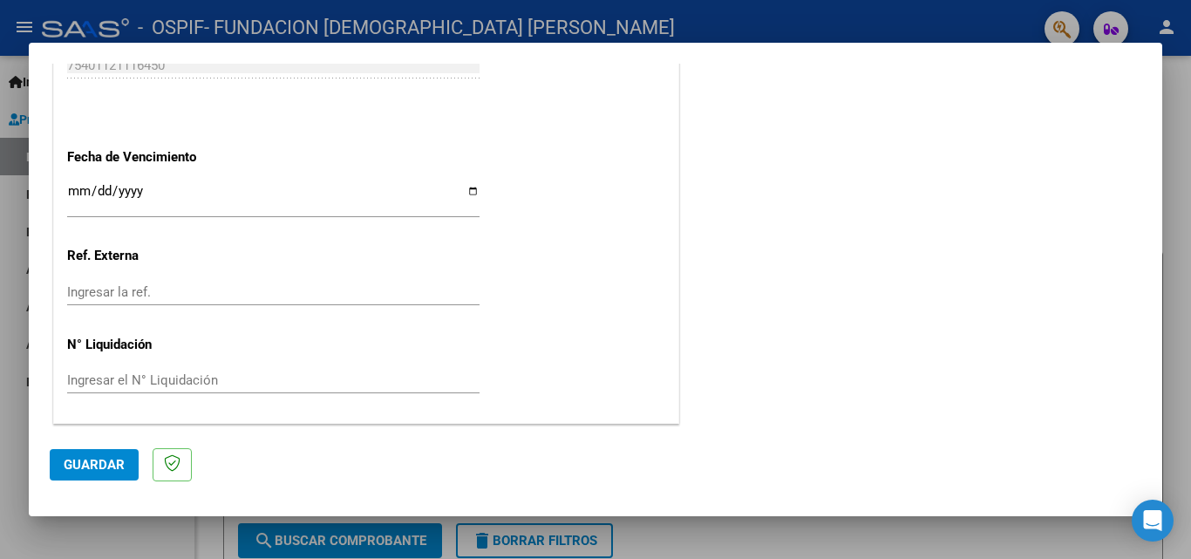
type input "202509"
click at [78, 182] on div "Ingresar la fecha" at bounding box center [273, 198] width 412 height 37
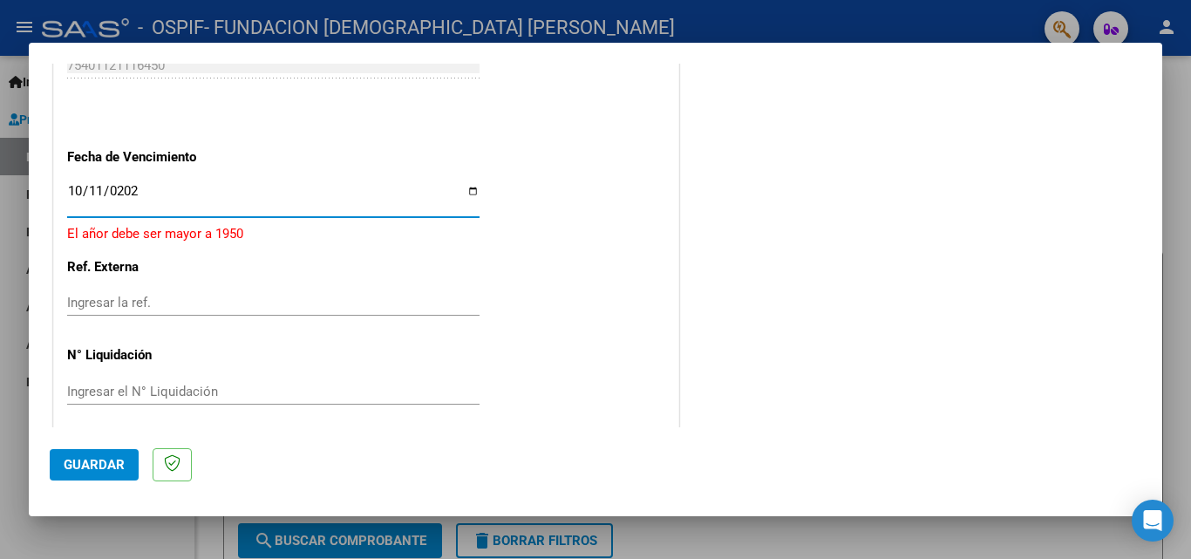
type input "2025-10-11"
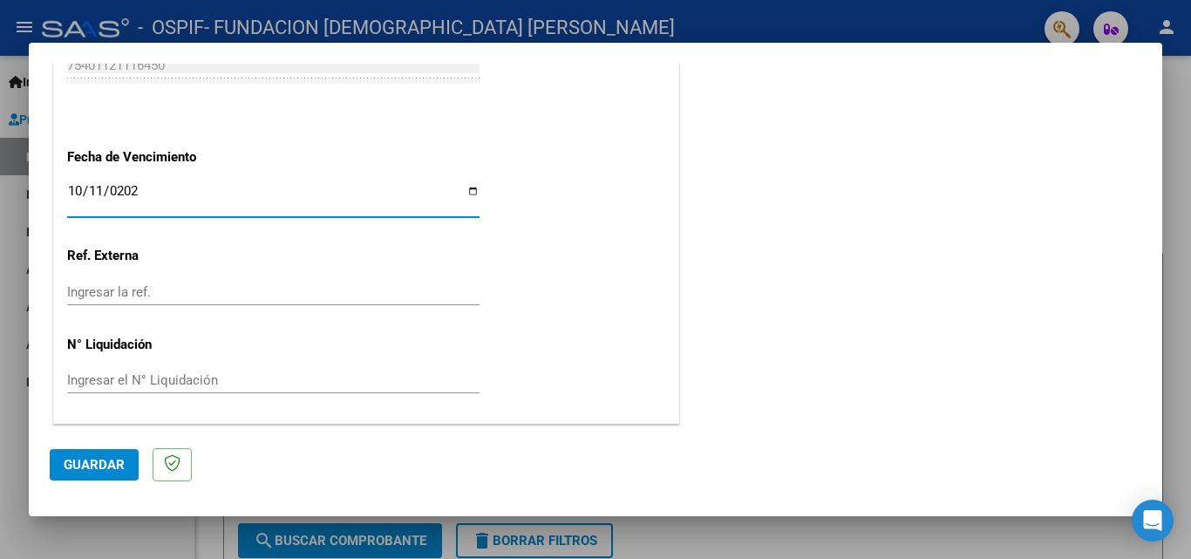
click at [63, 457] on button "Guardar" at bounding box center [94, 464] width 89 height 31
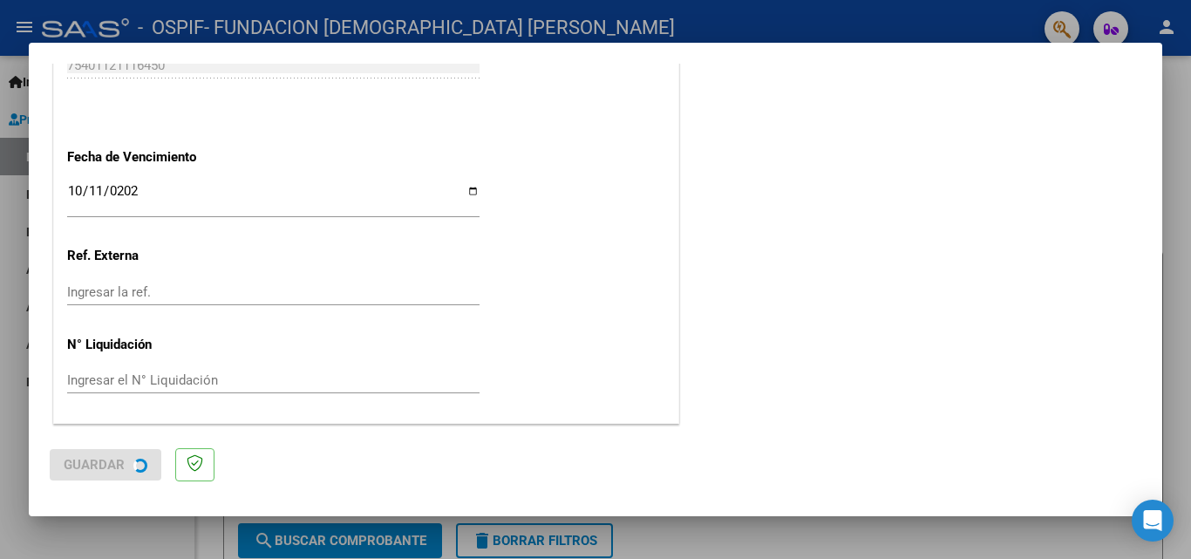
scroll to position [0, 0]
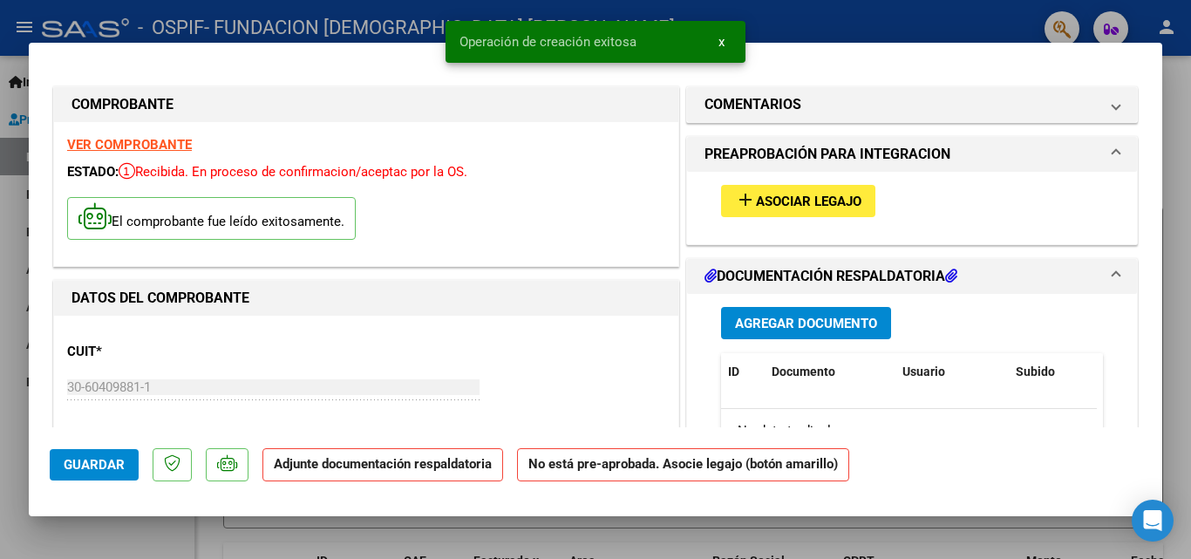
click at [836, 196] on span "Asociar Legajo" at bounding box center [808, 202] width 105 height 16
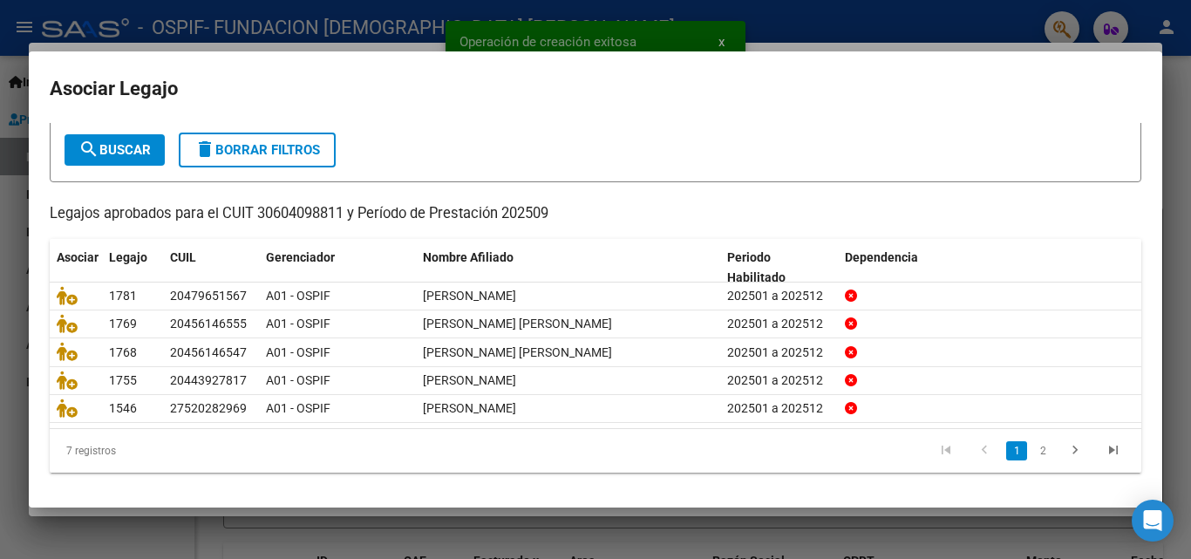
scroll to position [95, 0]
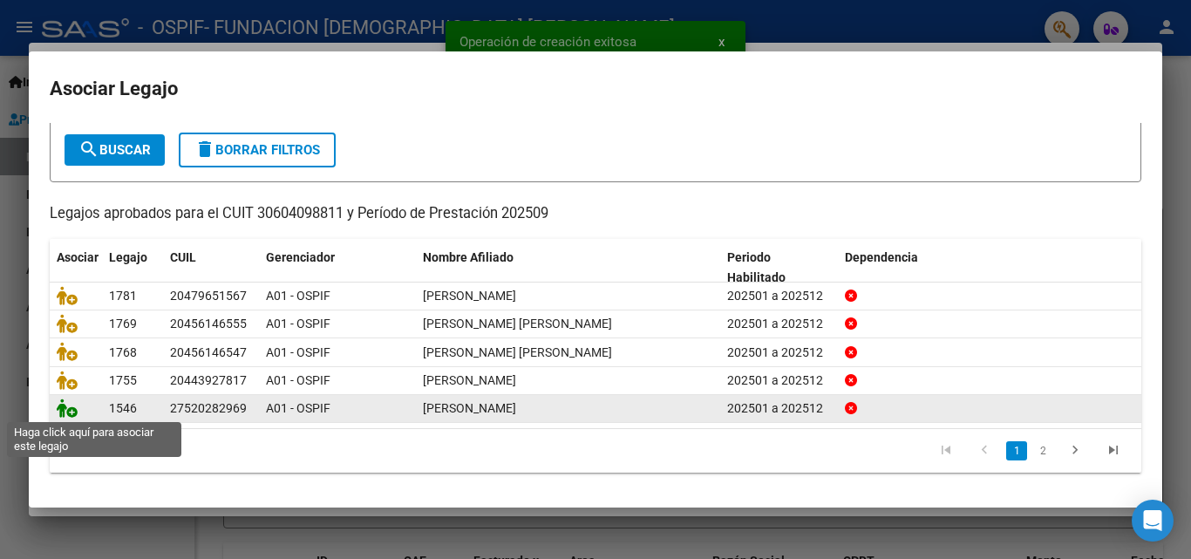
click at [71, 410] on icon at bounding box center [67, 407] width 21 height 19
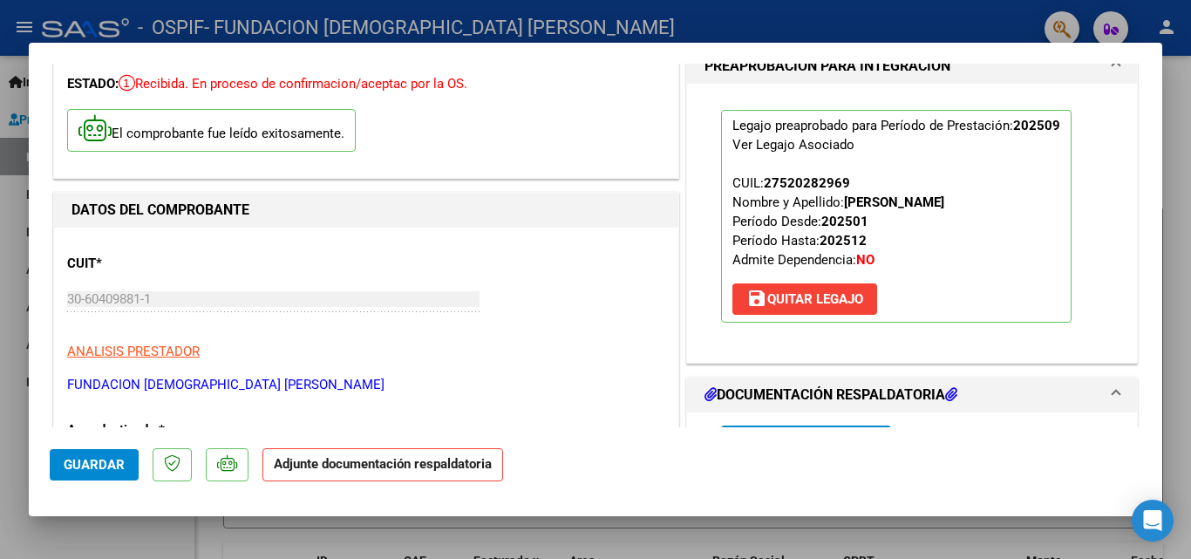
scroll to position [262, 0]
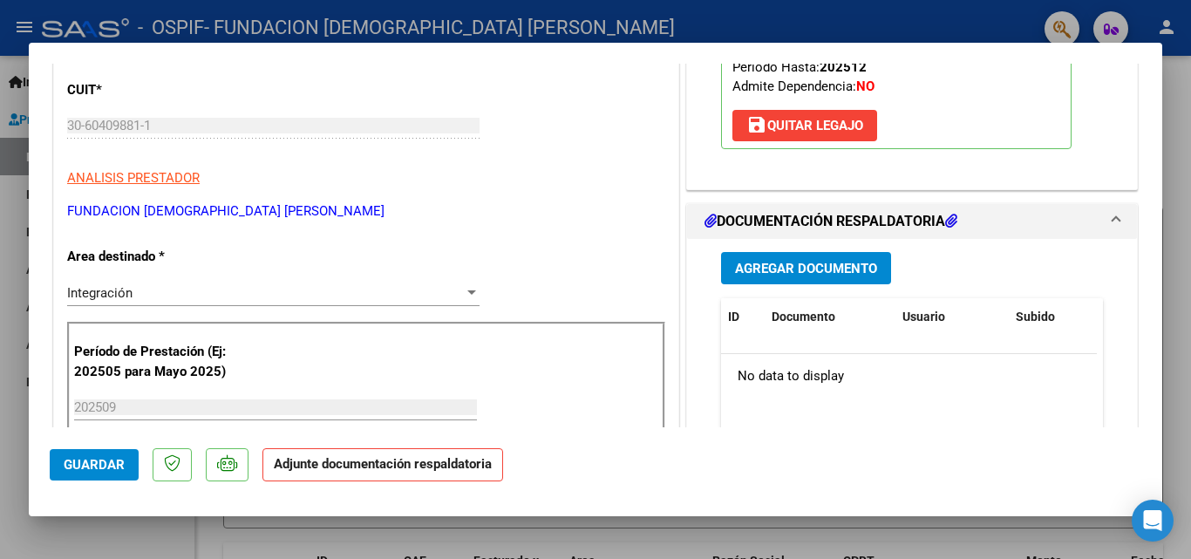
click at [816, 281] on button "Agregar Documento" at bounding box center [806, 268] width 170 height 32
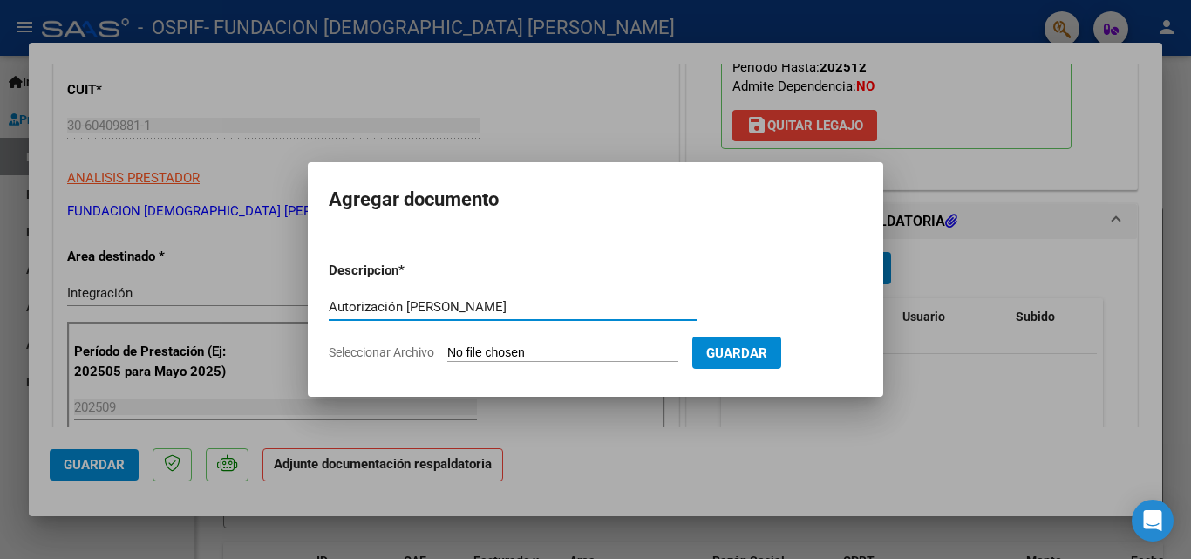
type input "Autorización Picallo"
click at [366, 349] on span "Seleccionar Archivo" at bounding box center [381, 352] width 105 height 14
click at [447, 349] on input "Seleccionar Archivo" at bounding box center [562, 353] width 231 height 17
type input "C:\fakepath\Autorizacion Piccallo.pdf"
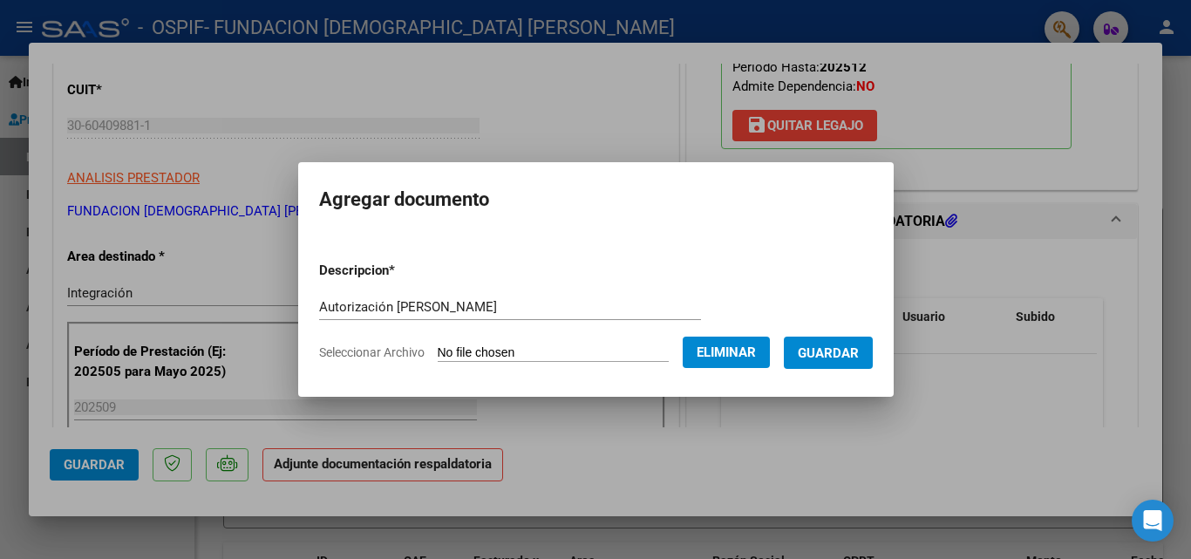
click at [854, 345] on span "Guardar" at bounding box center [828, 353] width 61 height 16
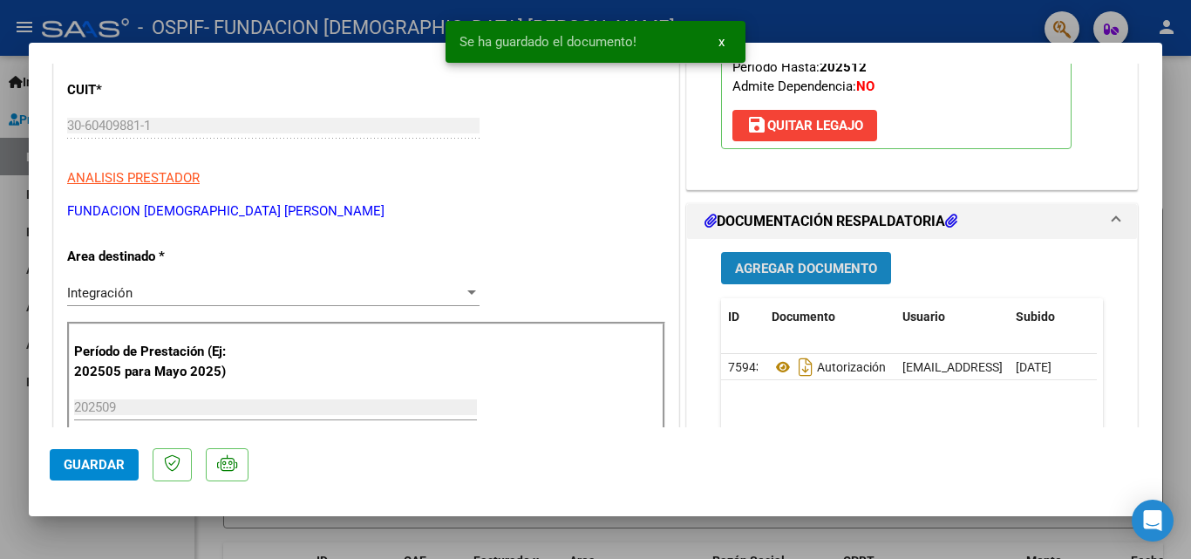
click at [861, 268] on span "Agregar Documento" at bounding box center [806, 269] width 142 height 16
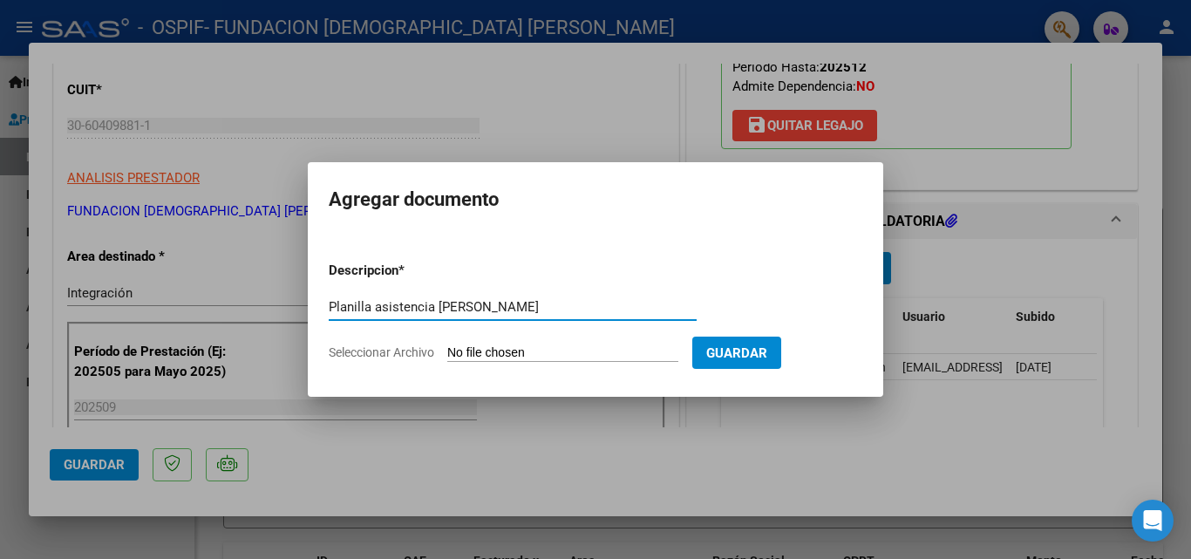
type input "Planilla asistencia Picallo"
click at [344, 348] on span "Seleccionar Archivo" at bounding box center [381, 352] width 105 height 14
click at [447, 348] on input "Seleccionar Archivo" at bounding box center [562, 353] width 231 height 17
type input "C:\fakepath\Planilla asistencia septiembre Picallo.pdf"
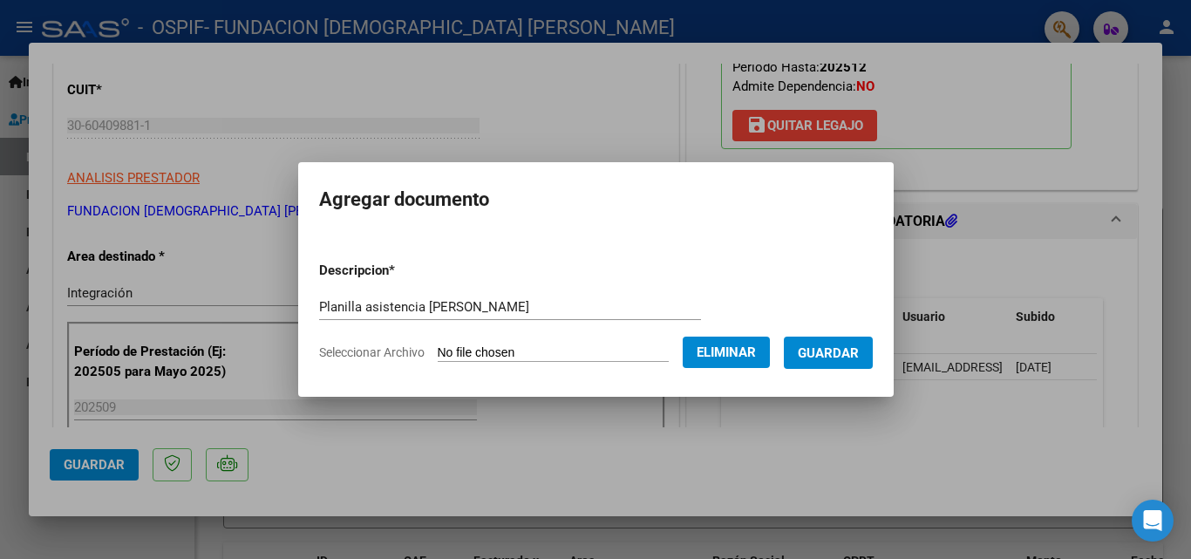
click at [849, 345] on span "Guardar" at bounding box center [828, 353] width 61 height 16
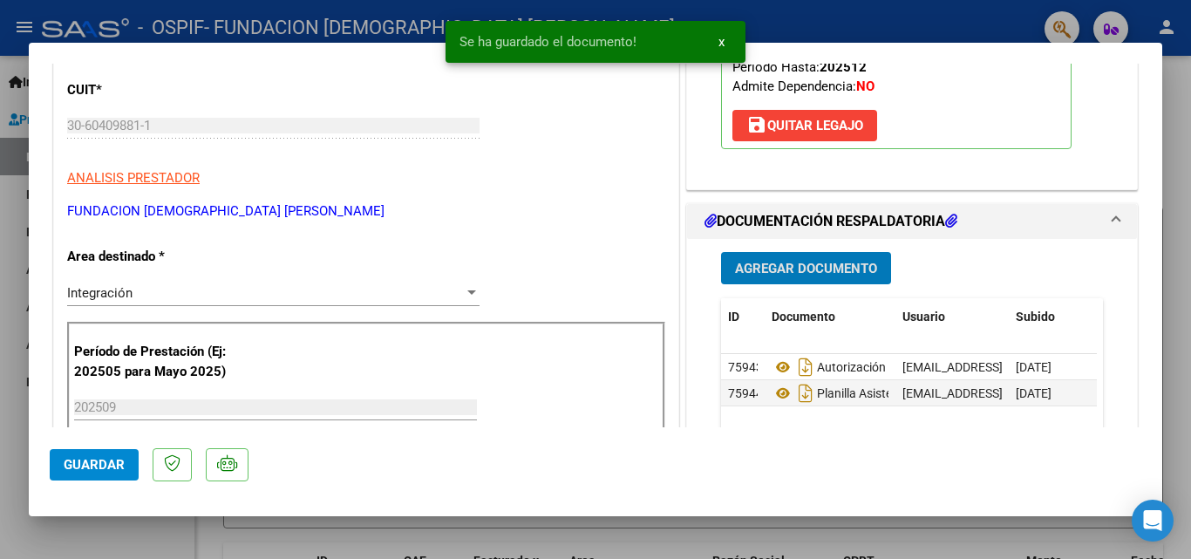
click at [109, 462] on span "Guardar" at bounding box center [94, 465] width 61 height 16
type input "$ 0,00"
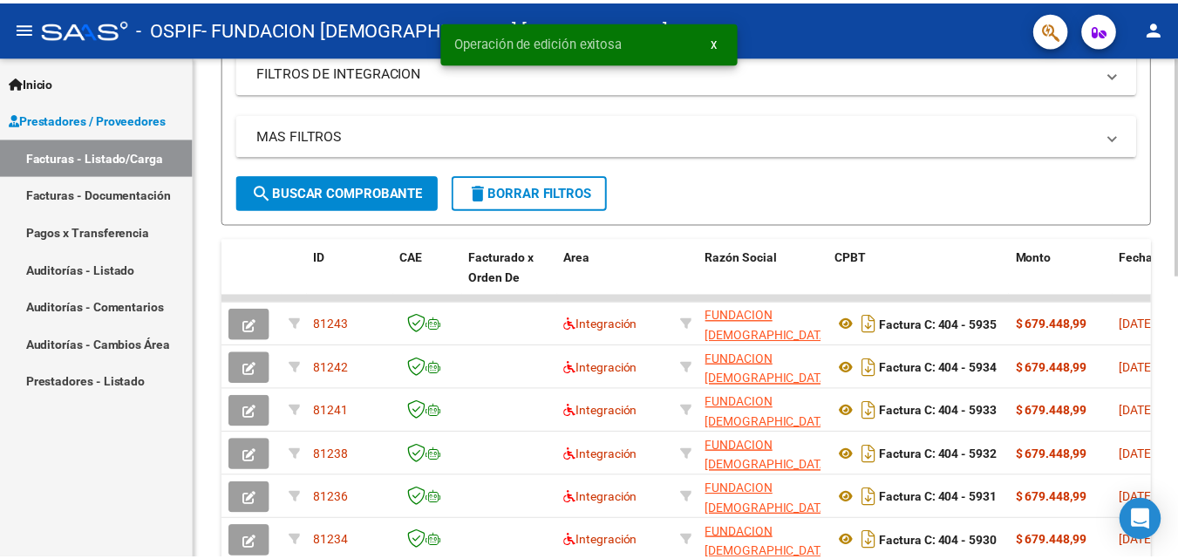
scroll to position [436, 0]
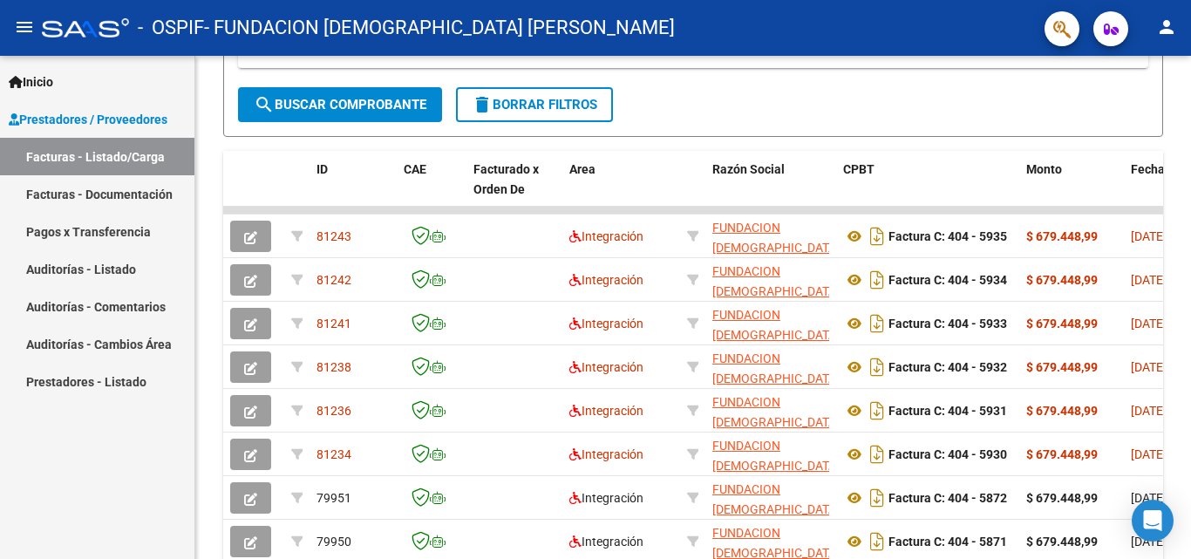
click at [1167, 26] on mat-icon "person" at bounding box center [1166, 27] width 21 height 21
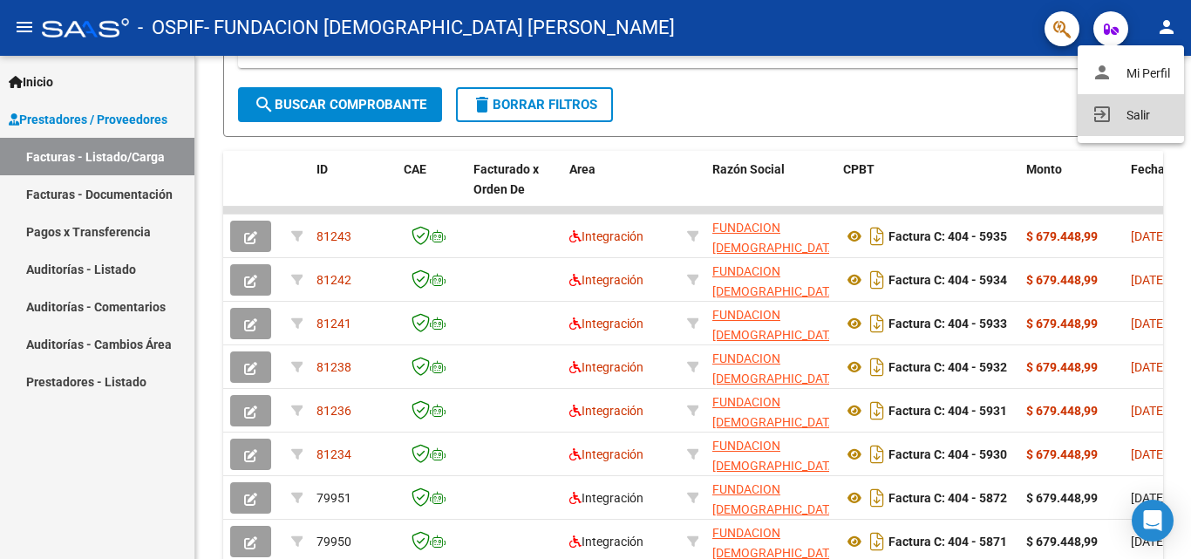
click at [1136, 108] on button "exit_to_app Salir" at bounding box center [1131, 115] width 106 height 42
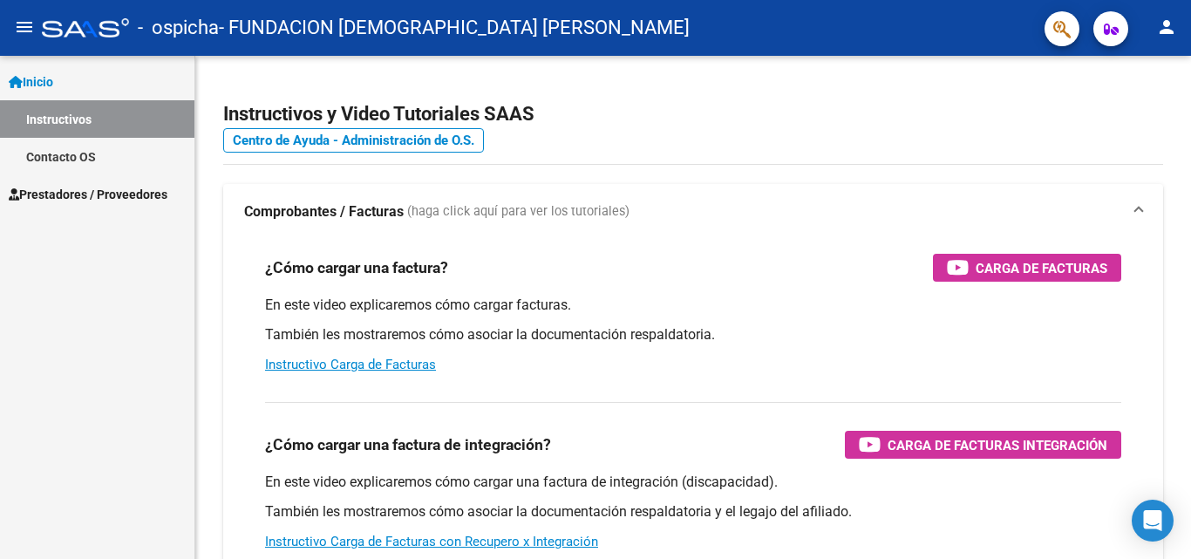
click at [43, 199] on span "Prestadores / Proveedores" at bounding box center [88, 194] width 159 height 19
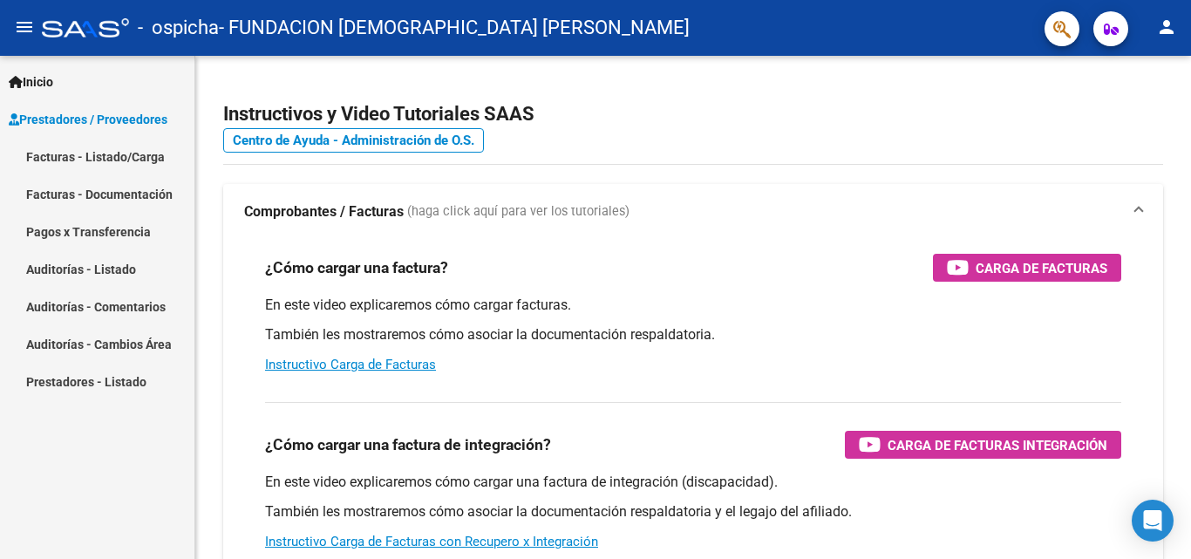
click at [121, 154] on link "Facturas - Listado/Carga" at bounding box center [97, 156] width 194 height 37
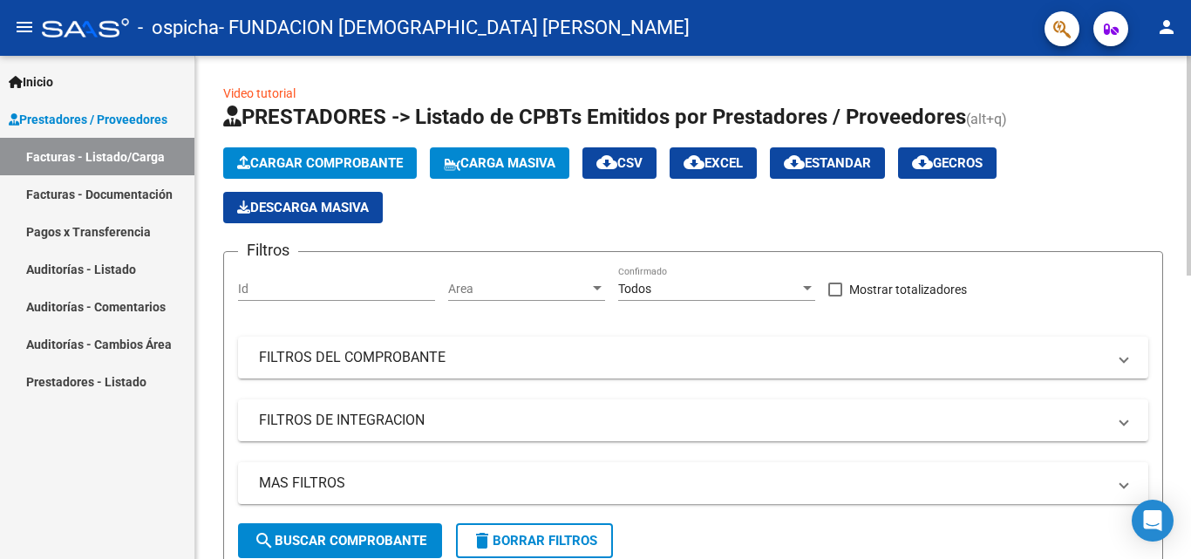
click at [304, 165] on span "Cargar Comprobante" at bounding box center [320, 163] width 166 height 16
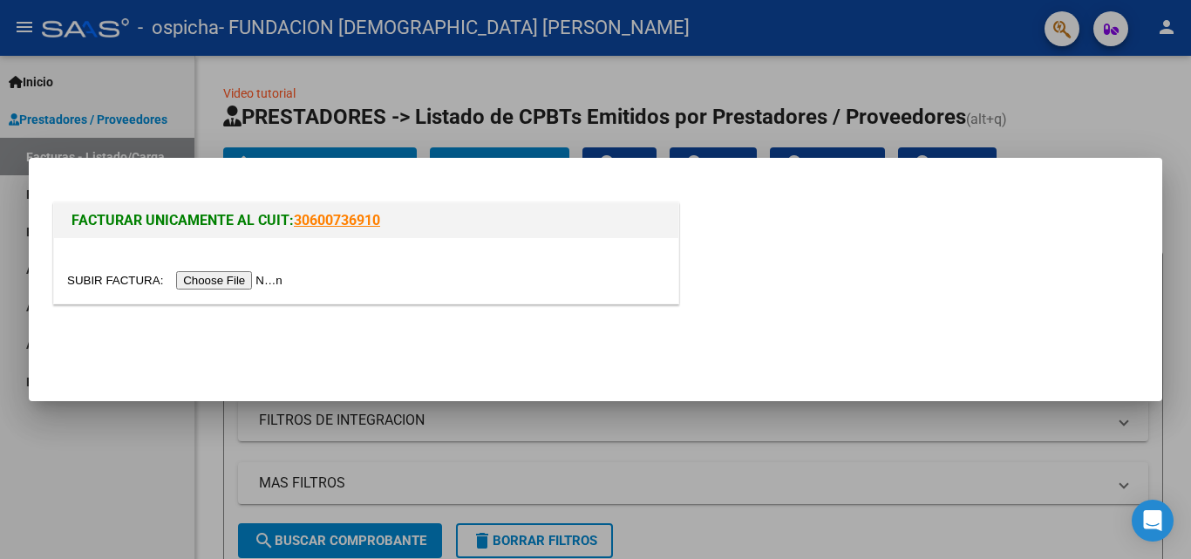
click at [248, 278] on input "file" at bounding box center [177, 280] width 221 height 18
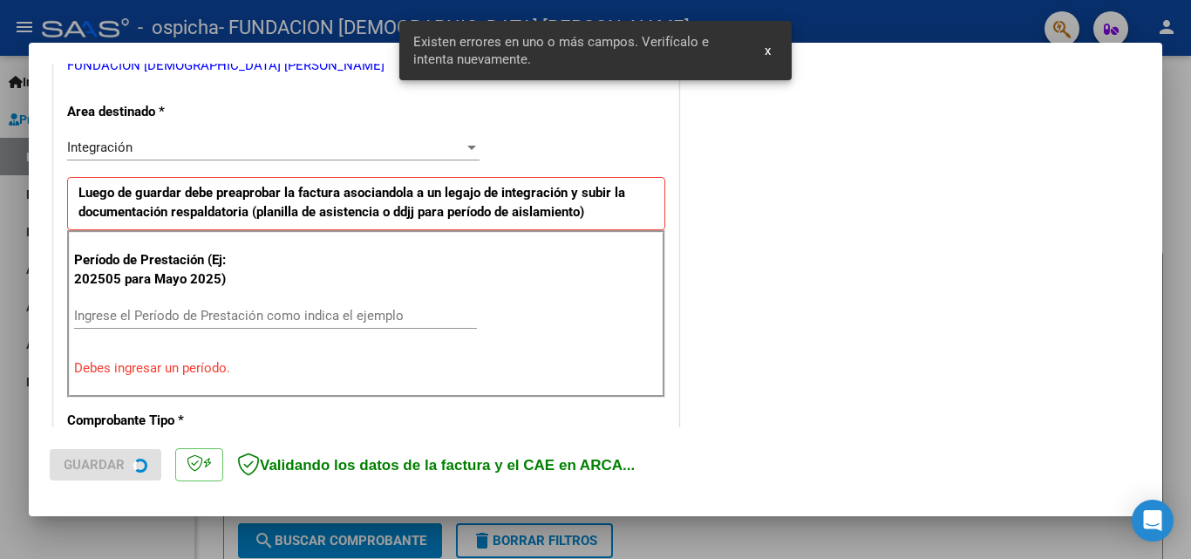
scroll to position [393, 0]
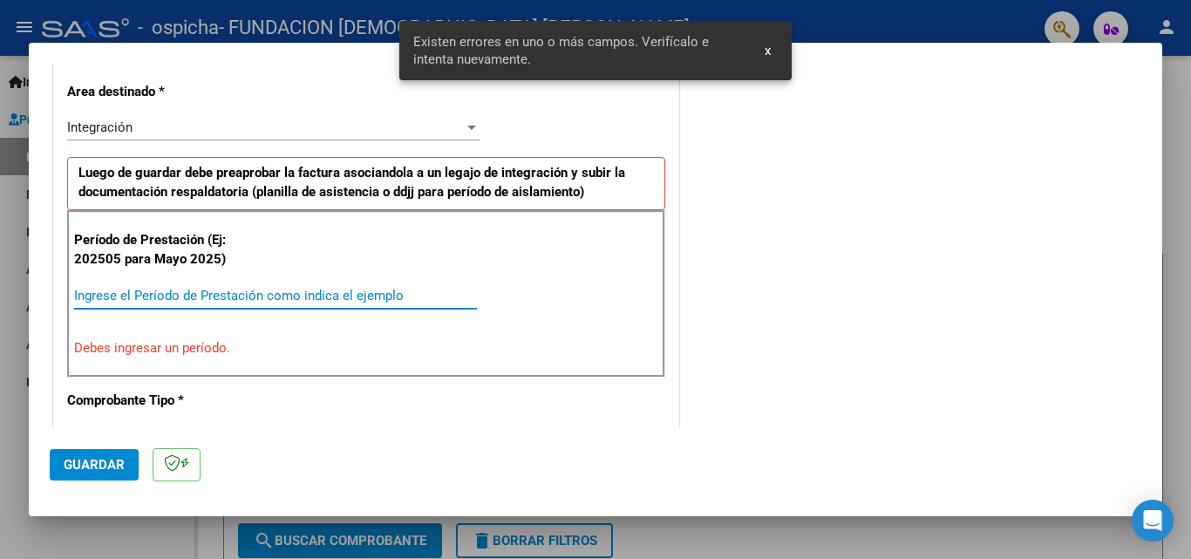
click at [157, 296] on input "Ingrese el Período de Prestación como indica el ejemplo" at bounding box center [275, 296] width 403 height 16
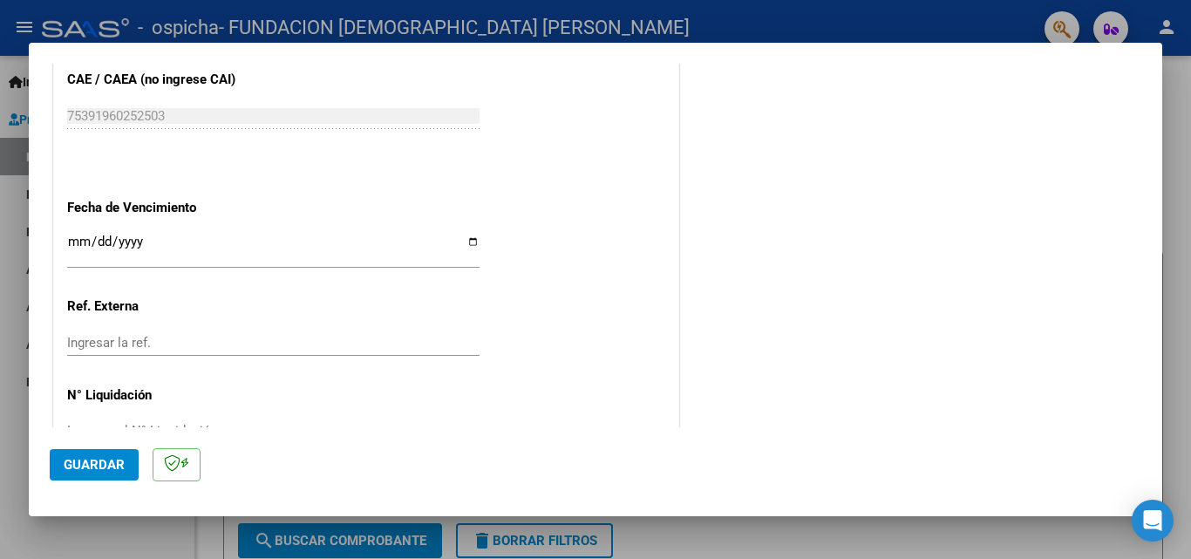
scroll to position [1171, 0]
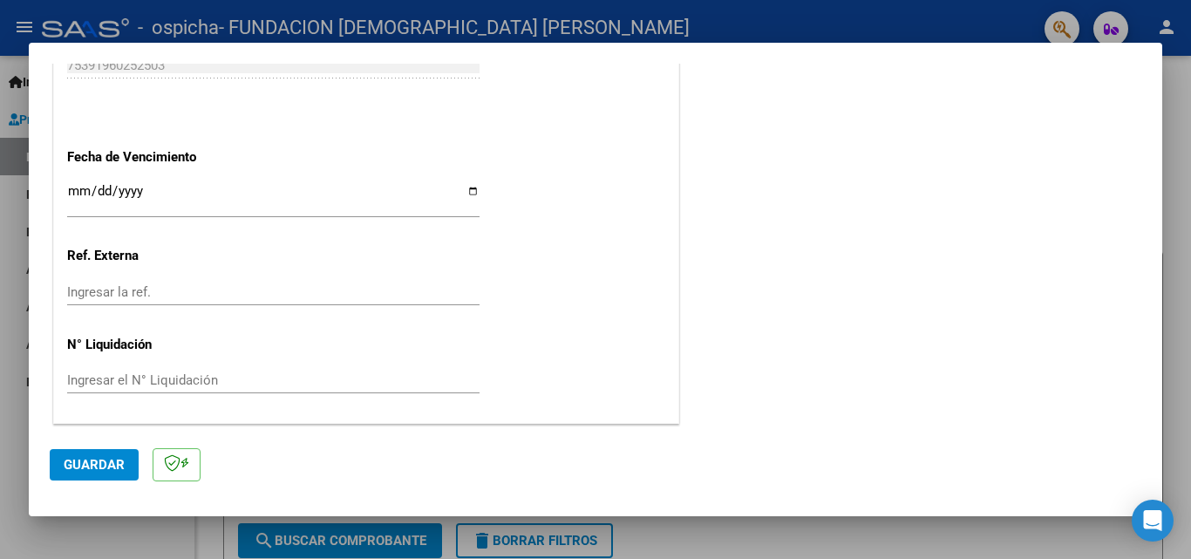
type input "202509"
click at [71, 192] on input "Ingresar la fecha" at bounding box center [273, 198] width 412 height 28
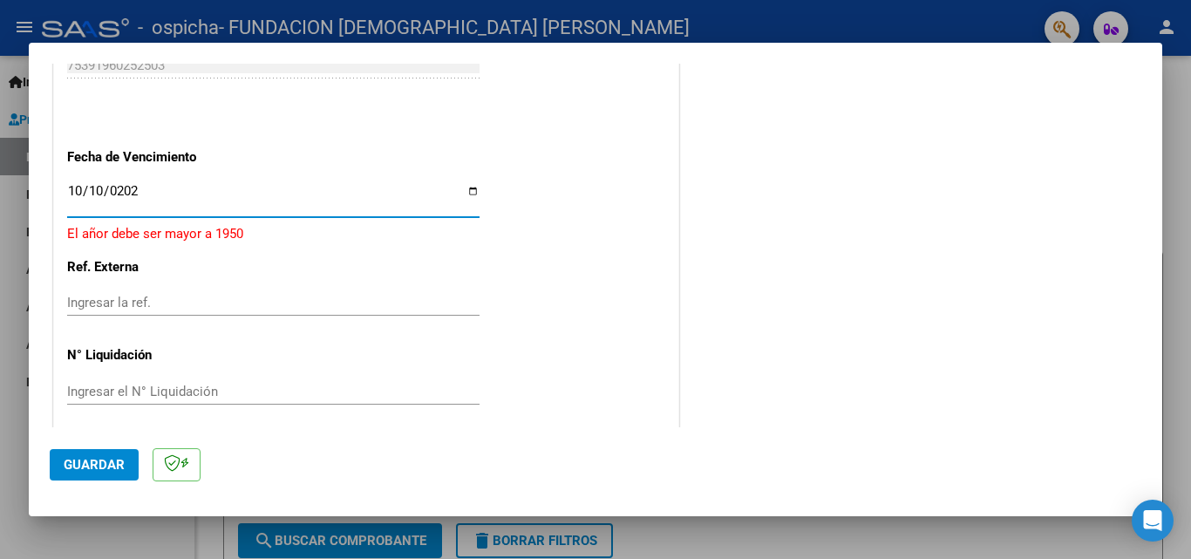
type input "[DATE]"
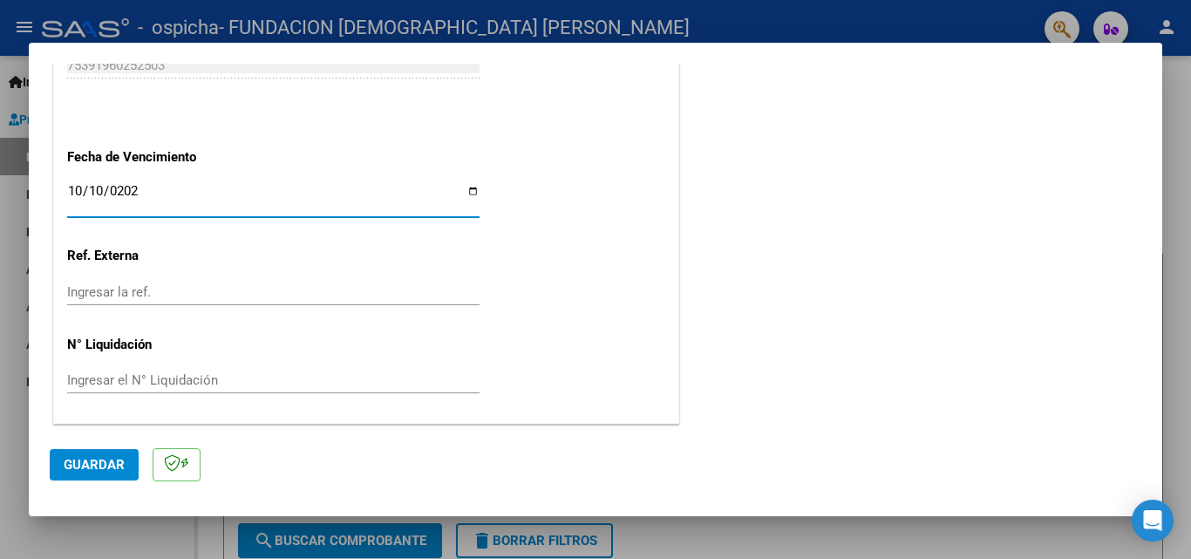
click at [79, 461] on span "Guardar" at bounding box center [94, 465] width 61 height 16
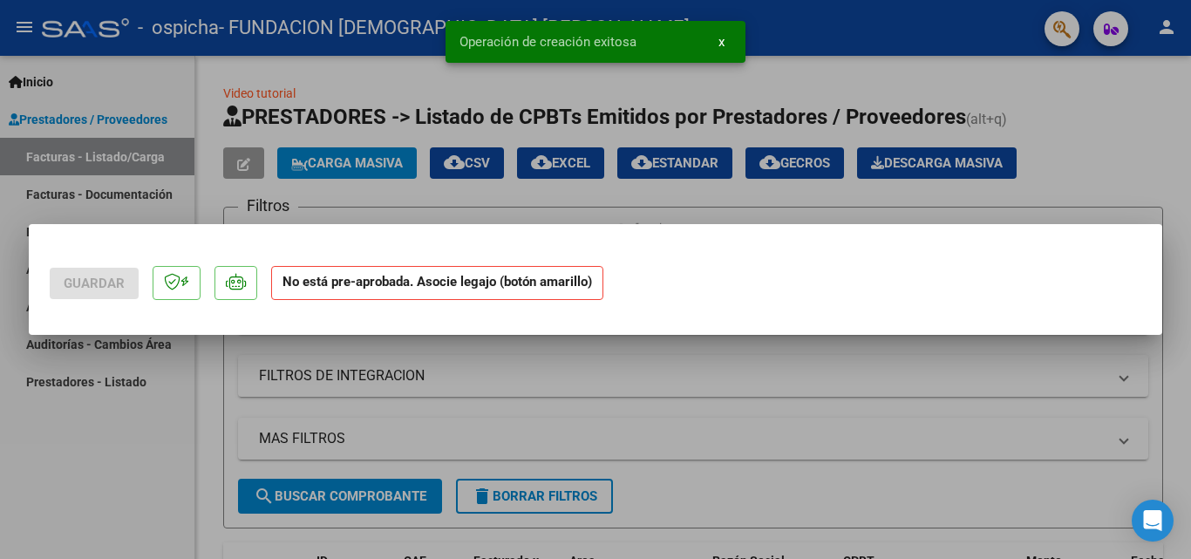
scroll to position [0, 0]
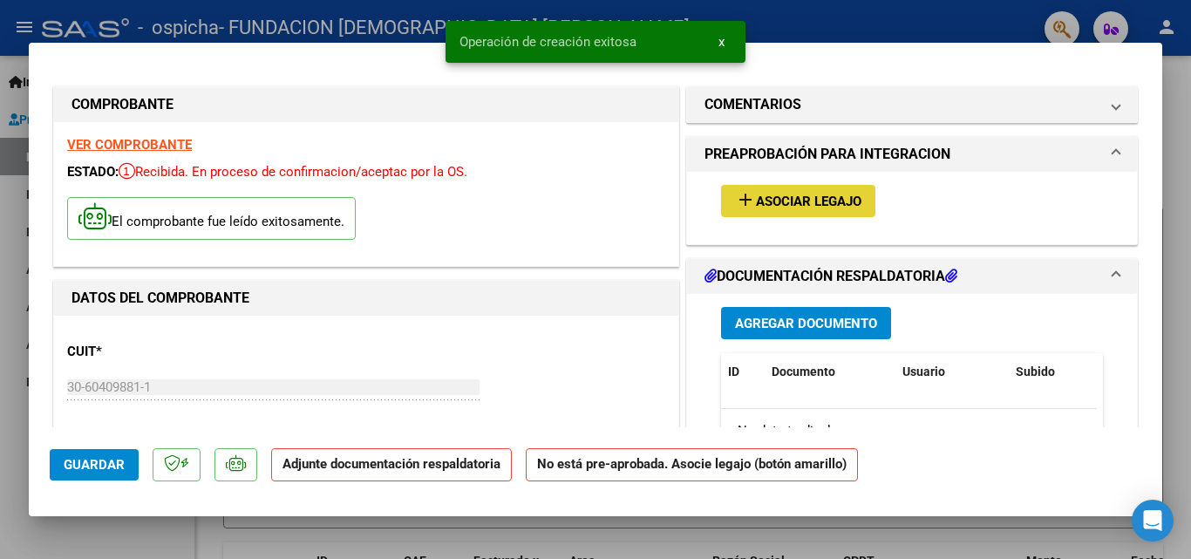
click at [793, 209] on span "Asociar Legajo" at bounding box center [808, 202] width 105 height 16
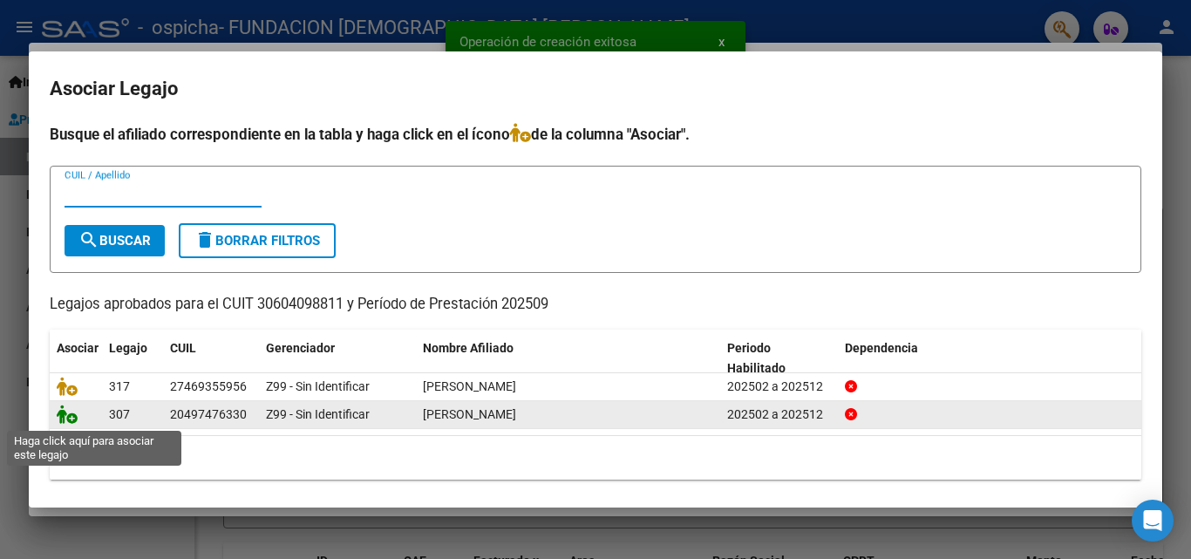
click at [65, 420] on icon at bounding box center [67, 414] width 21 height 19
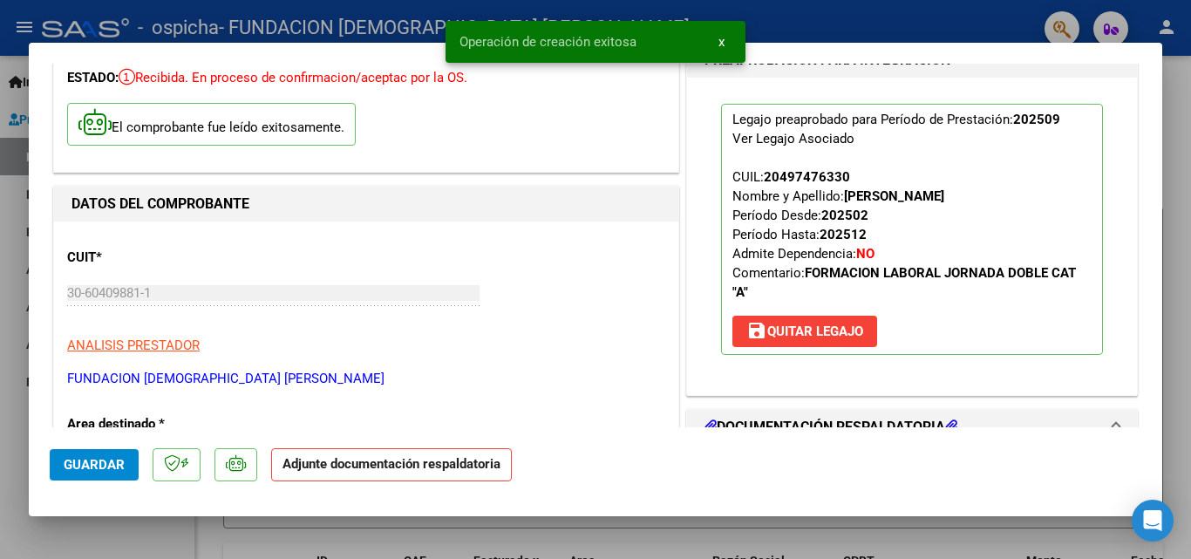
scroll to position [349, 0]
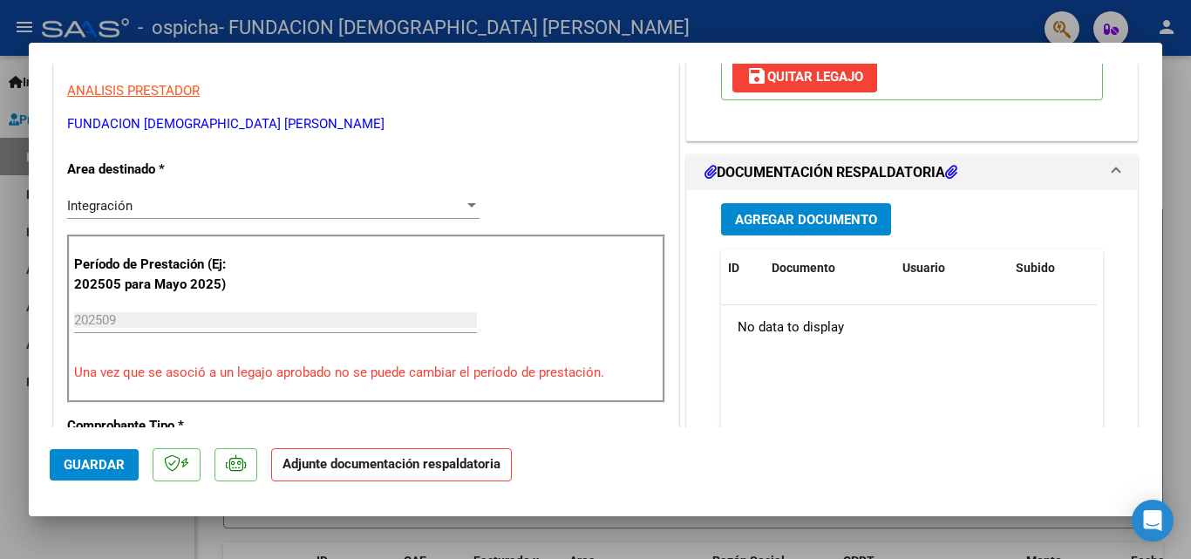
click at [822, 230] on button "Agregar Documento" at bounding box center [806, 219] width 170 height 32
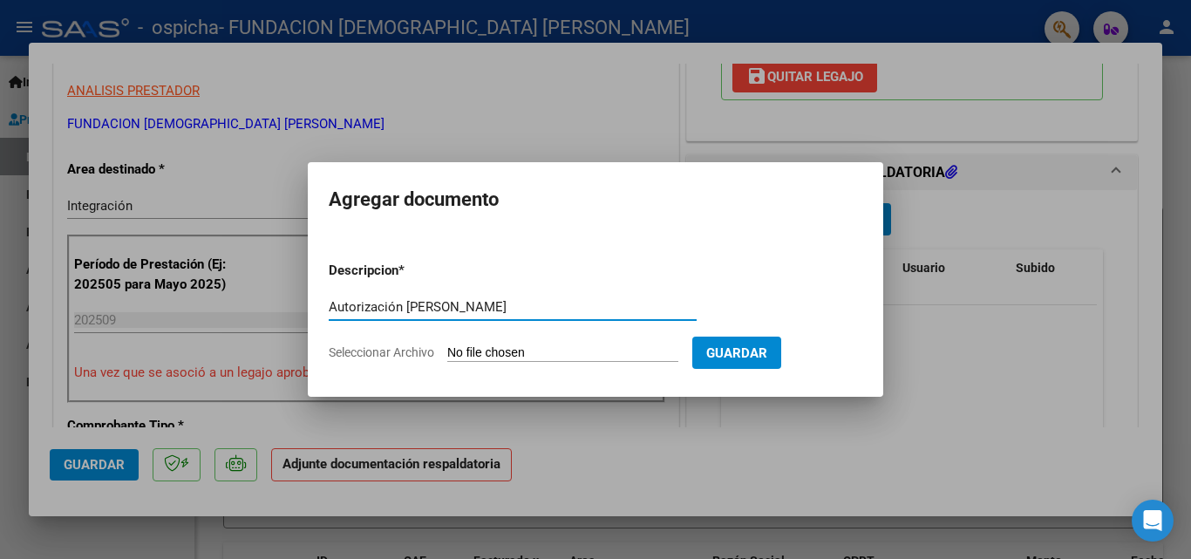
type input "Autorización Gomez T"
click at [364, 355] on span "Seleccionar Archivo" at bounding box center [381, 352] width 105 height 14
click at [447, 355] on input "Seleccionar Archivo" at bounding box center [562, 353] width 231 height 17
type input "C:\fakepath\Autorizacion GOMEZ TIZIANO.pdf"
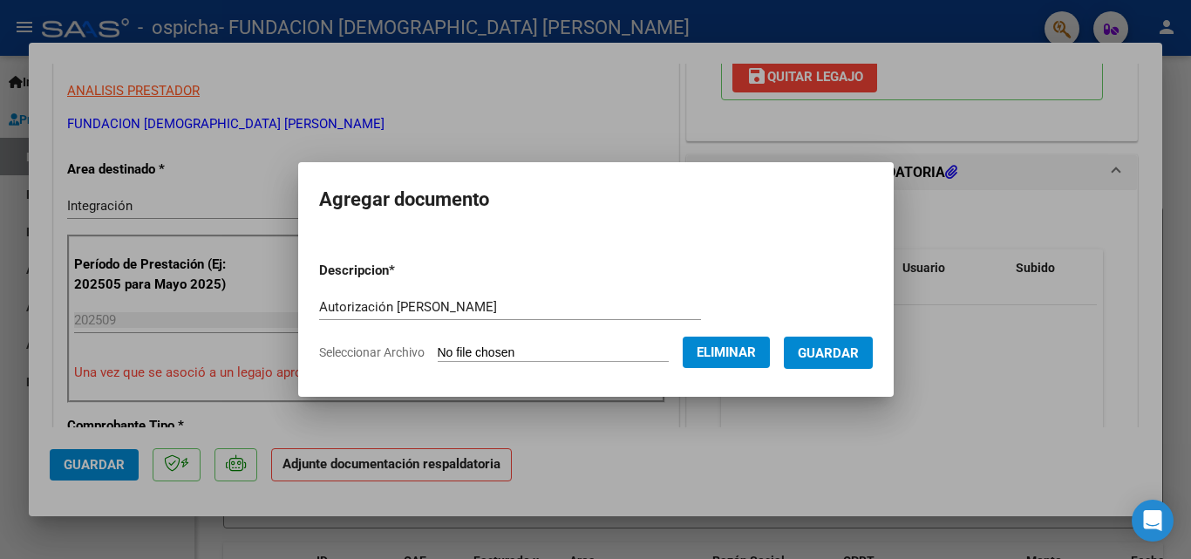
click at [830, 349] on span "Guardar" at bounding box center [828, 353] width 61 height 16
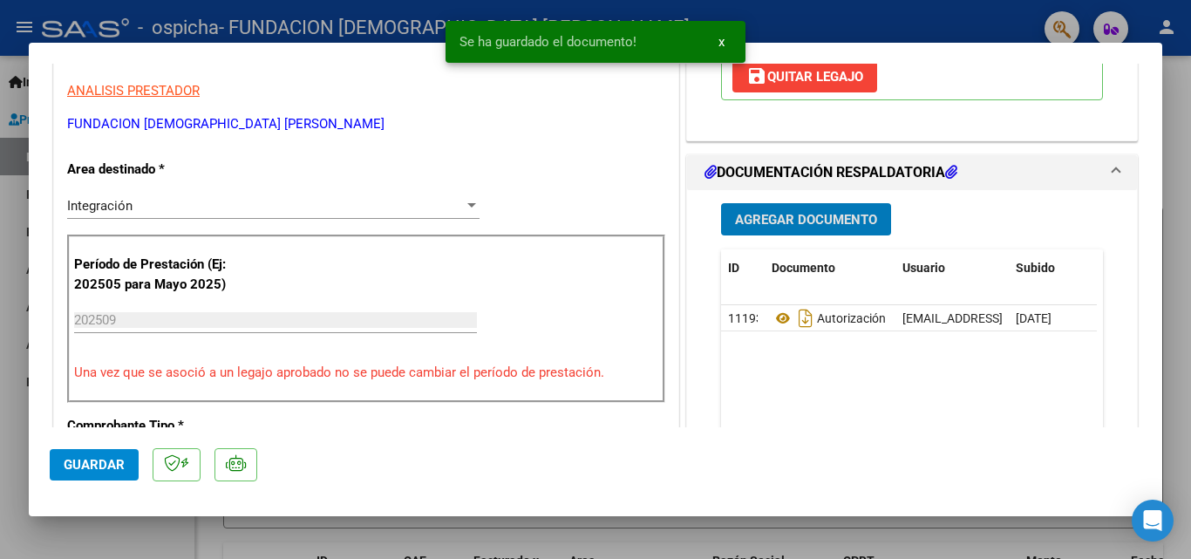
click at [819, 218] on span "Agregar Documento" at bounding box center [806, 220] width 142 height 16
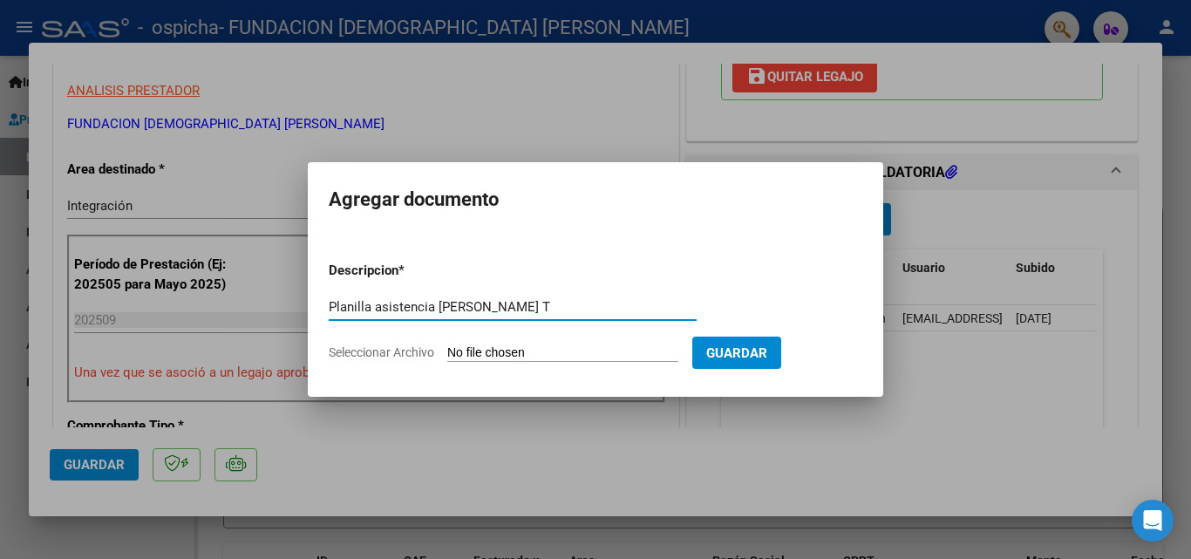
type input "Planilla asistencia Gomez T"
click at [413, 357] on span "Seleccionar Archivo" at bounding box center [381, 352] width 105 height 14
click at [447, 357] on input "Seleccionar Archivo" at bounding box center [562, 353] width 231 height 17
type input "C:\fakepath\Planilla asistencia septiembre Gomez T.pdf"
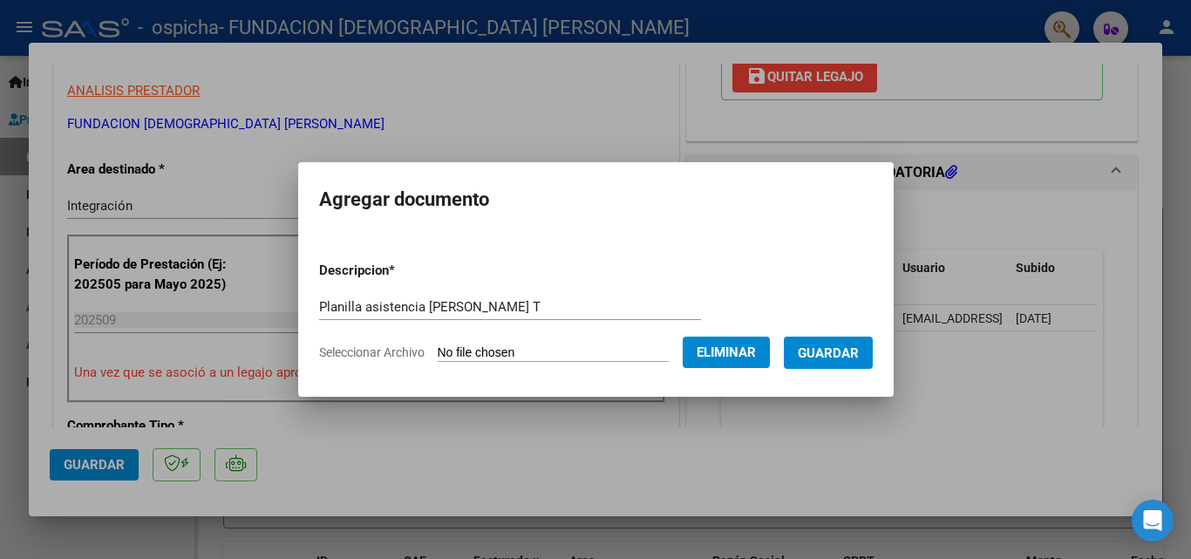
click at [840, 354] on span "Guardar" at bounding box center [828, 353] width 61 height 16
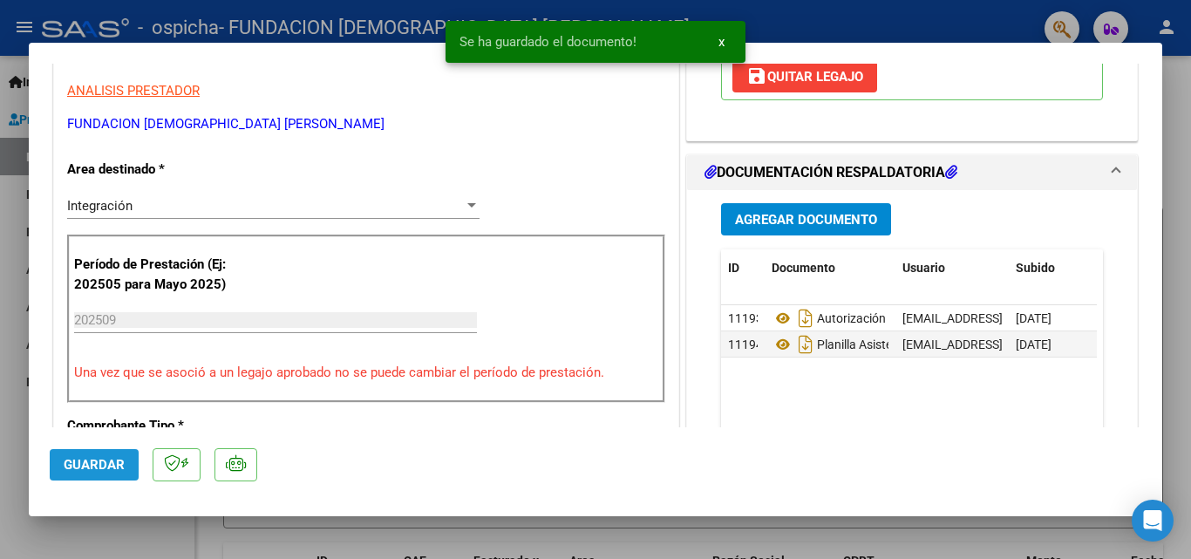
click at [104, 460] on span "Guardar" at bounding box center [94, 465] width 61 height 16
type input "$ 0,00"
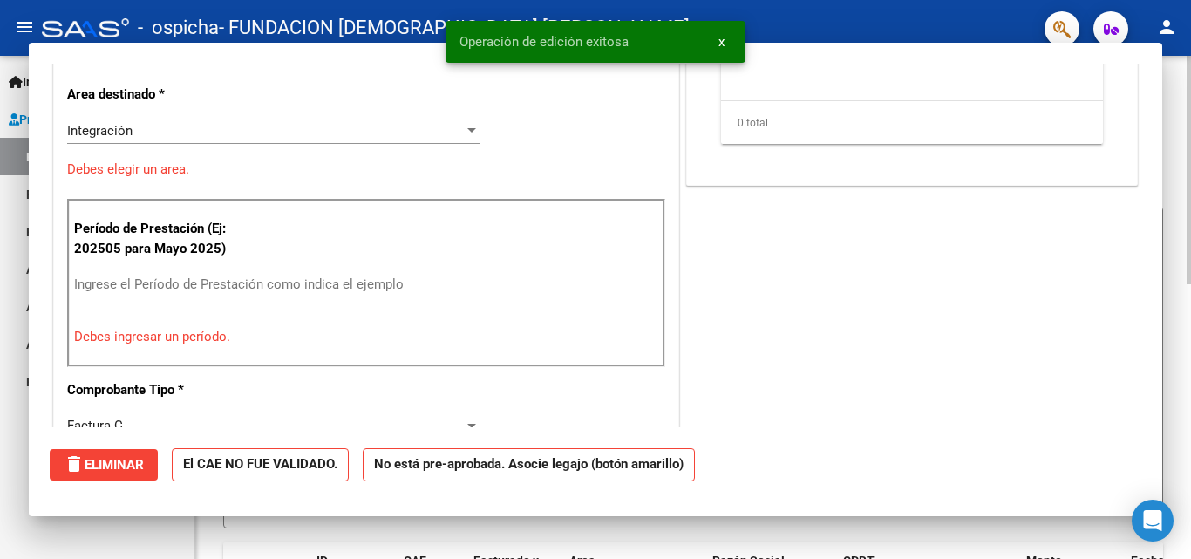
scroll to position [296, 0]
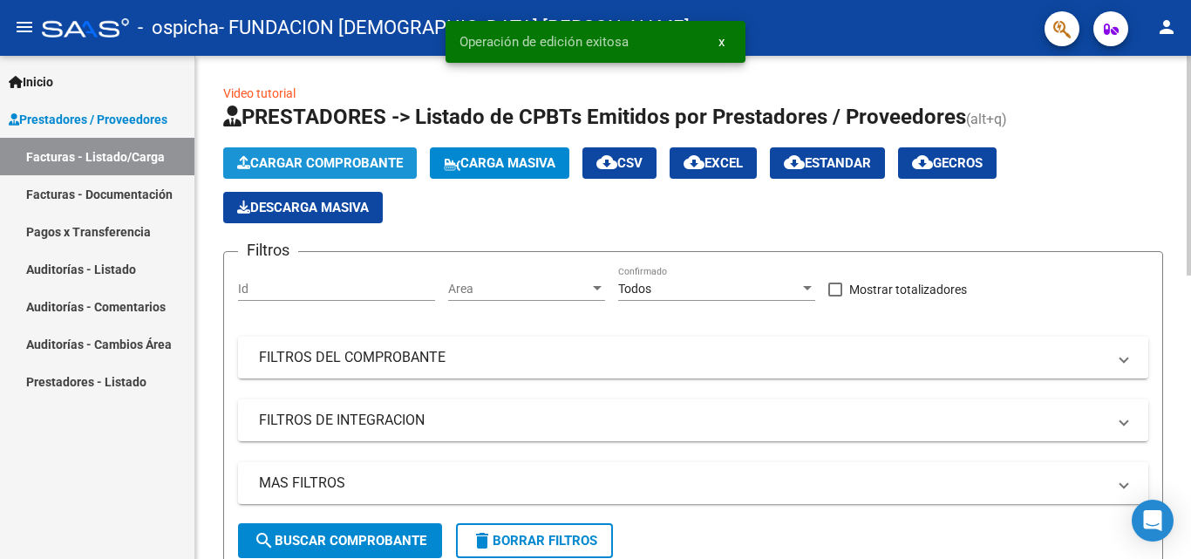
click at [264, 164] on span "Cargar Comprobante" at bounding box center [320, 163] width 166 height 16
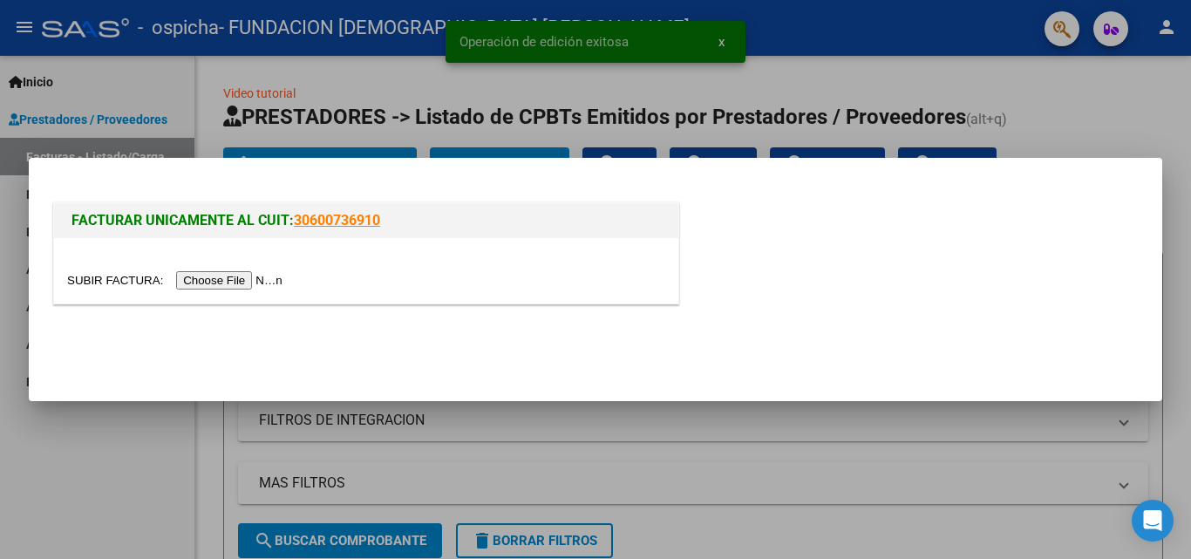
click at [210, 280] on input "file" at bounding box center [177, 280] width 221 height 18
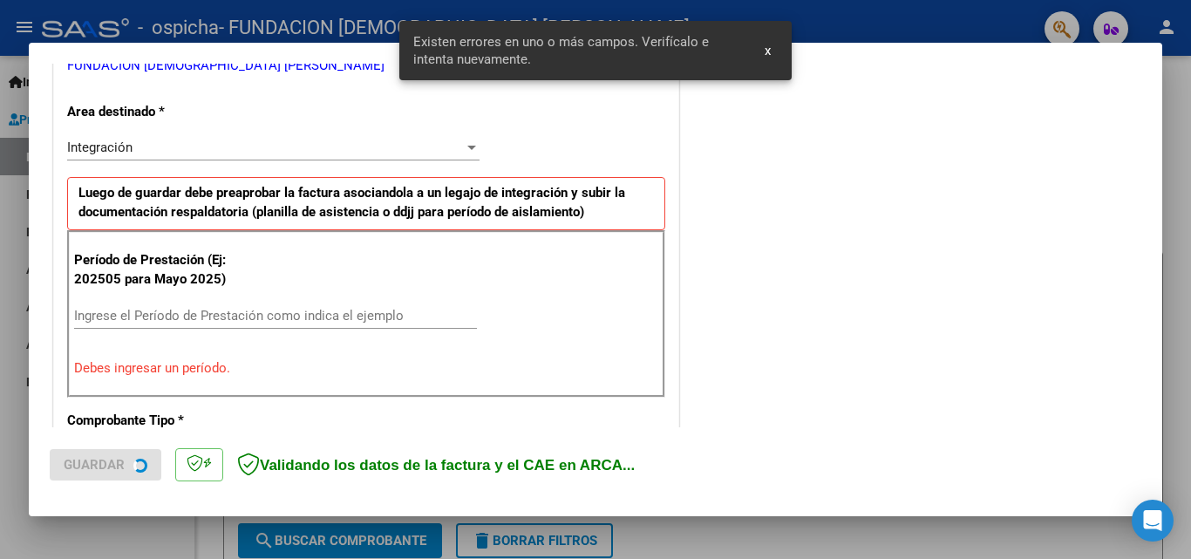
scroll to position [393, 0]
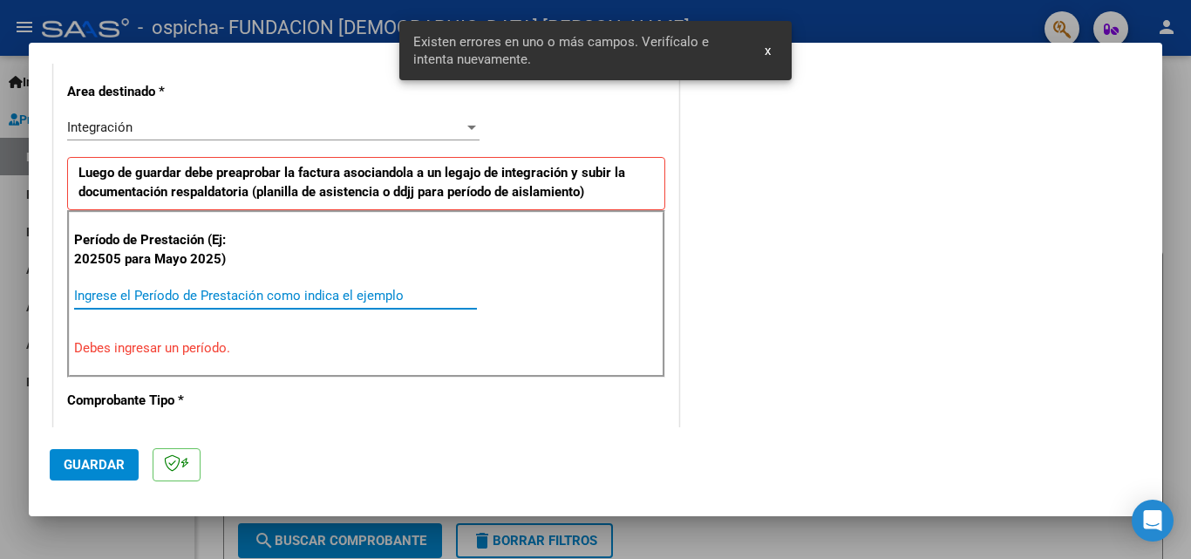
click at [225, 288] on input "Ingrese el Período de Prestación como indica el ejemplo" at bounding box center [275, 296] width 403 height 16
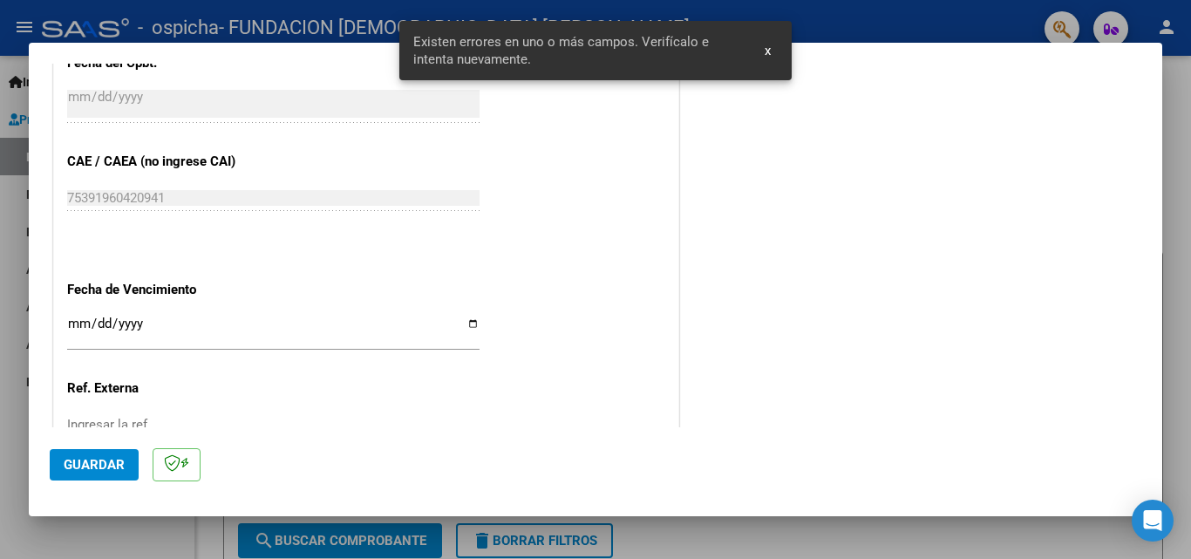
scroll to position [1171, 0]
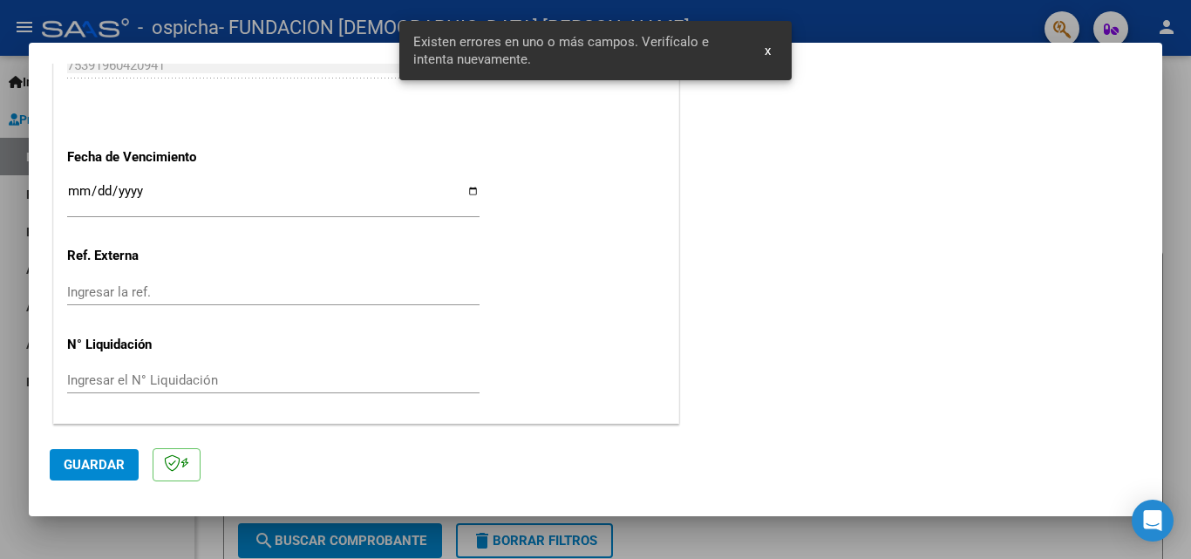
type input "202509"
click at [69, 193] on input "Ingresar la fecha" at bounding box center [273, 198] width 412 height 28
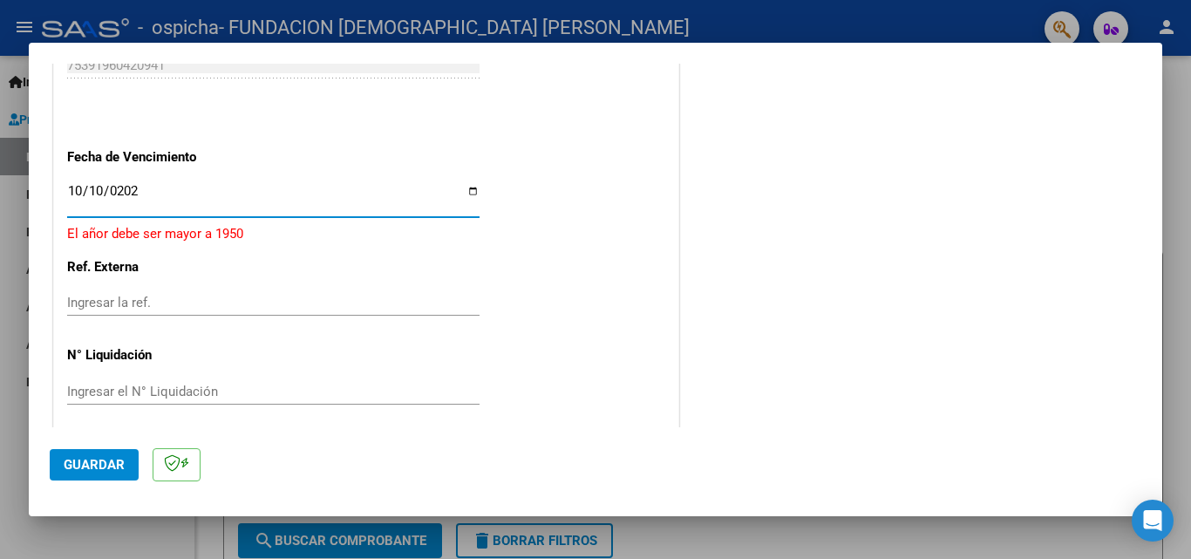
type input "[DATE]"
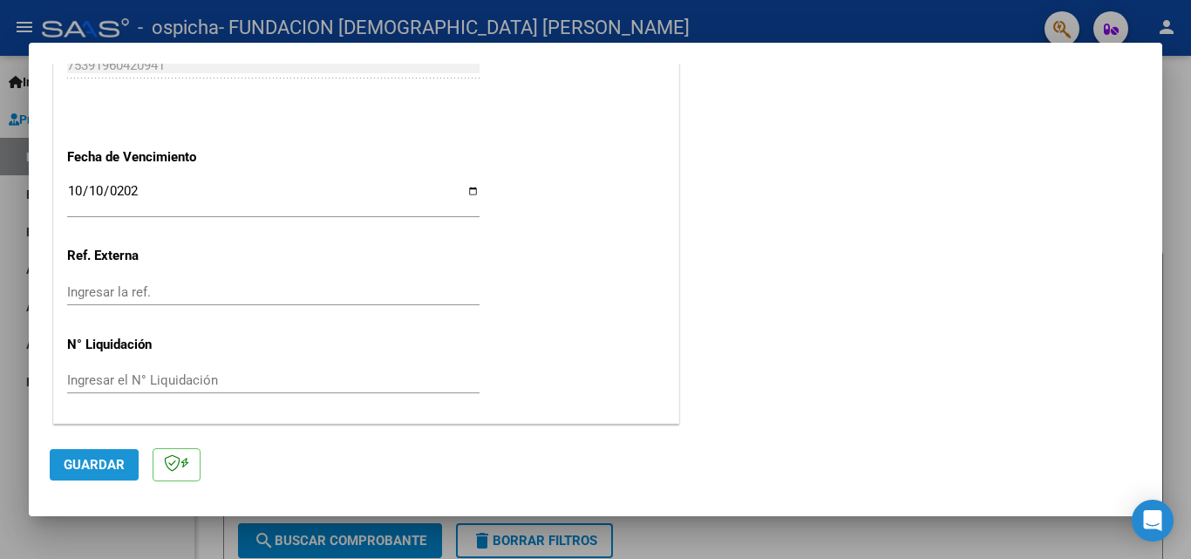
click at [74, 466] on span "Guardar" at bounding box center [94, 465] width 61 height 16
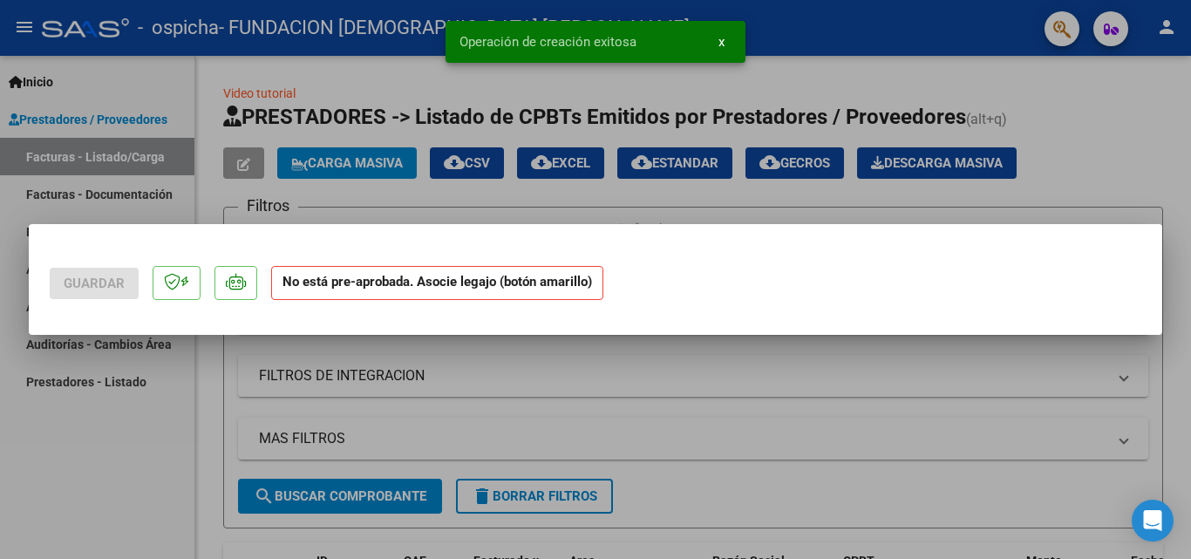
scroll to position [0, 0]
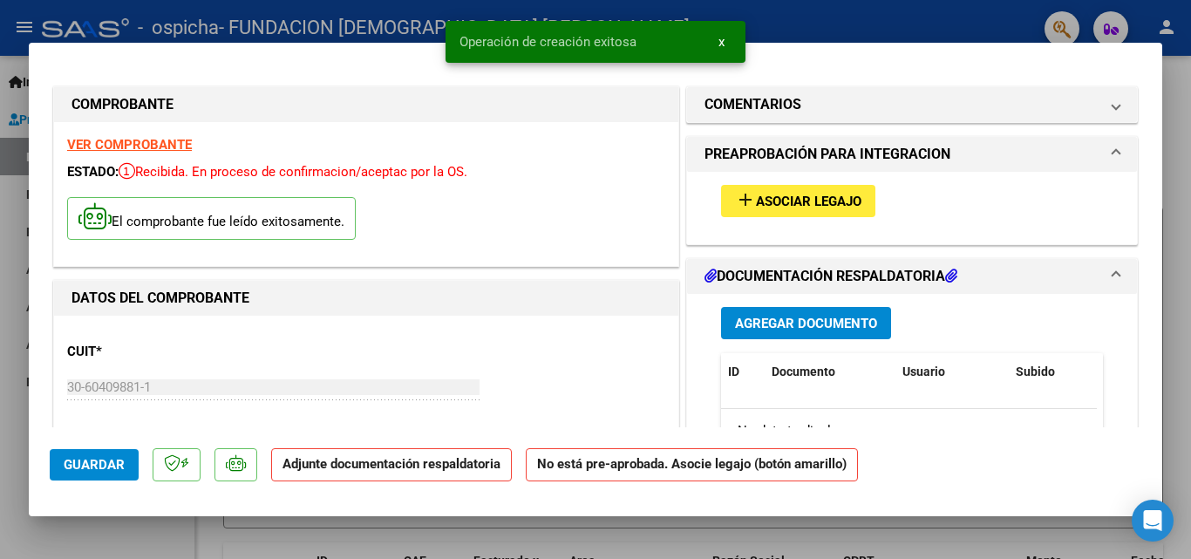
click at [838, 203] on span "Asociar Legajo" at bounding box center [808, 202] width 105 height 16
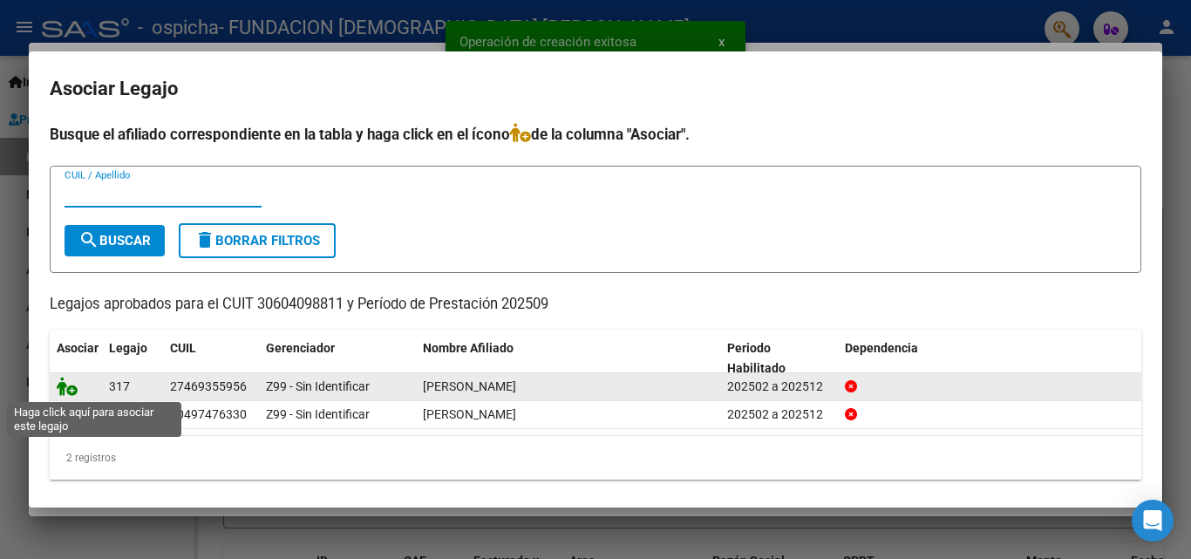
click at [73, 386] on icon at bounding box center [67, 386] width 21 height 19
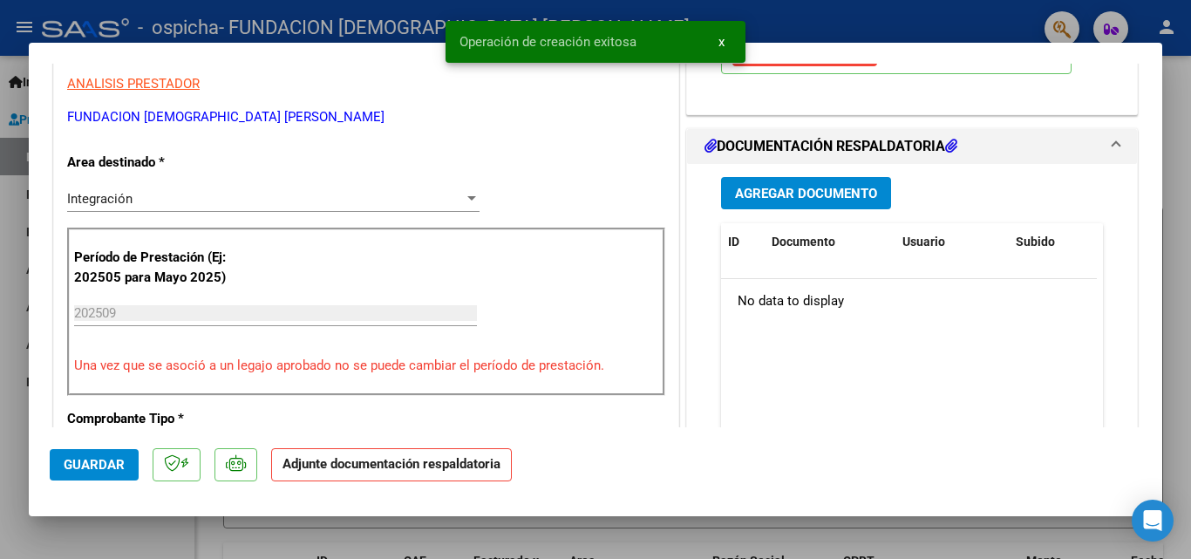
scroll to position [349, 0]
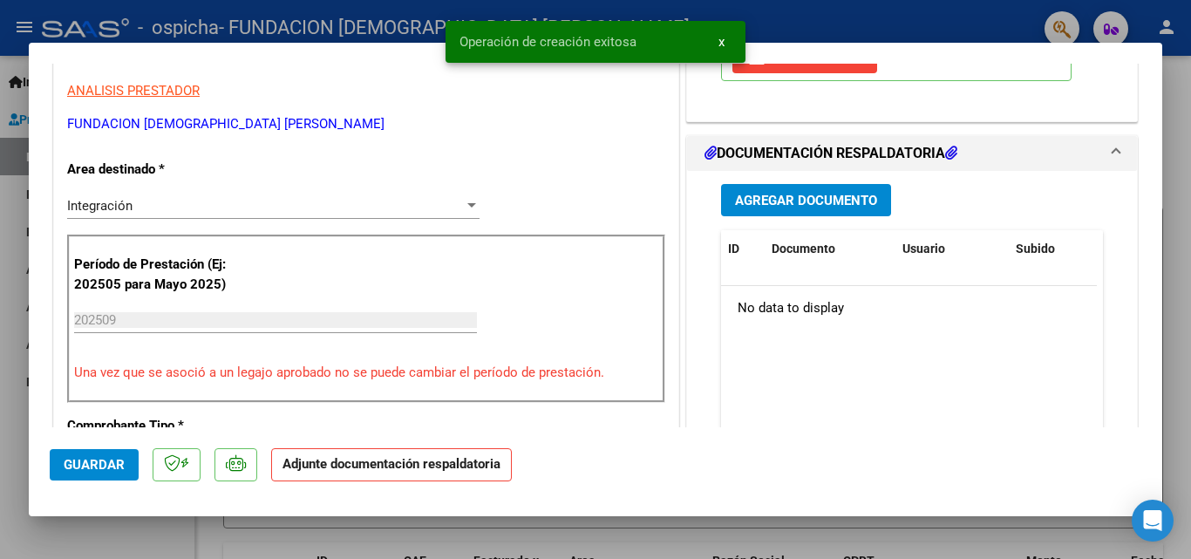
click at [788, 191] on button "Agregar Documento" at bounding box center [806, 200] width 170 height 32
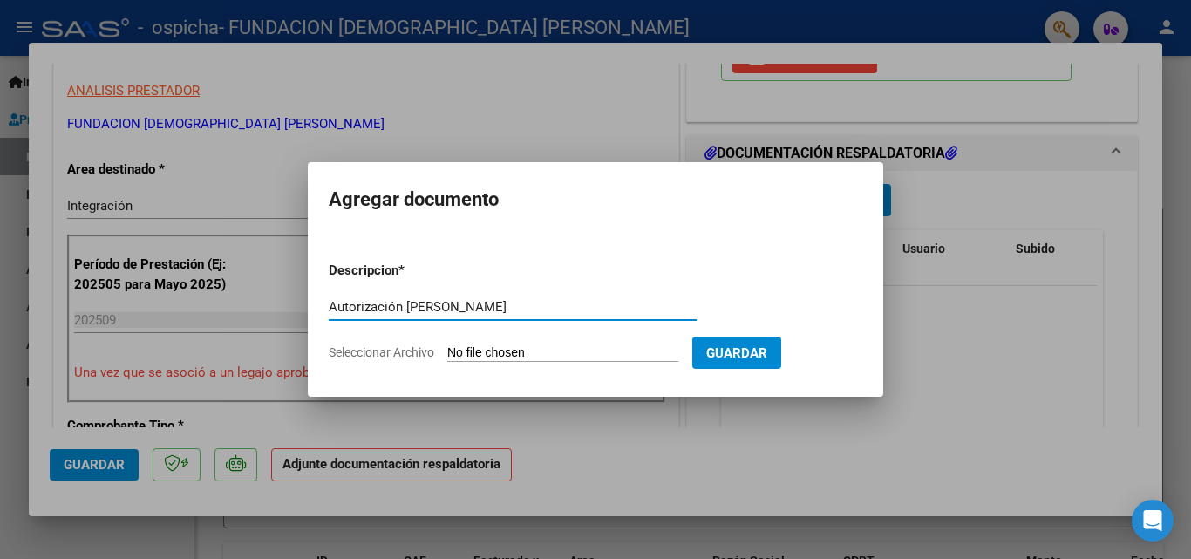
type input "Autorización Martinez"
click at [401, 353] on span "Seleccionar Archivo" at bounding box center [381, 352] width 105 height 14
click at [447, 353] on input "Seleccionar Archivo" at bounding box center [562, 353] width 231 height 17
type input "C:\fakepath\Autorizacion MARTINEZ DAMARIS.pdf"
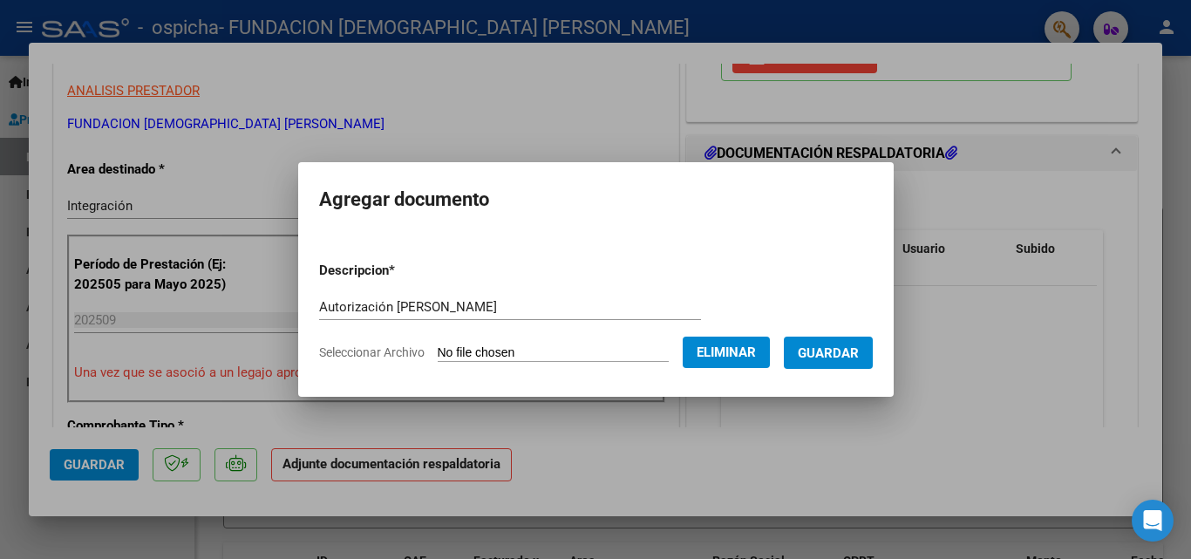
click at [849, 354] on span "Guardar" at bounding box center [828, 353] width 61 height 16
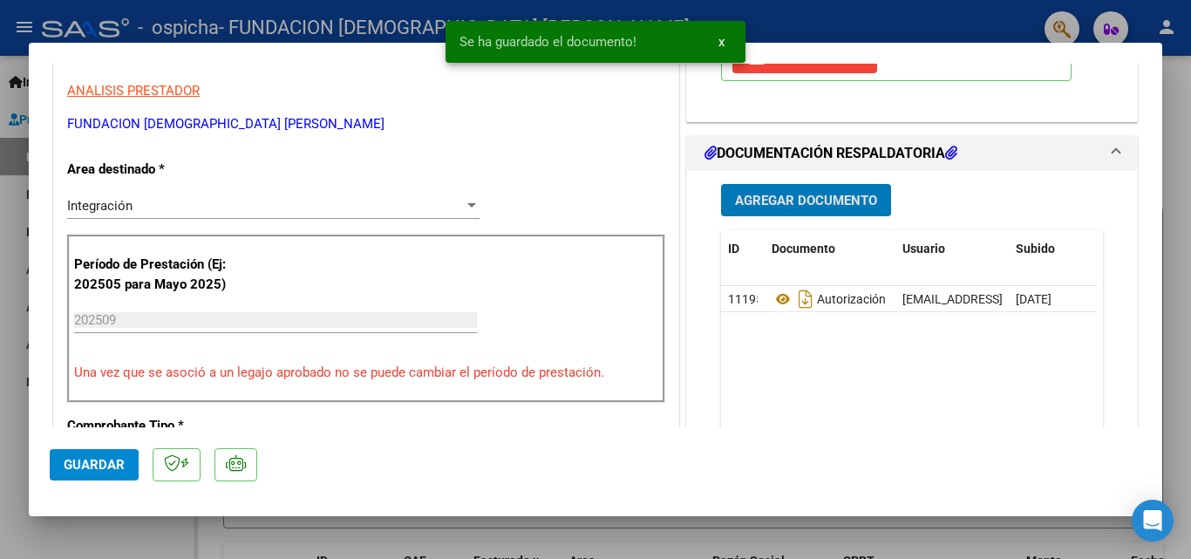
click at [790, 198] on span "Agregar Documento" at bounding box center [806, 201] width 142 height 16
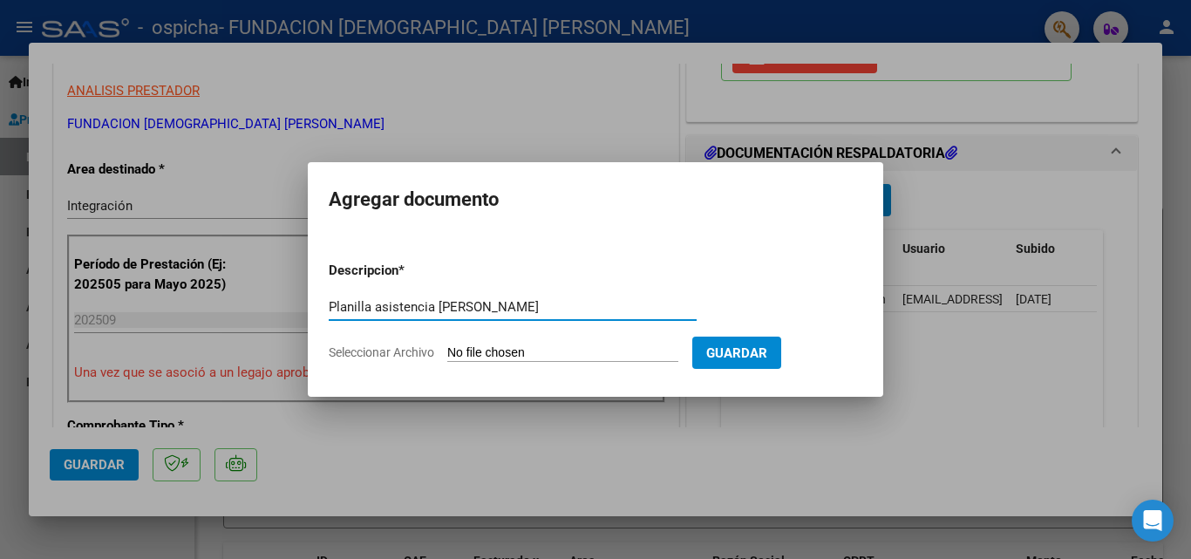
type input "Planilla asistencia Martinez"
click at [414, 352] on span "Seleccionar Archivo" at bounding box center [381, 352] width 105 height 14
click at [447, 352] on input "Seleccionar Archivo" at bounding box center [562, 353] width 231 height 17
type input "C:\fakepath\Planilla asistencia septiembre Martinez.pdf"
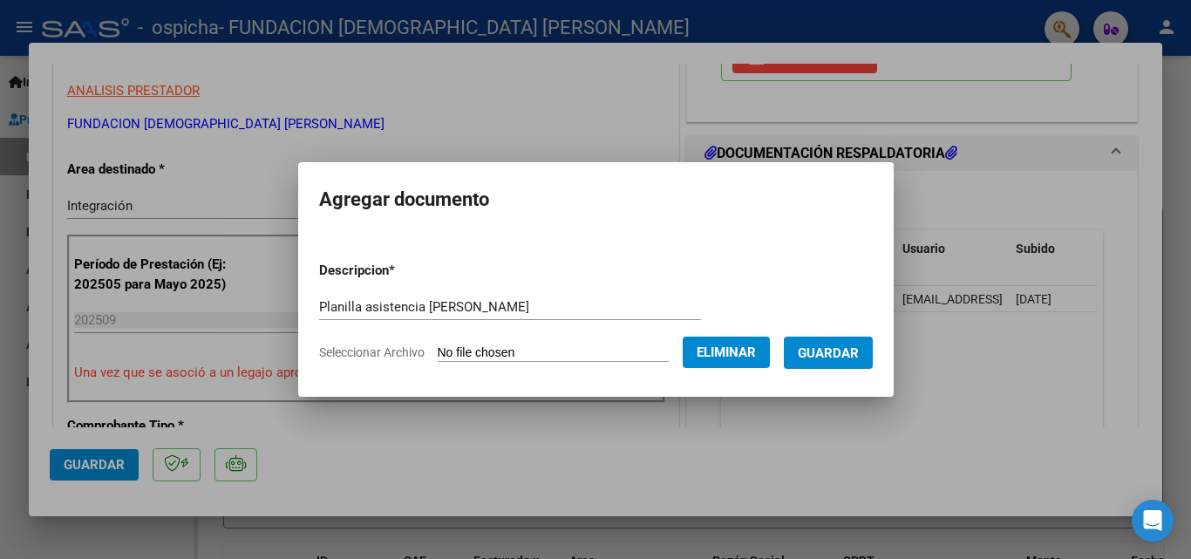
click at [847, 353] on span "Guardar" at bounding box center [828, 353] width 61 height 16
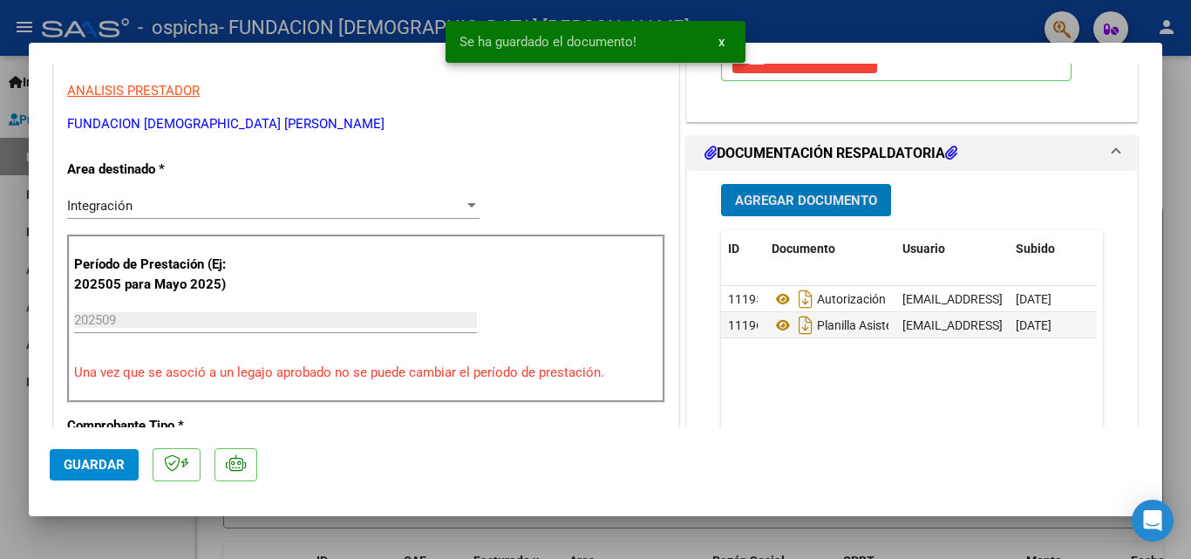
click at [82, 466] on span "Guardar" at bounding box center [94, 465] width 61 height 16
type input "$ 0,00"
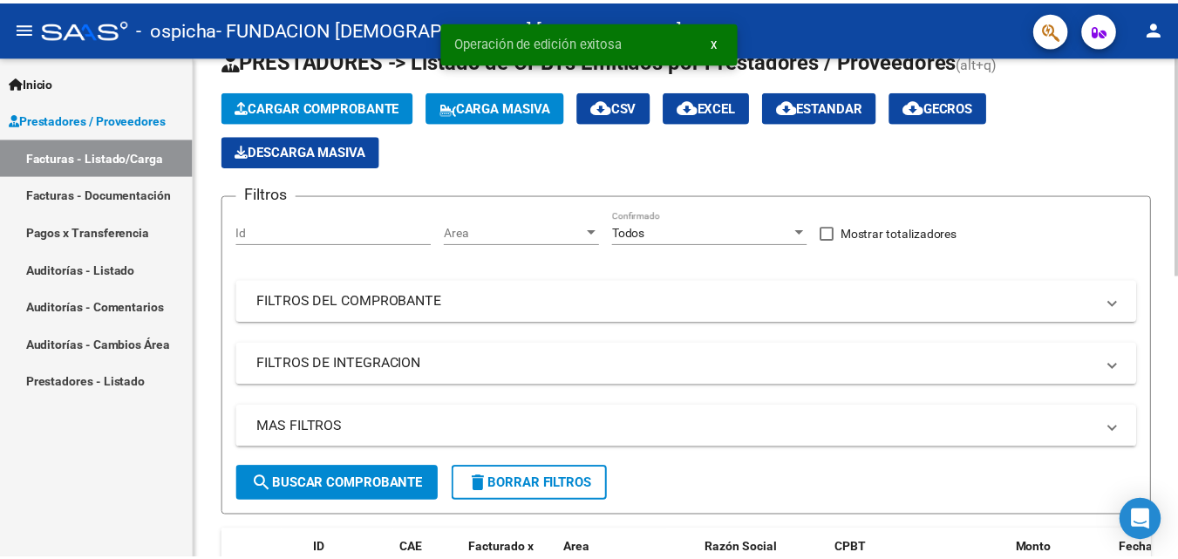
scroll to position [0, 0]
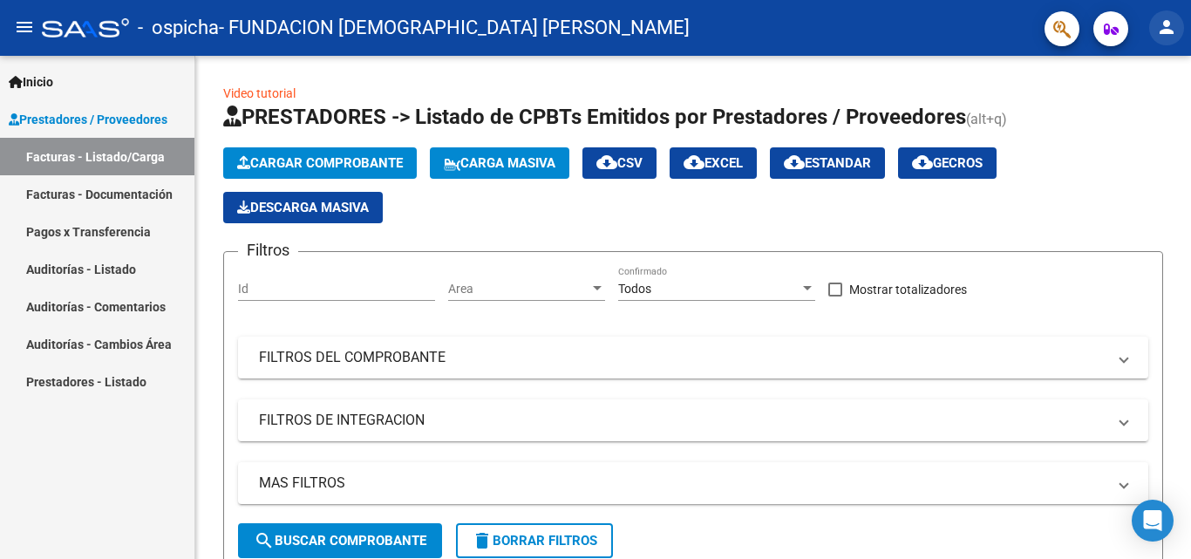
click at [1170, 26] on mat-icon "person" at bounding box center [1166, 27] width 21 height 21
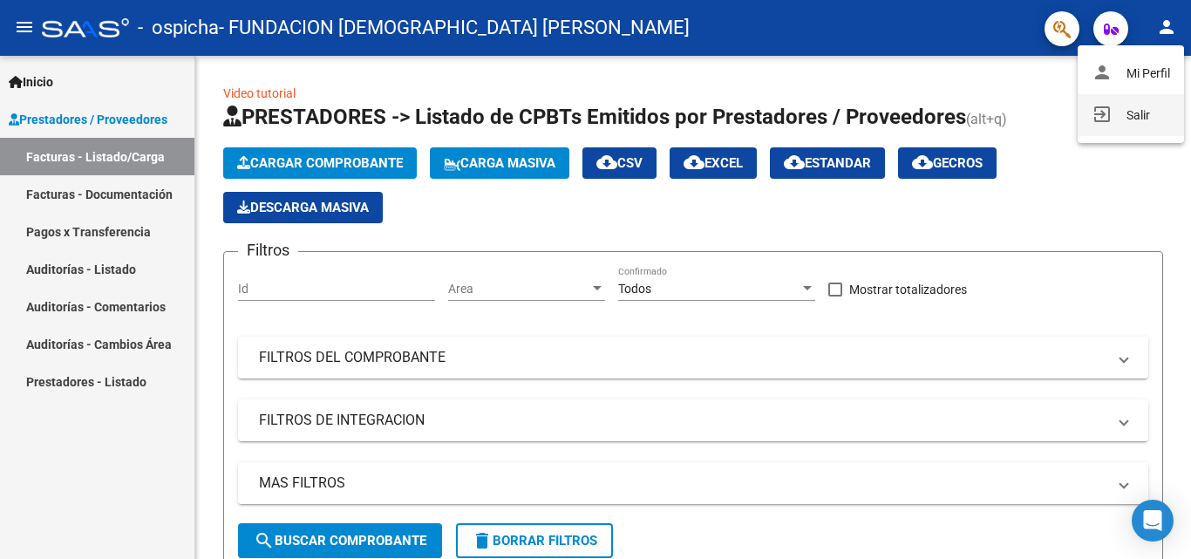
click at [1134, 101] on button "exit_to_app Salir" at bounding box center [1131, 115] width 106 height 42
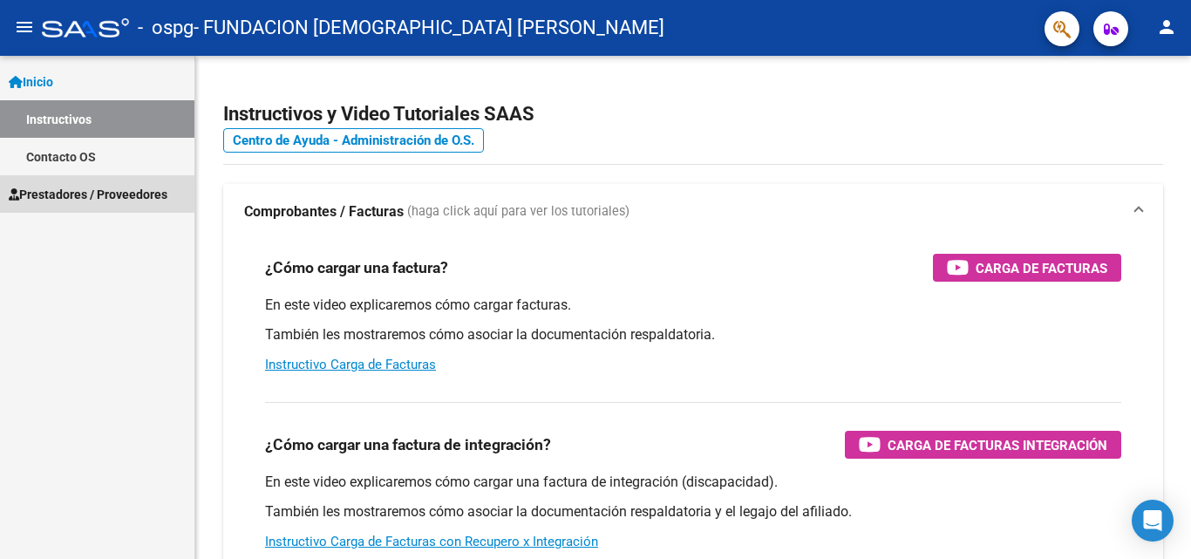
click at [34, 194] on span "Prestadores / Proveedores" at bounding box center [88, 194] width 159 height 19
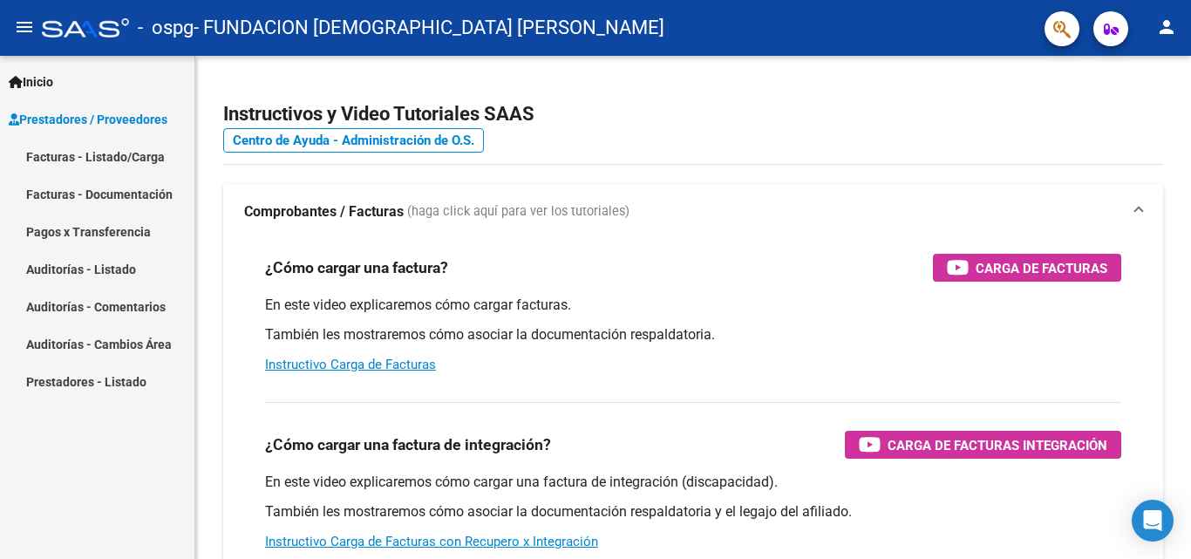
click at [126, 158] on link "Facturas - Listado/Carga" at bounding box center [97, 156] width 194 height 37
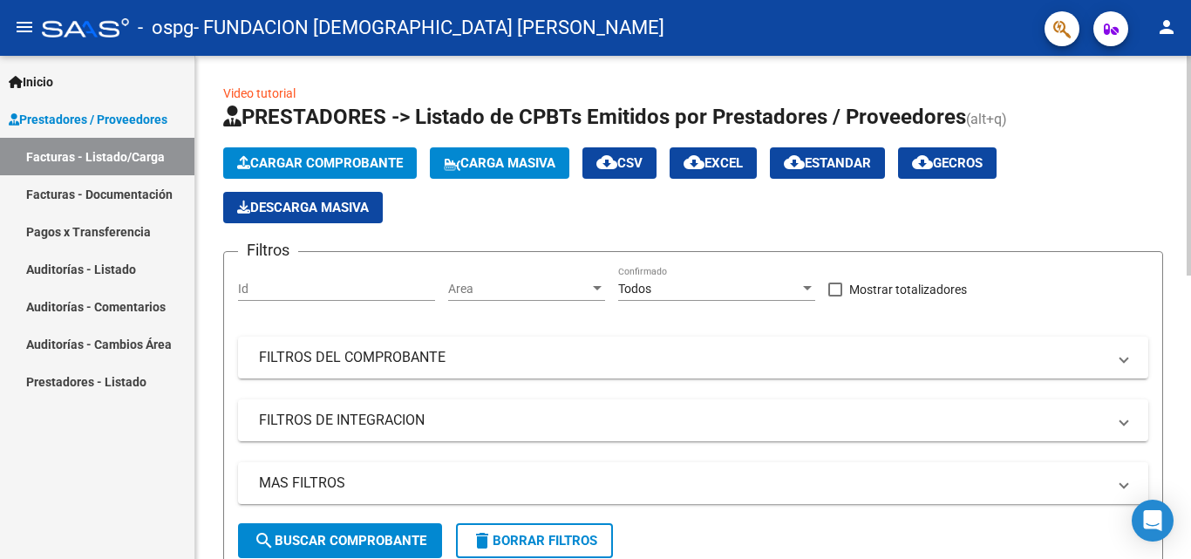
click at [285, 151] on button "Cargar Comprobante" at bounding box center [320, 162] width 194 height 31
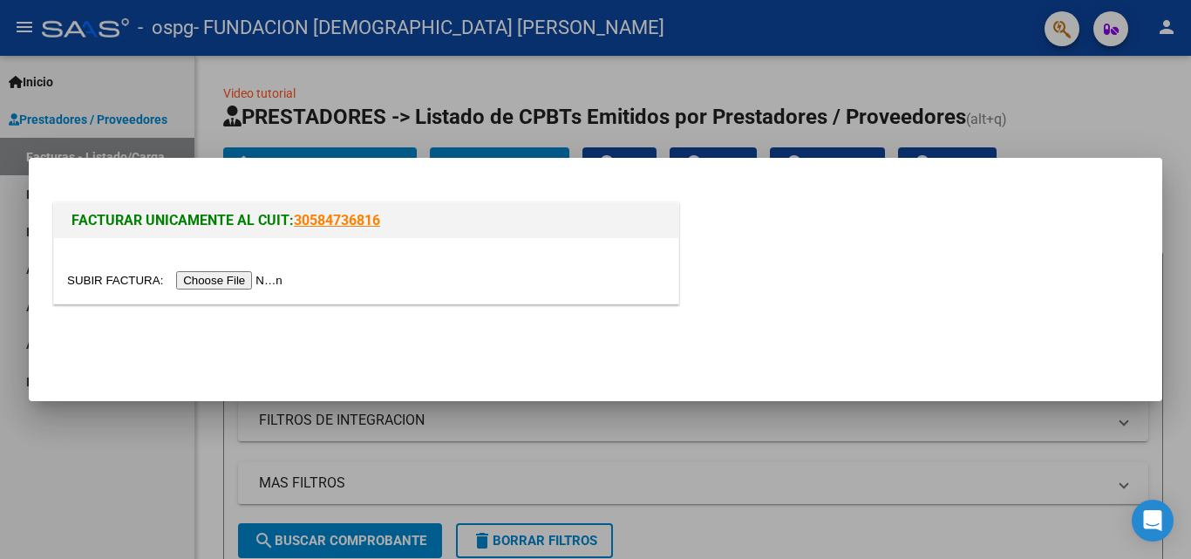
click at [254, 287] on input "file" at bounding box center [177, 280] width 221 height 18
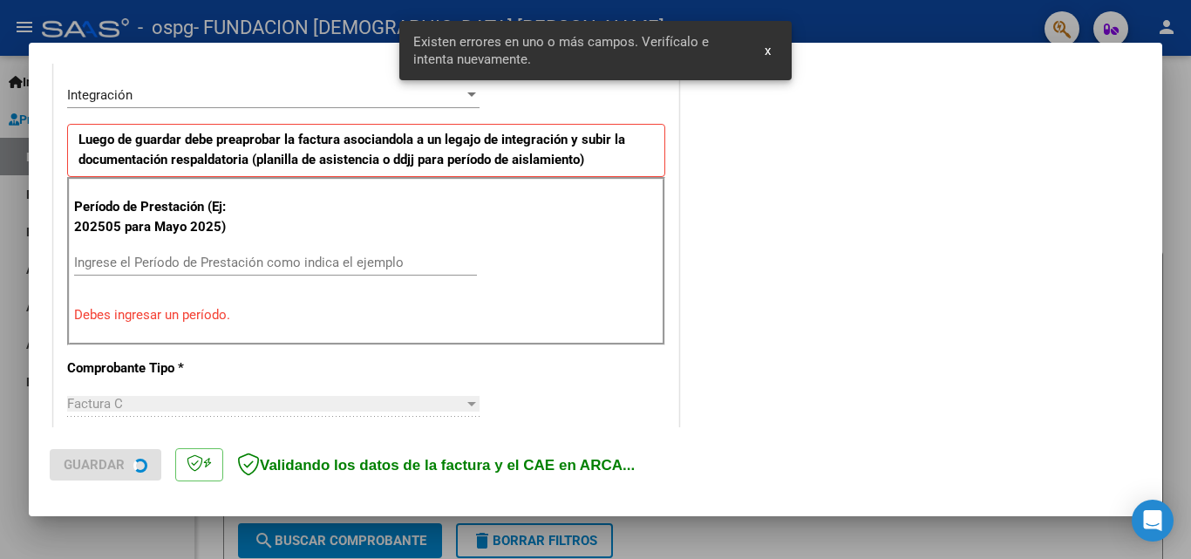
scroll to position [426, 0]
click at [182, 253] on div "Ingrese el Período de Prestación como indica el ejemplo" at bounding box center [275, 262] width 403 height 26
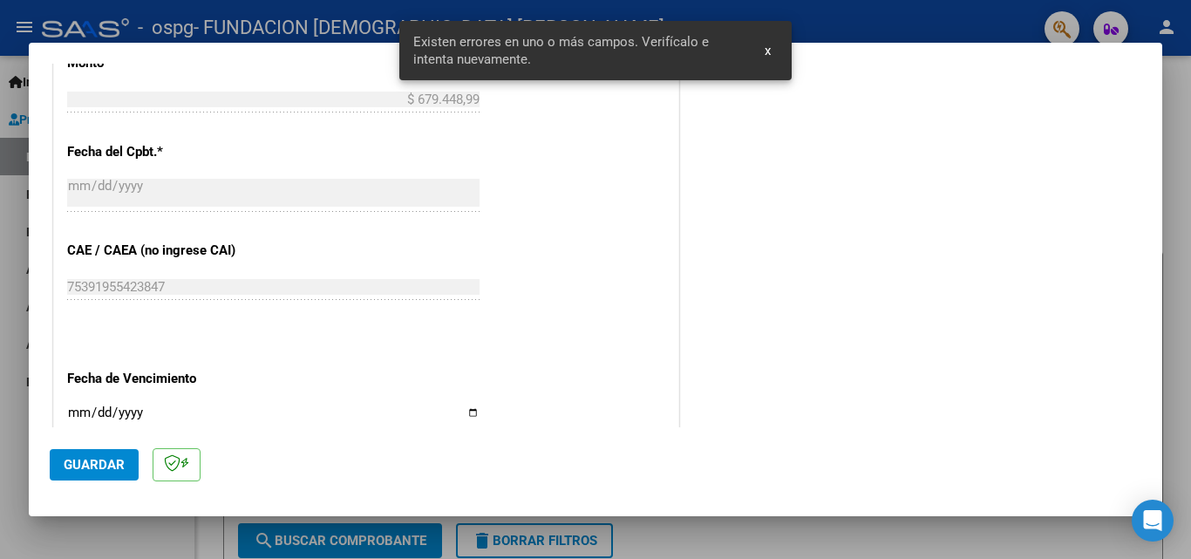
scroll to position [1171, 0]
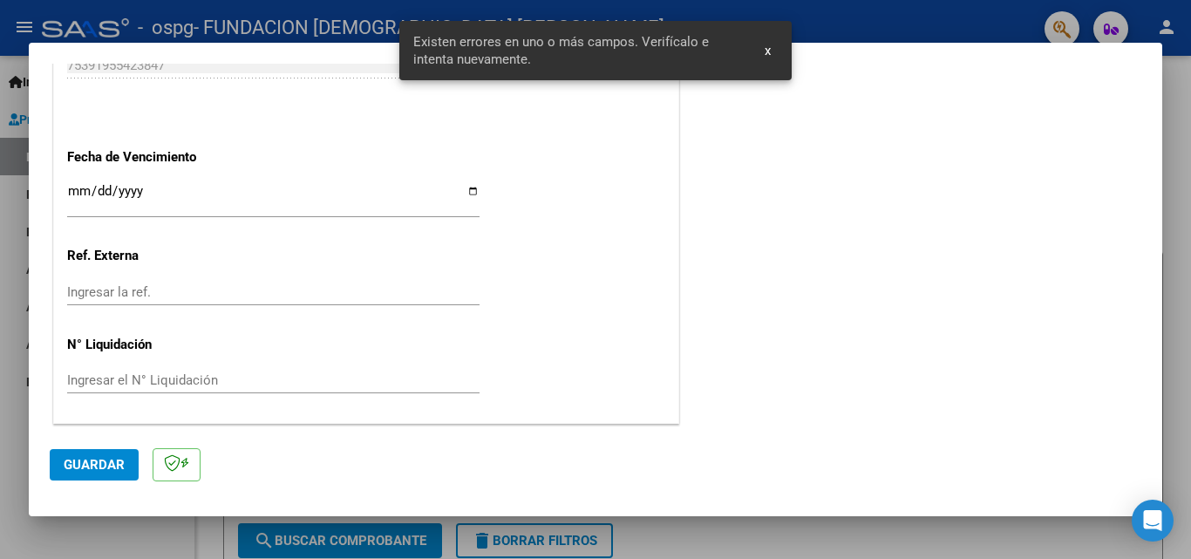
type input "202509"
click at [83, 184] on input "Ingresar la fecha" at bounding box center [273, 198] width 412 height 28
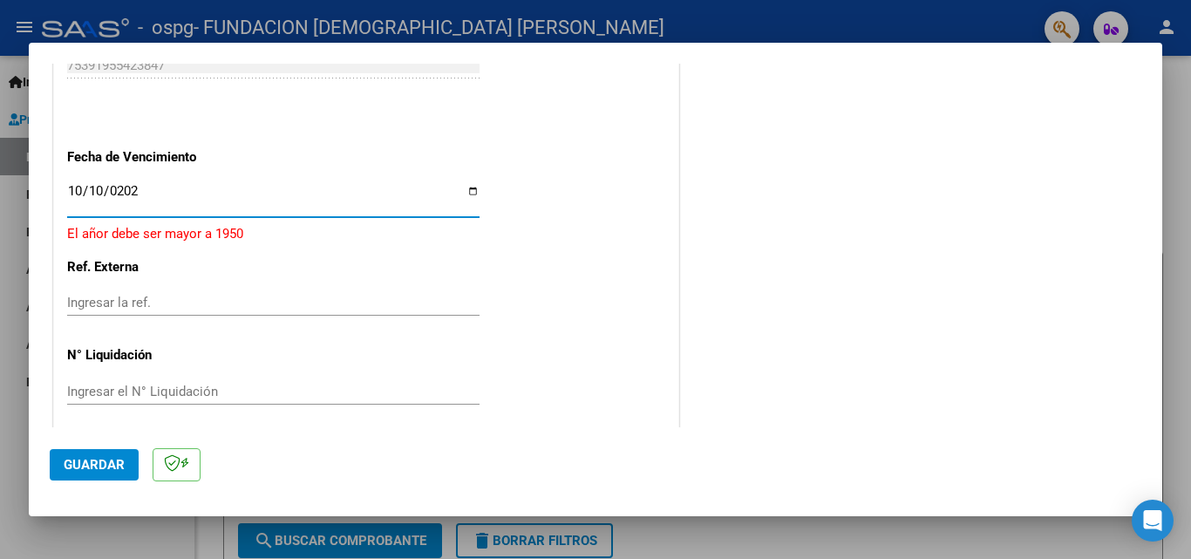
type input "[DATE]"
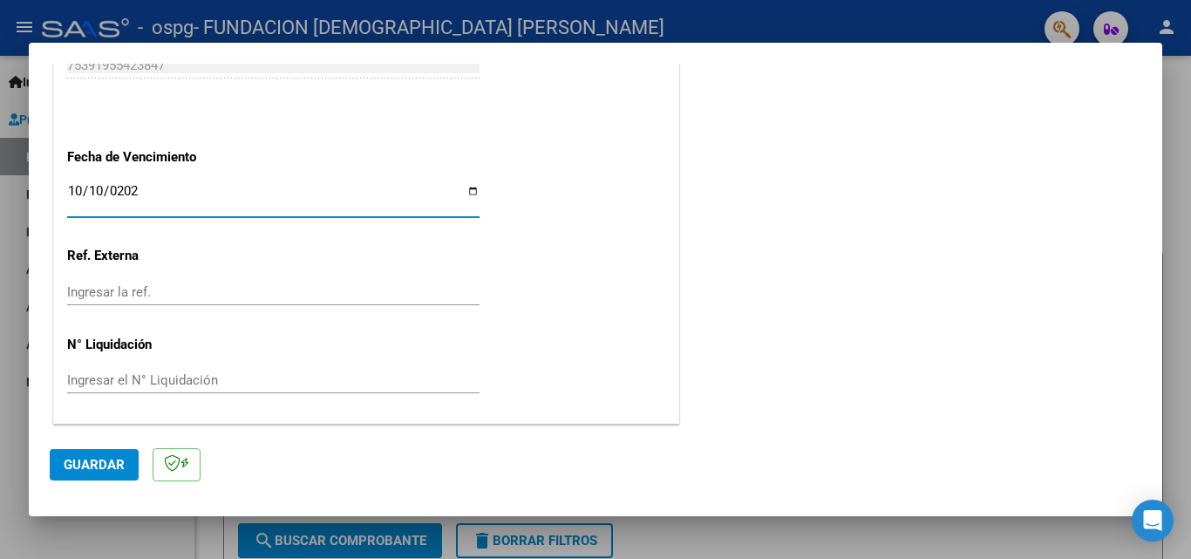
click at [98, 465] on span "Guardar" at bounding box center [94, 465] width 61 height 16
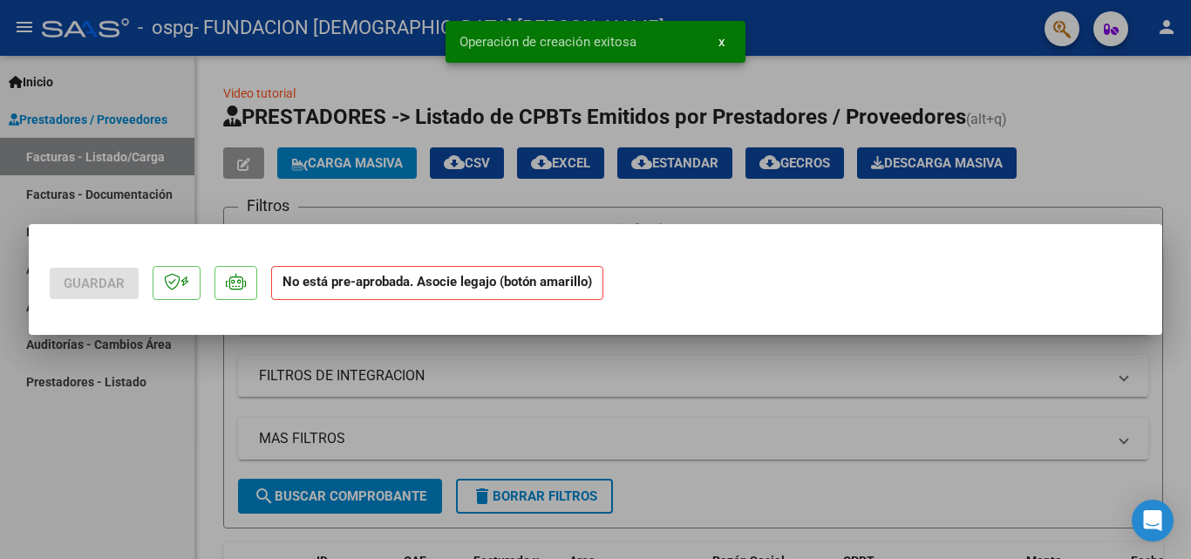
scroll to position [0, 0]
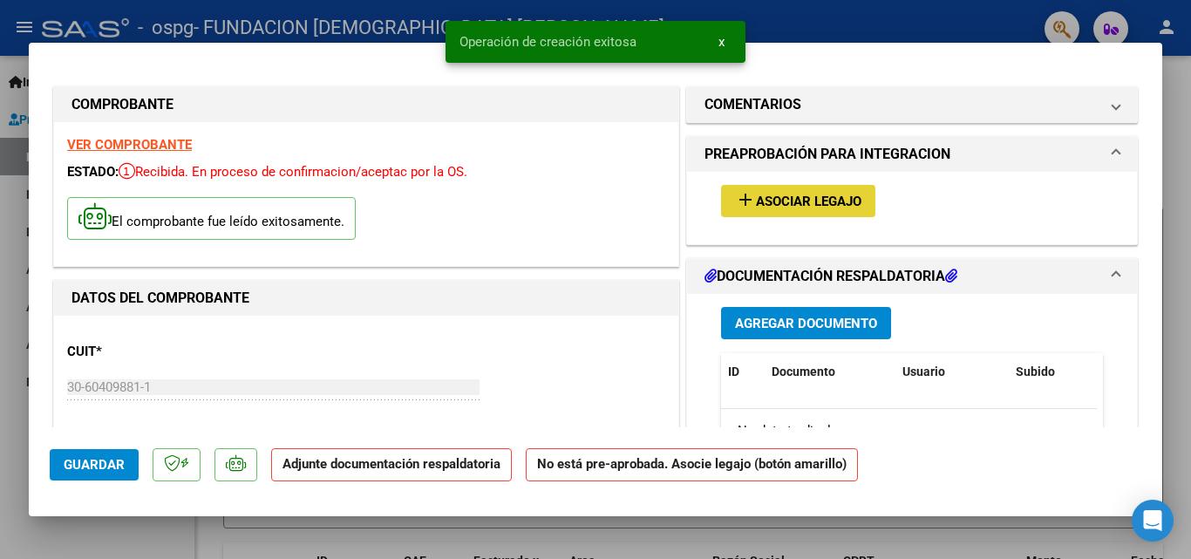
click at [823, 207] on span "Asociar Legajo" at bounding box center [808, 202] width 105 height 16
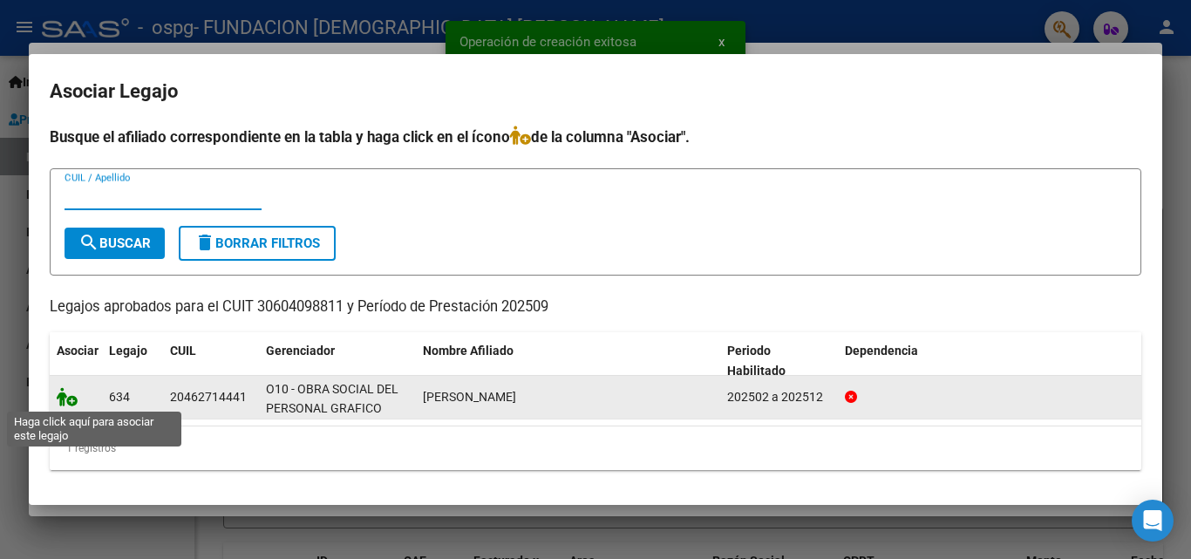
click at [75, 397] on icon at bounding box center [67, 396] width 21 height 19
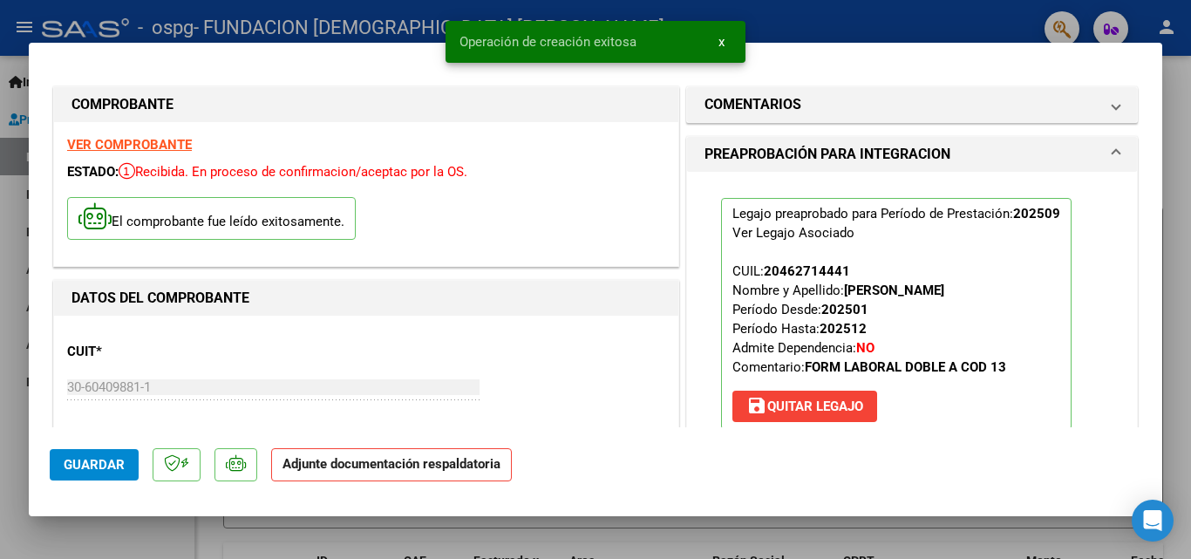
scroll to position [349, 0]
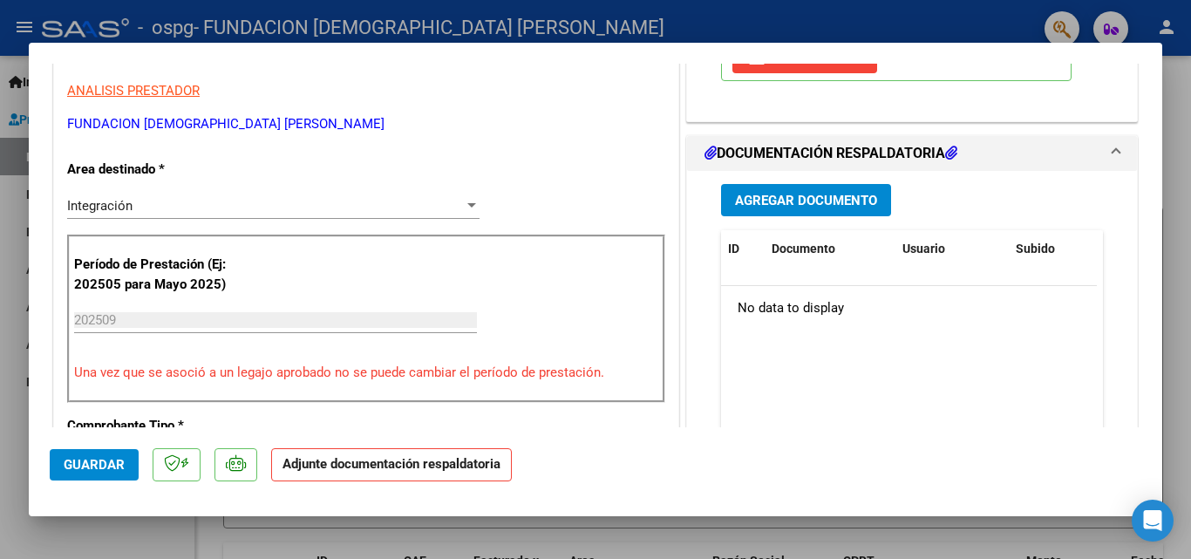
click at [773, 193] on span "Agregar Documento" at bounding box center [806, 201] width 142 height 16
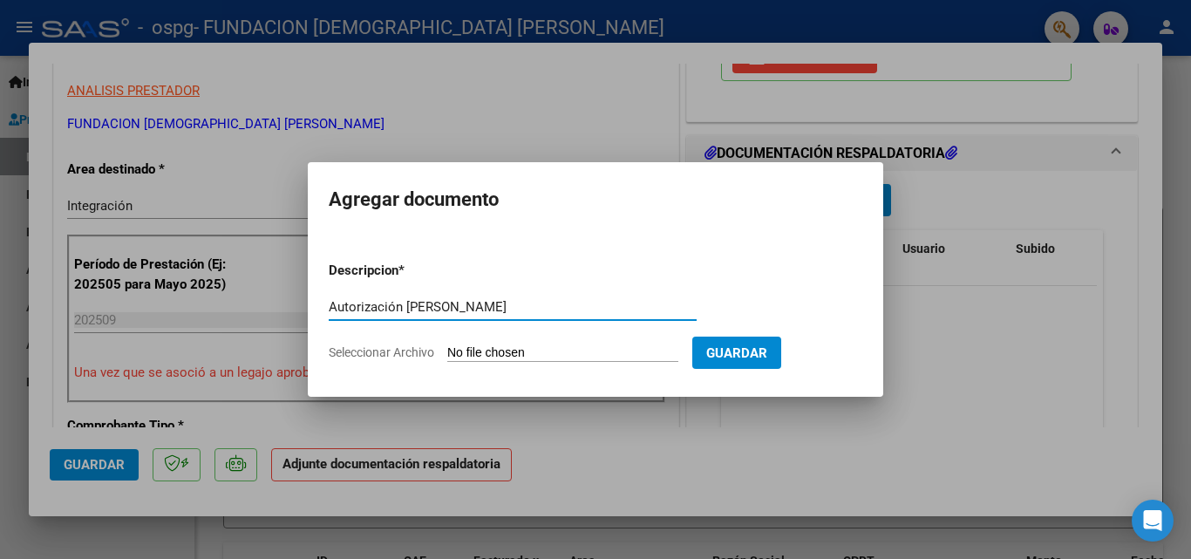
type input "Autorización [PERSON_NAME]"
click at [378, 348] on span "Seleccionar Archivo" at bounding box center [381, 352] width 105 height 14
click at [447, 348] on input "Seleccionar Archivo" at bounding box center [562, 353] width 231 height 17
type input "C:\fakepath\Autorizacion [PERSON_NAME].pdf"
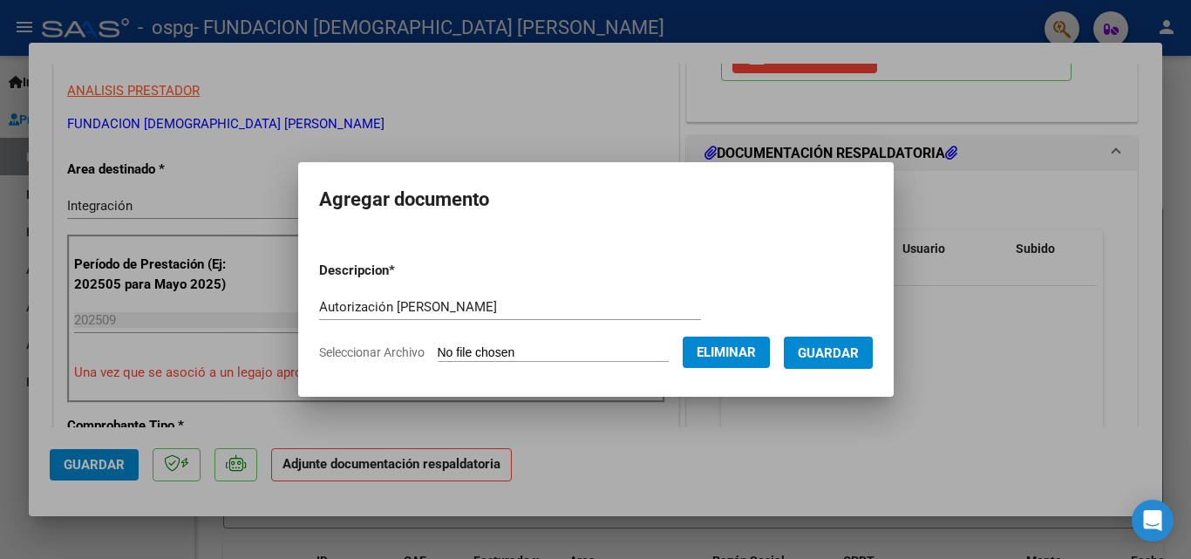
click at [845, 364] on button "Guardar" at bounding box center [828, 353] width 89 height 32
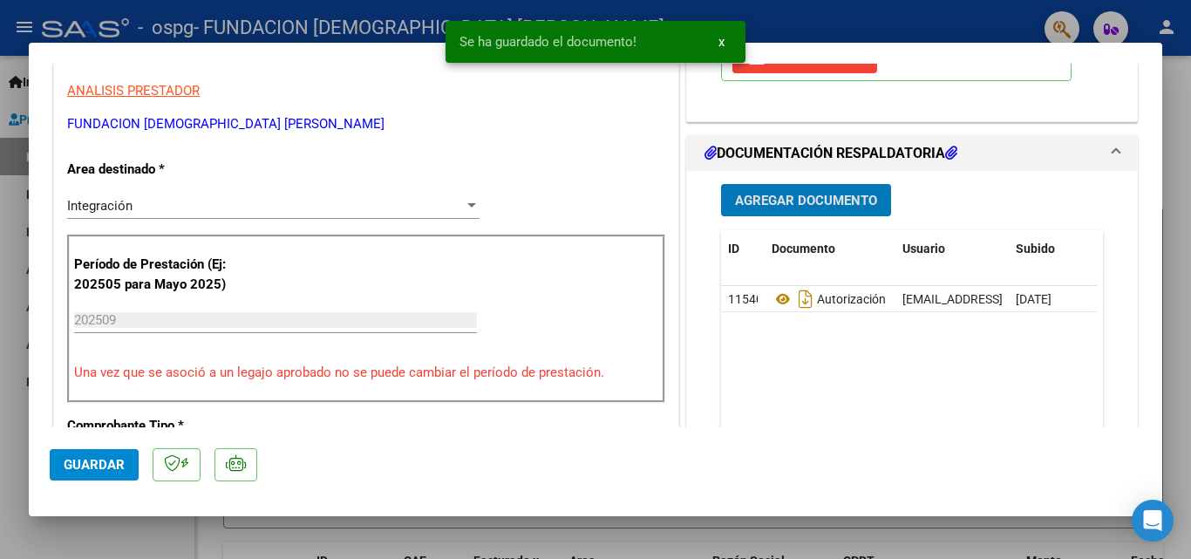
click at [812, 196] on span "Agregar Documento" at bounding box center [806, 201] width 142 height 16
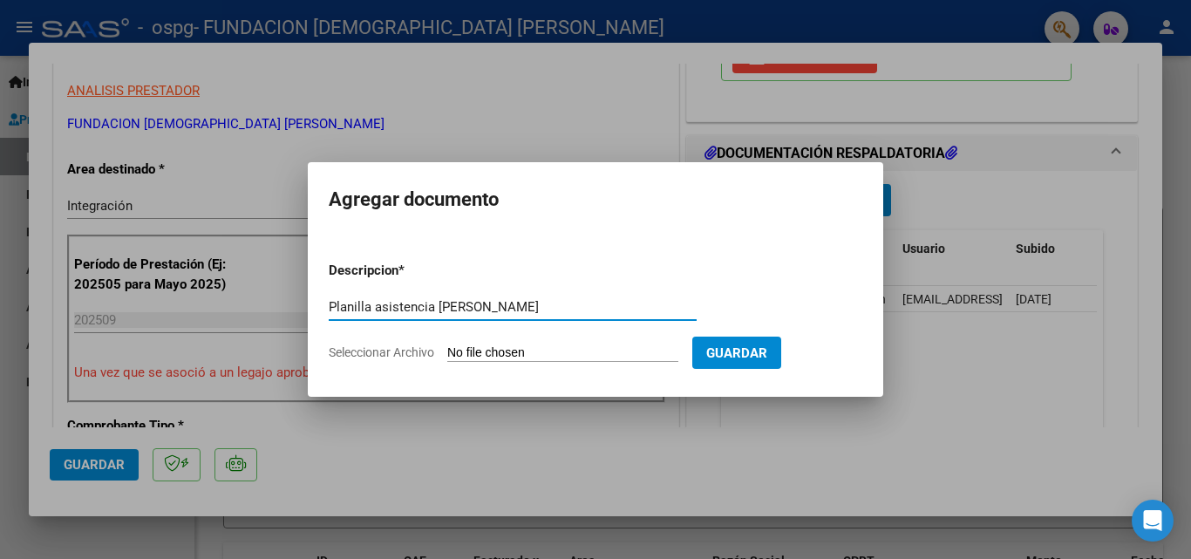
type input "Planilla asistencia [PERSON_NAME]"
click at [345, 352] on span "Seleccionar Archivo" at bounding box center [381, 352] width 105 height 14
click at [447, 352] on input "Seleccionar Archivo" at bounding box center [562, 353] width 231 height 17
type input "C:\fakepath\Planilla asistencia septiembre [PERSON_NAME].pdf"
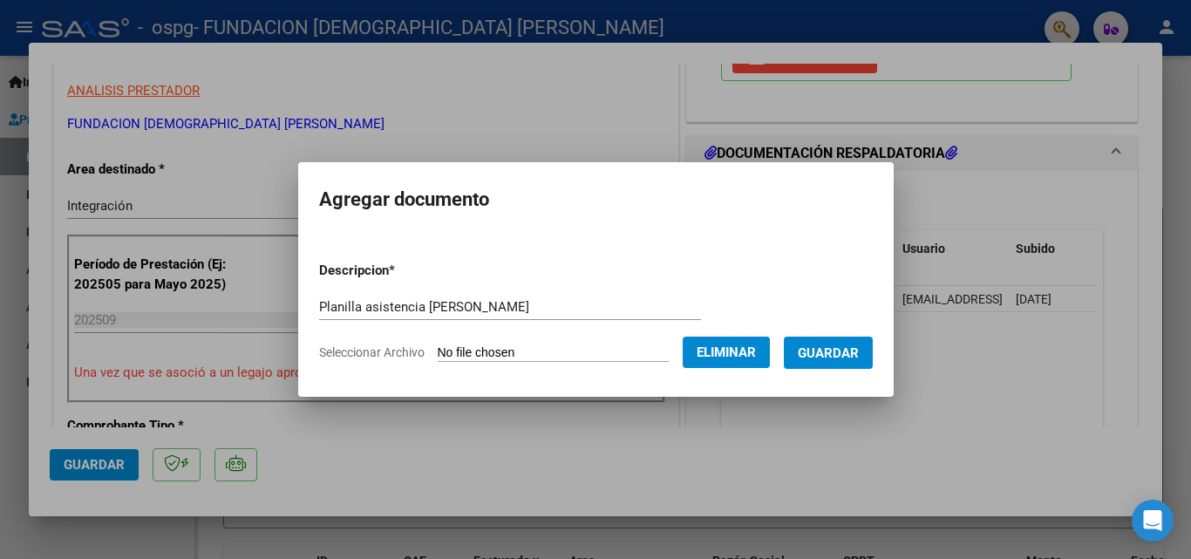
click at [848, 355] on span "Guardar" at bounding box center [828, 353] width 61 height 16
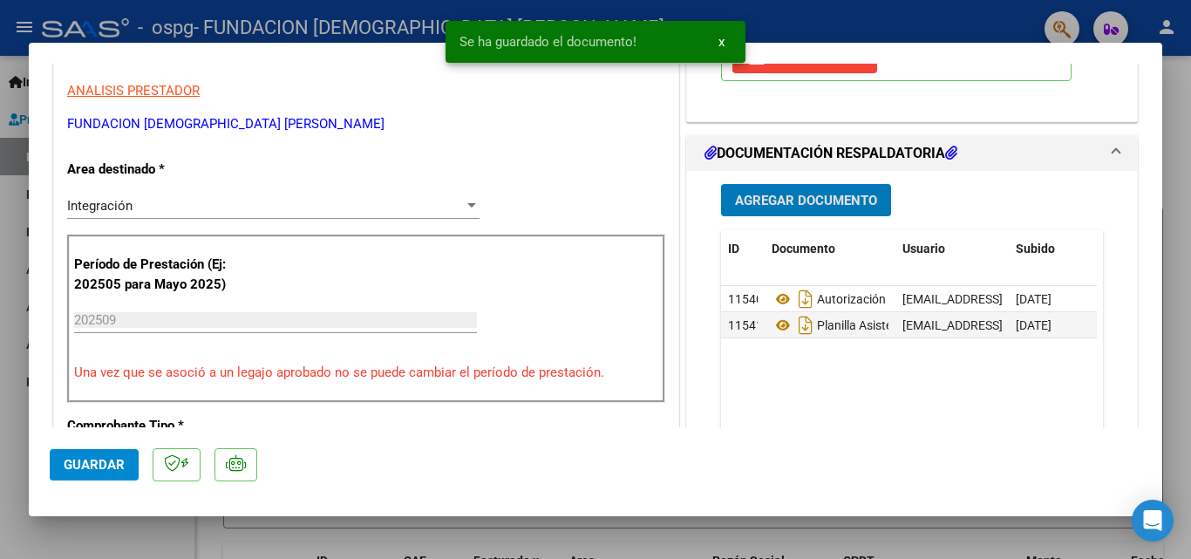
click at [83, 471] on span "Guardar" at bounding box center [94, 465] width 61 height 16
